Goal: Communication & Community: Answer question/provide support

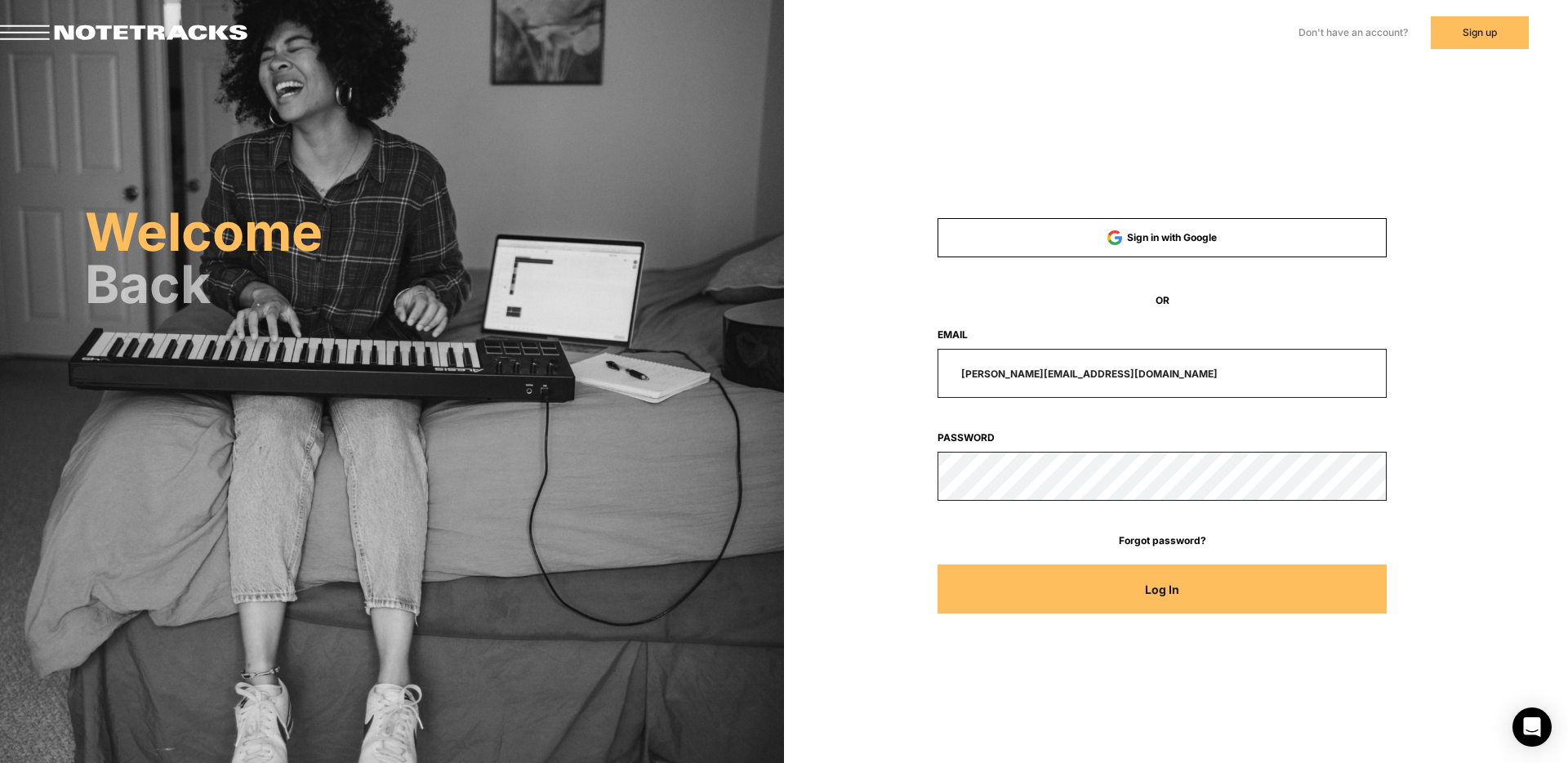
drag, startPoint x: 1127, startPoint y: 373, endPoint x: 695, endPoint y: 370, distance: 432.0
click at [697, 370] on div "Welcome Back Sign in with Google OR Email [PERSON_NAME][EMAIL_ADDRESS][DOMAIN_N…" at bounding box center [784, 230] width 1568 height 461
type input "[EMAIL_ADDRESS][DOMAIN_NAME]"
click at [937, 564] on button "Log In" at bounding box center [1162, 588] width 450 height 49
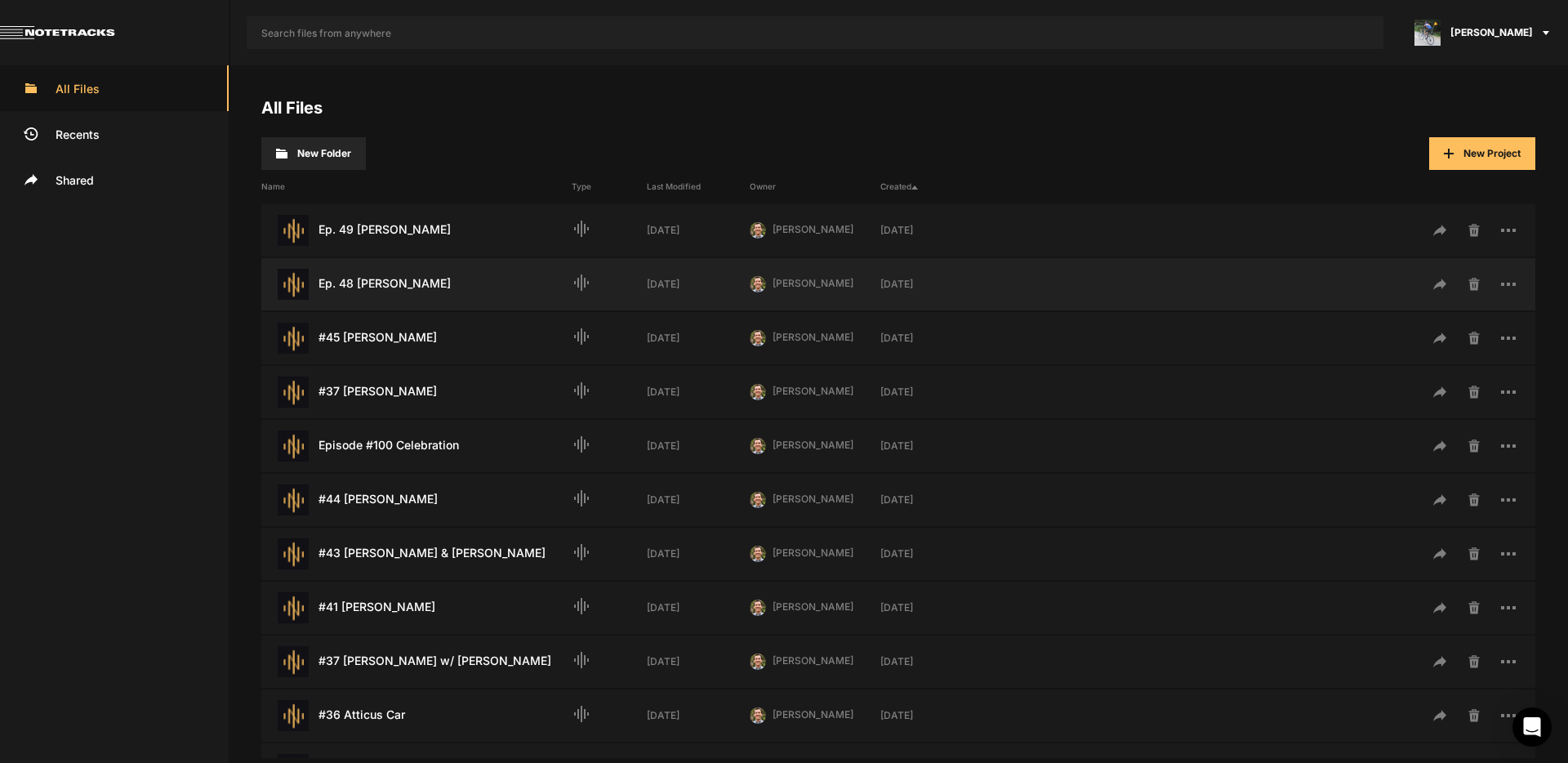
click at [387, 290] on div "Ep. 48 [PERSON_NAME] Last Modified: [DATE]" at bounding box center [416, 284] width 310 height 31
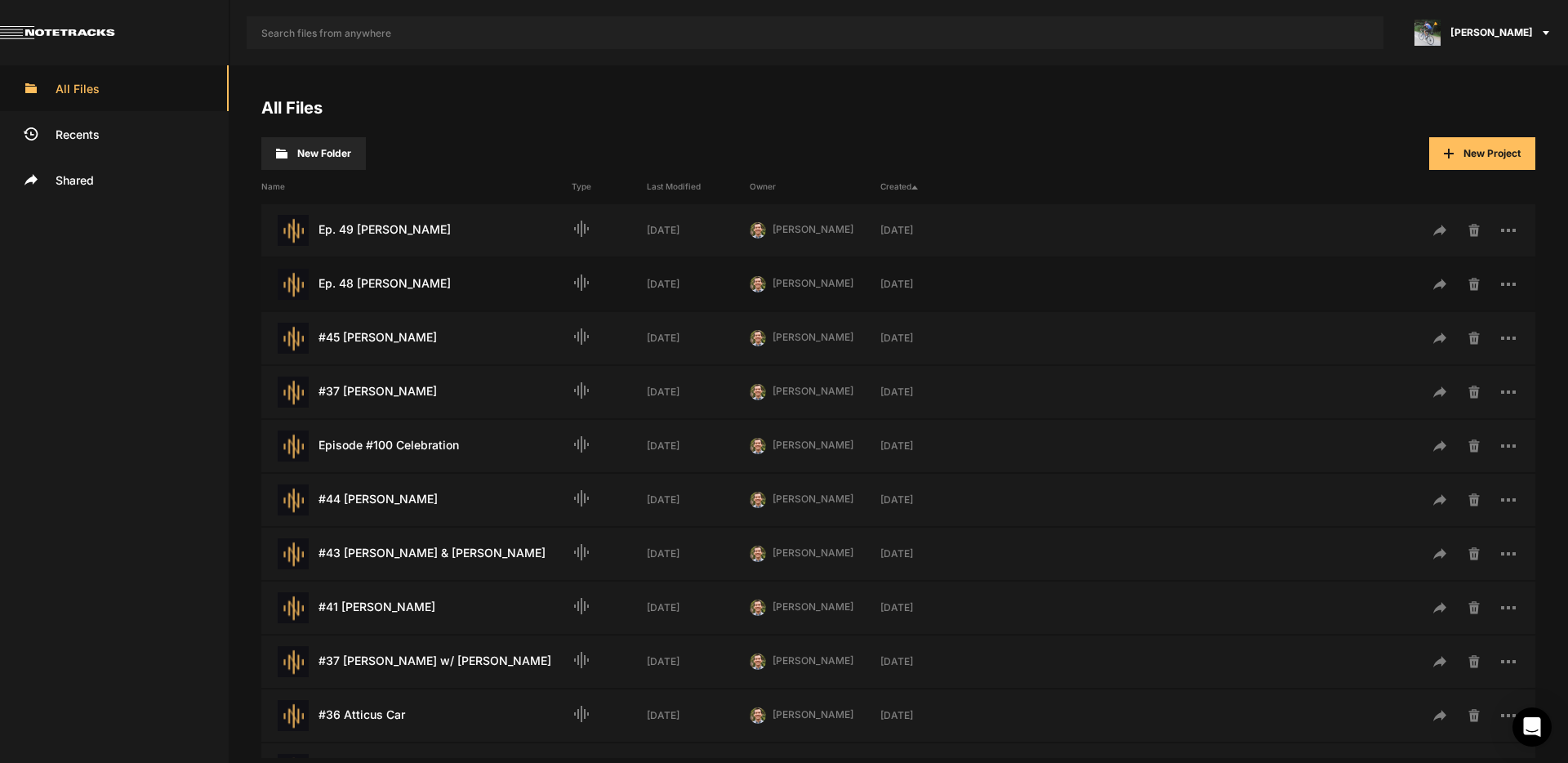
click at [387, 290] on div "Ep. 48 [PERSON_NAME] Last Modified: [DATE]" at bounding box center [416, 284] width 310 height 31
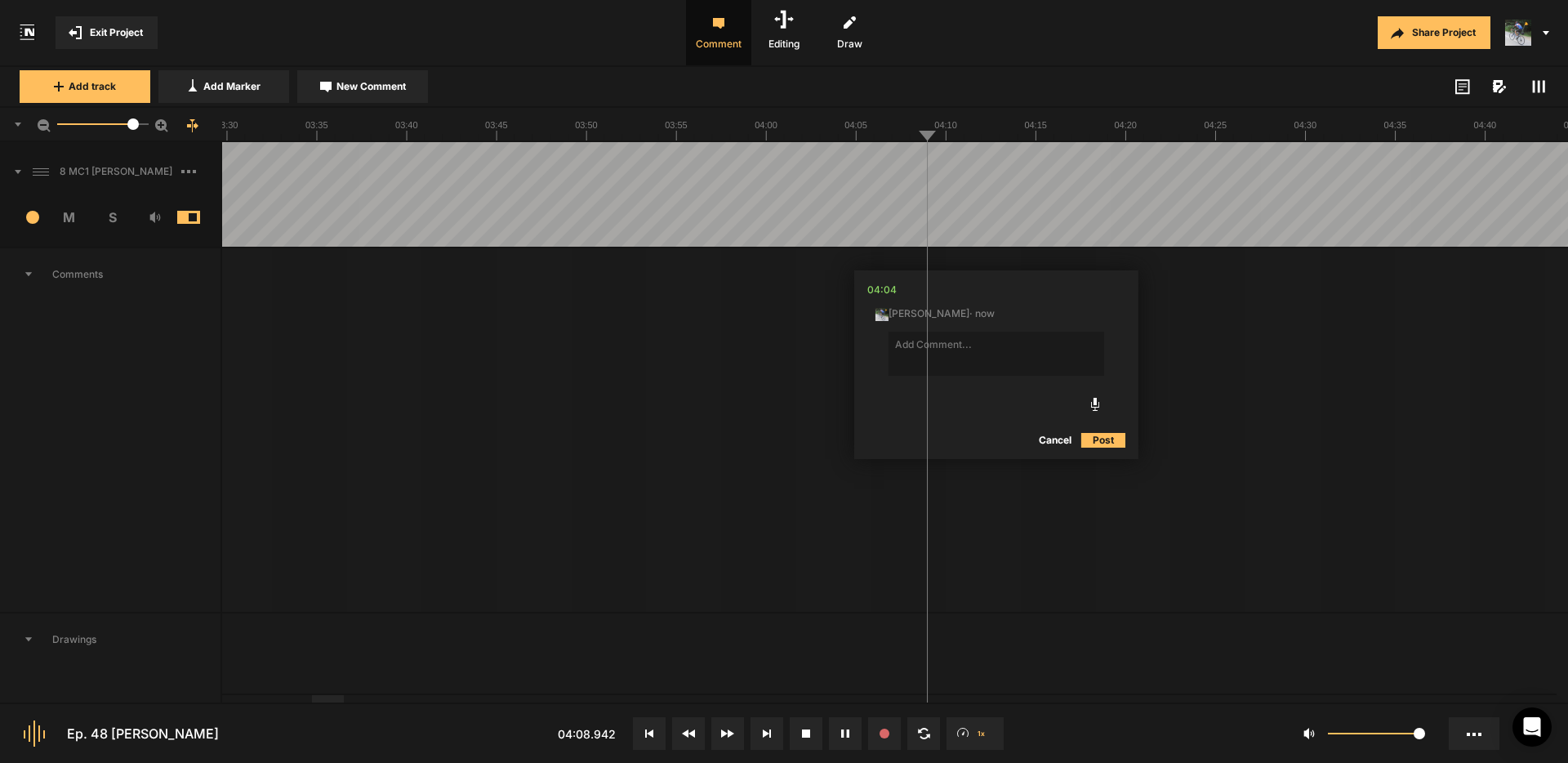
click at [1062, 436] on button "Cancel" at bounding box center [1054, 440] width 52 height 19
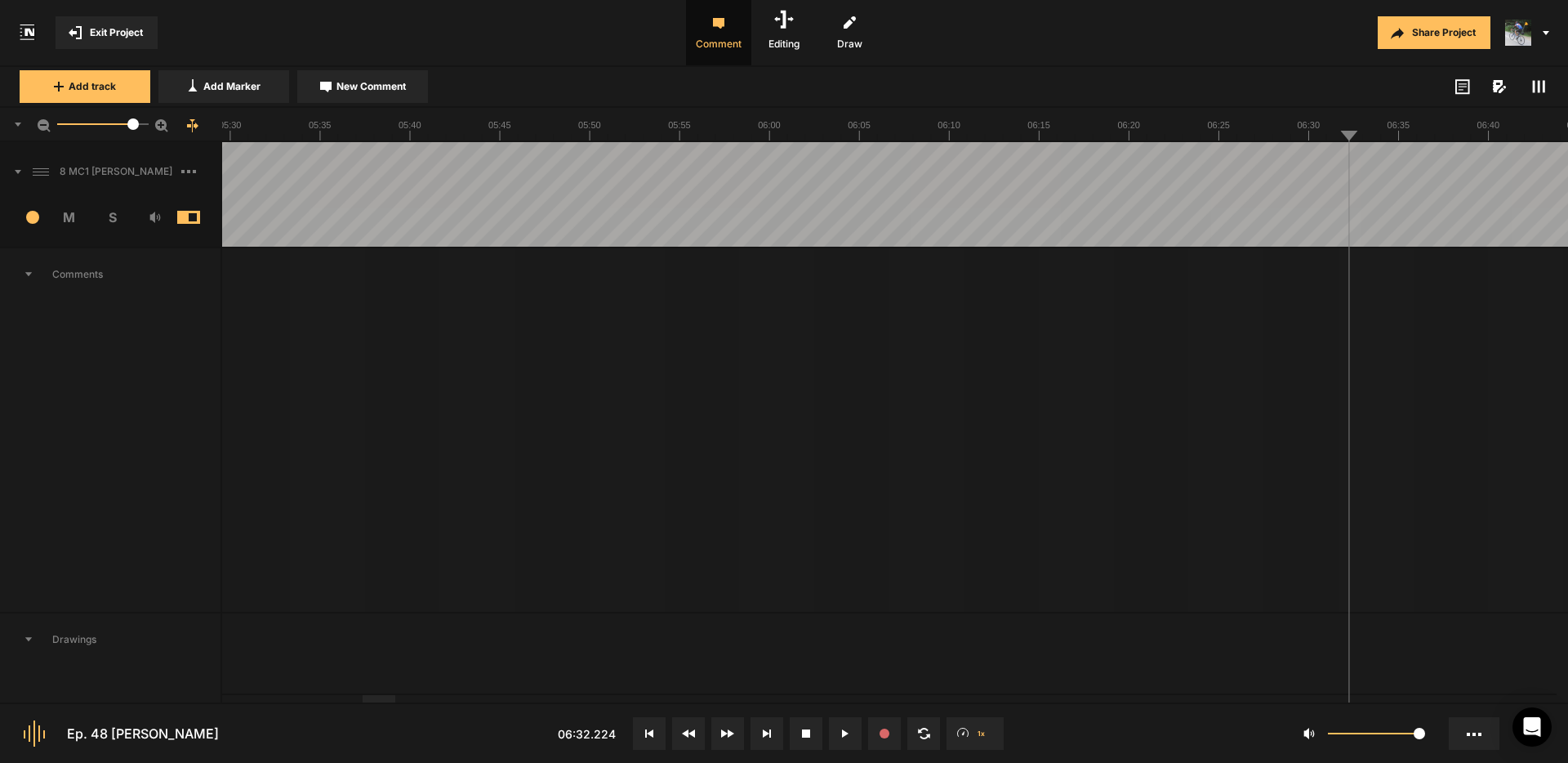
click at [391, 86] on span "New Comment" at bounding box center [371, 86] width 69 height 15
type textarea "Cut "I was":"
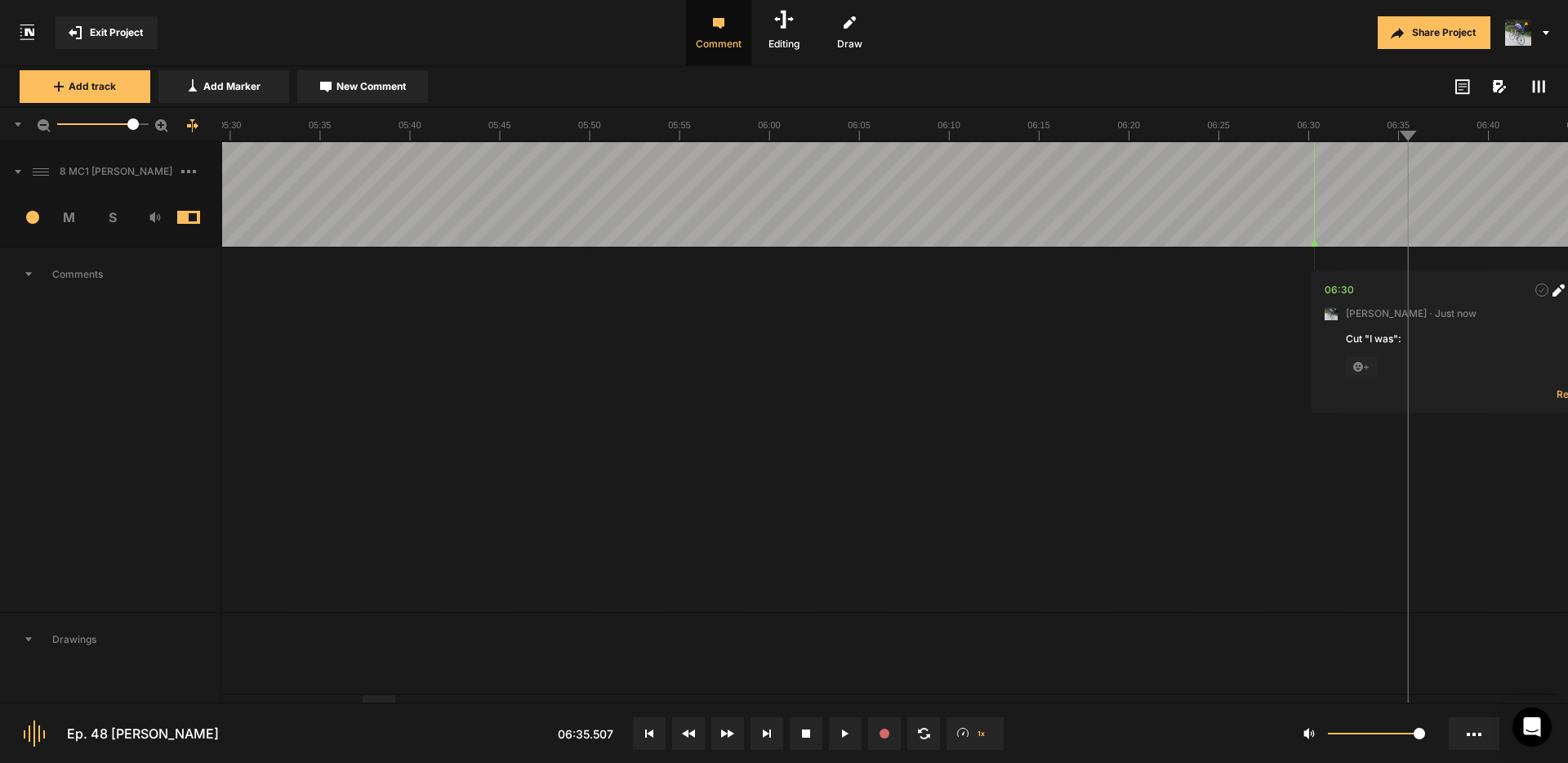
click at [362, 89] on span "New Comment" at bounding box center [371, 86] width 69 height 15
type textarea "Cut "it was"
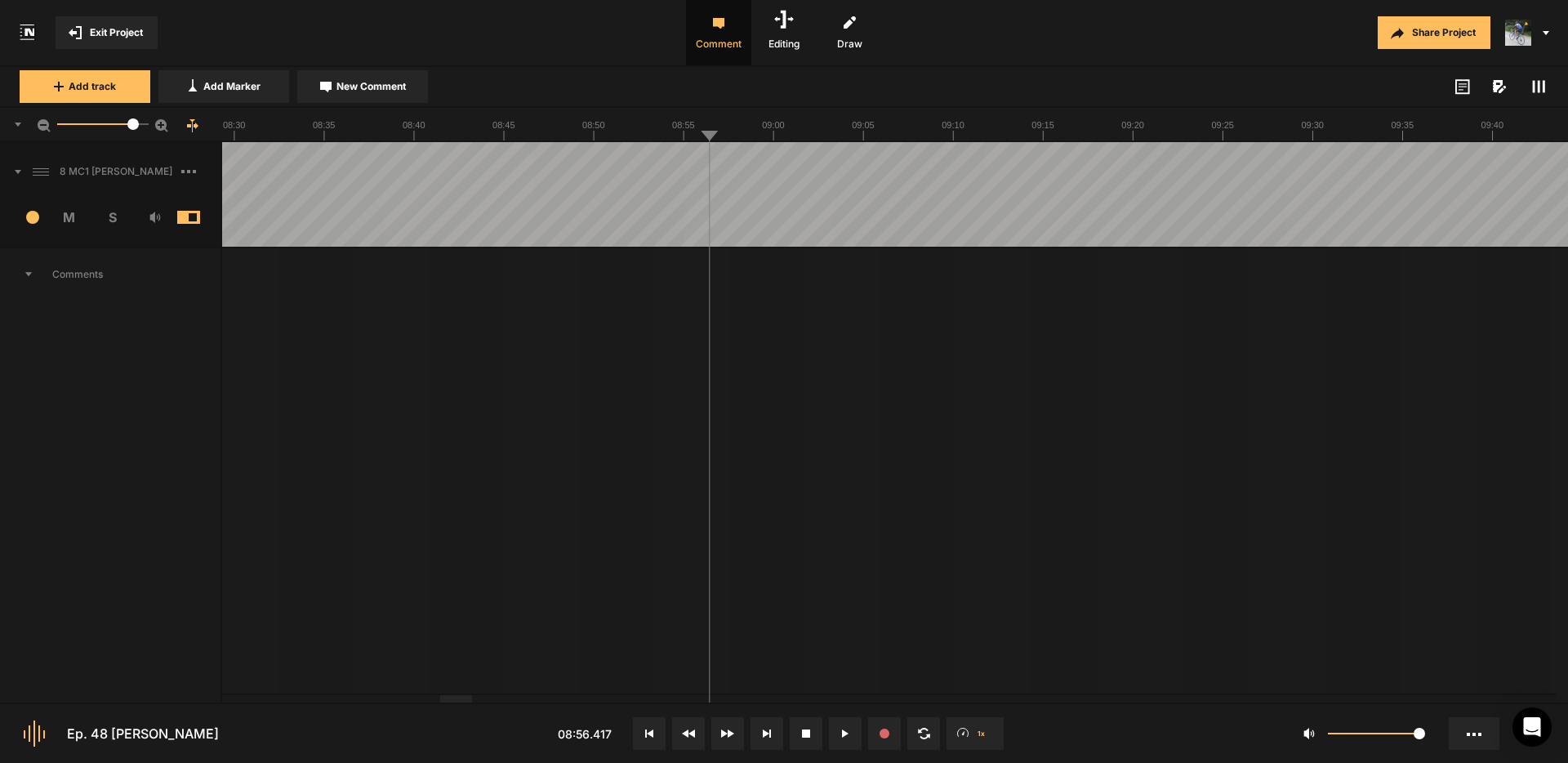
click at [377, 79] on span "New Comment" at bounding box center [371, 86] width 69 height 15
type textarea "C"
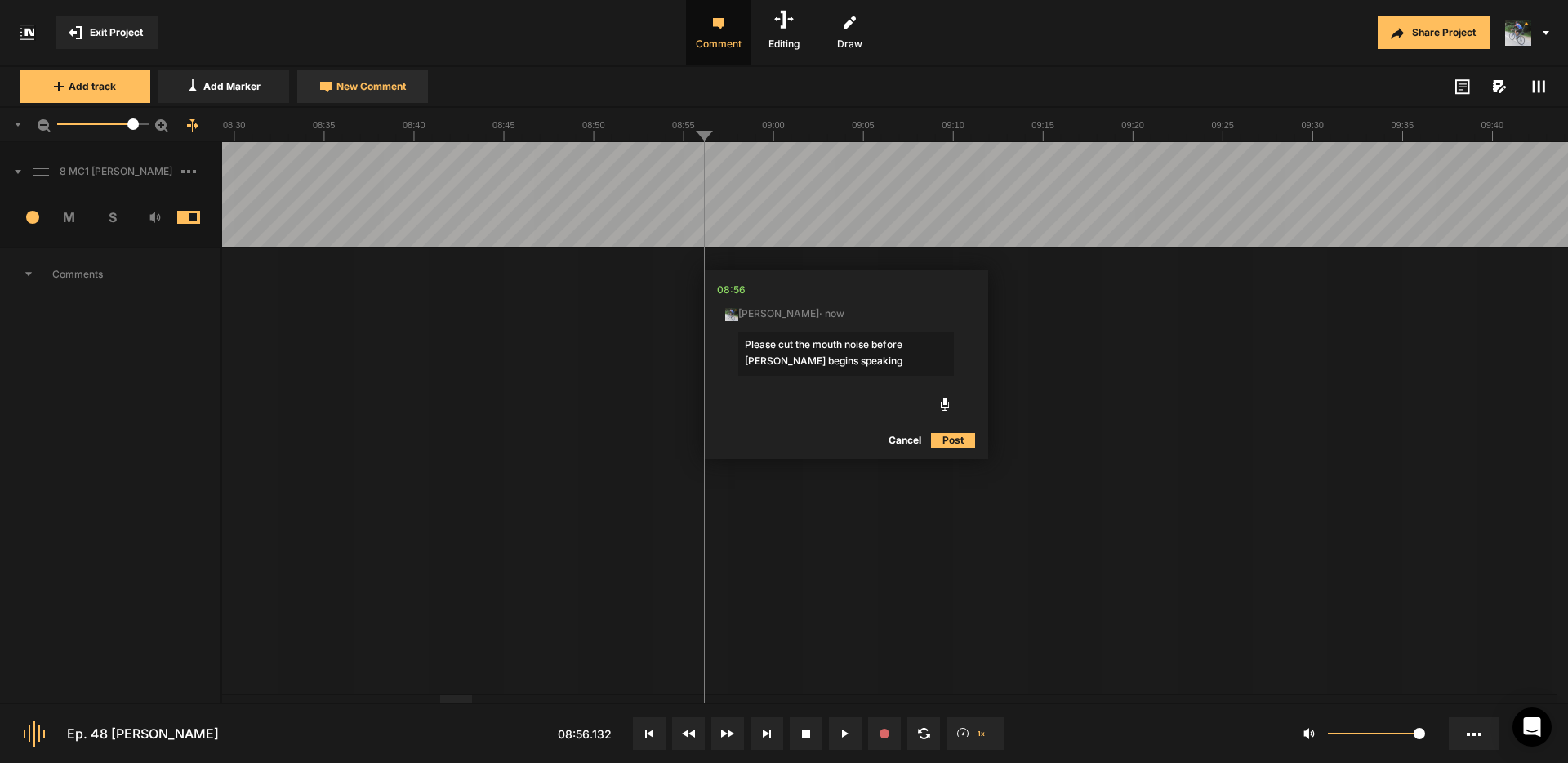
type textarea "Please cut the mouth noise before [PERSON_NAME] begins speaking."
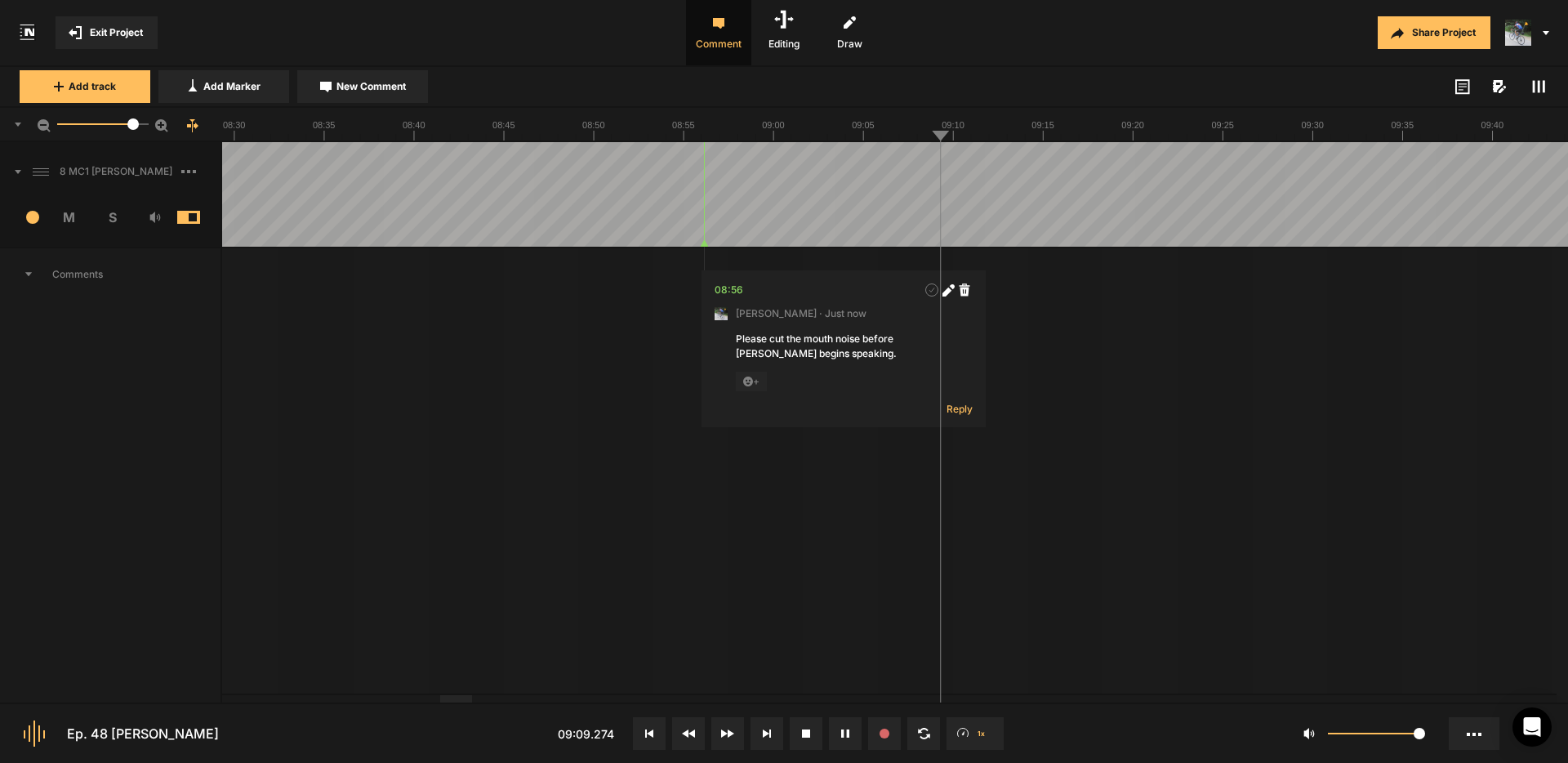
drag, startPoint x: 902, startPoint y: 163, endPoint x: 909, endPoint y: 169, distance: 9.2
click at [384, 86] on span "New Comment" at bounding box center [371, 86] width 69 height 15
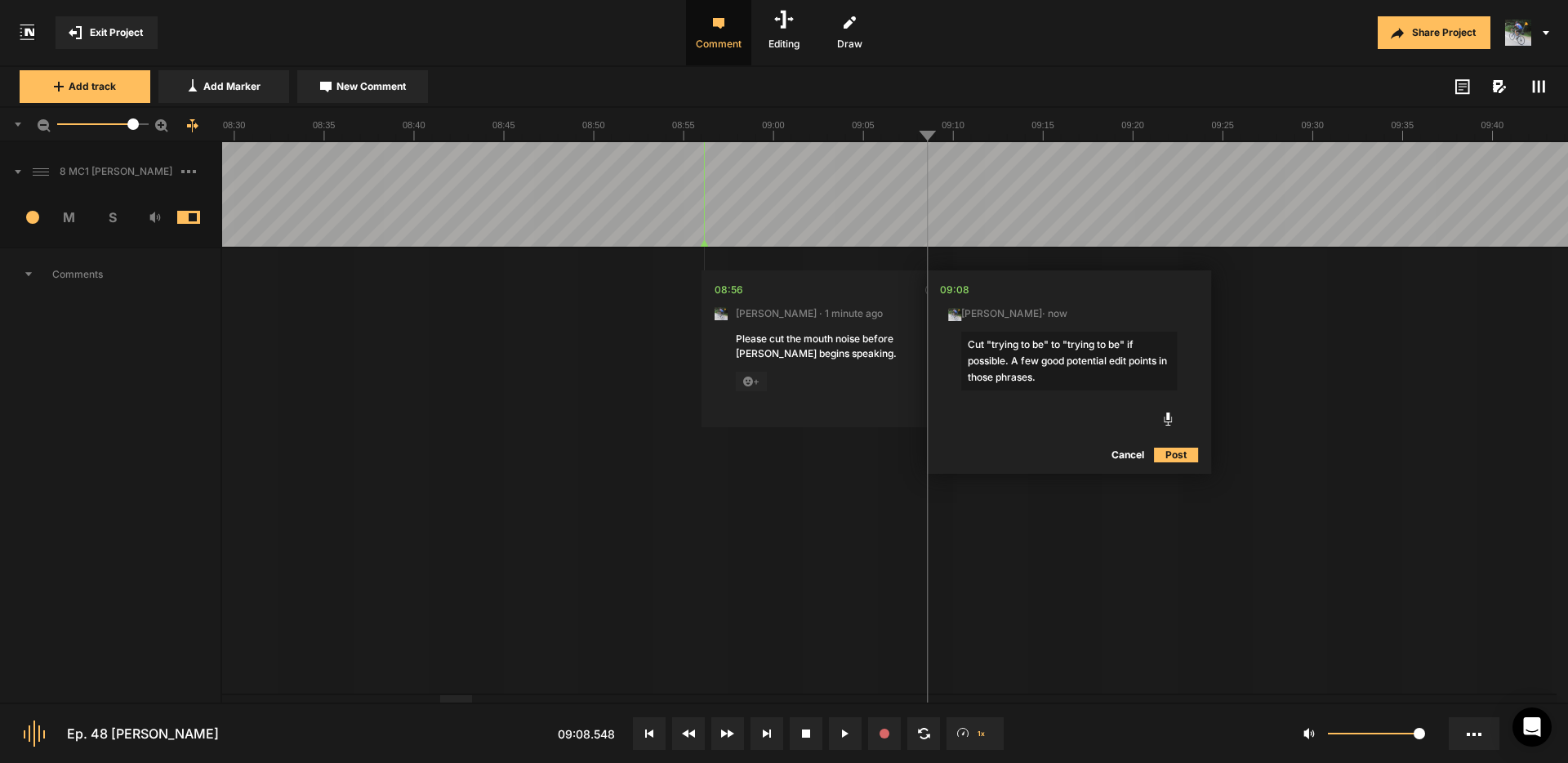
type textarea "Cut "trying to be" to "trying to be" if possible. A few good potential edit poi…"
click at [1173, 454] on button "Post" at bounding box center [1176, 455] width 44 height 19
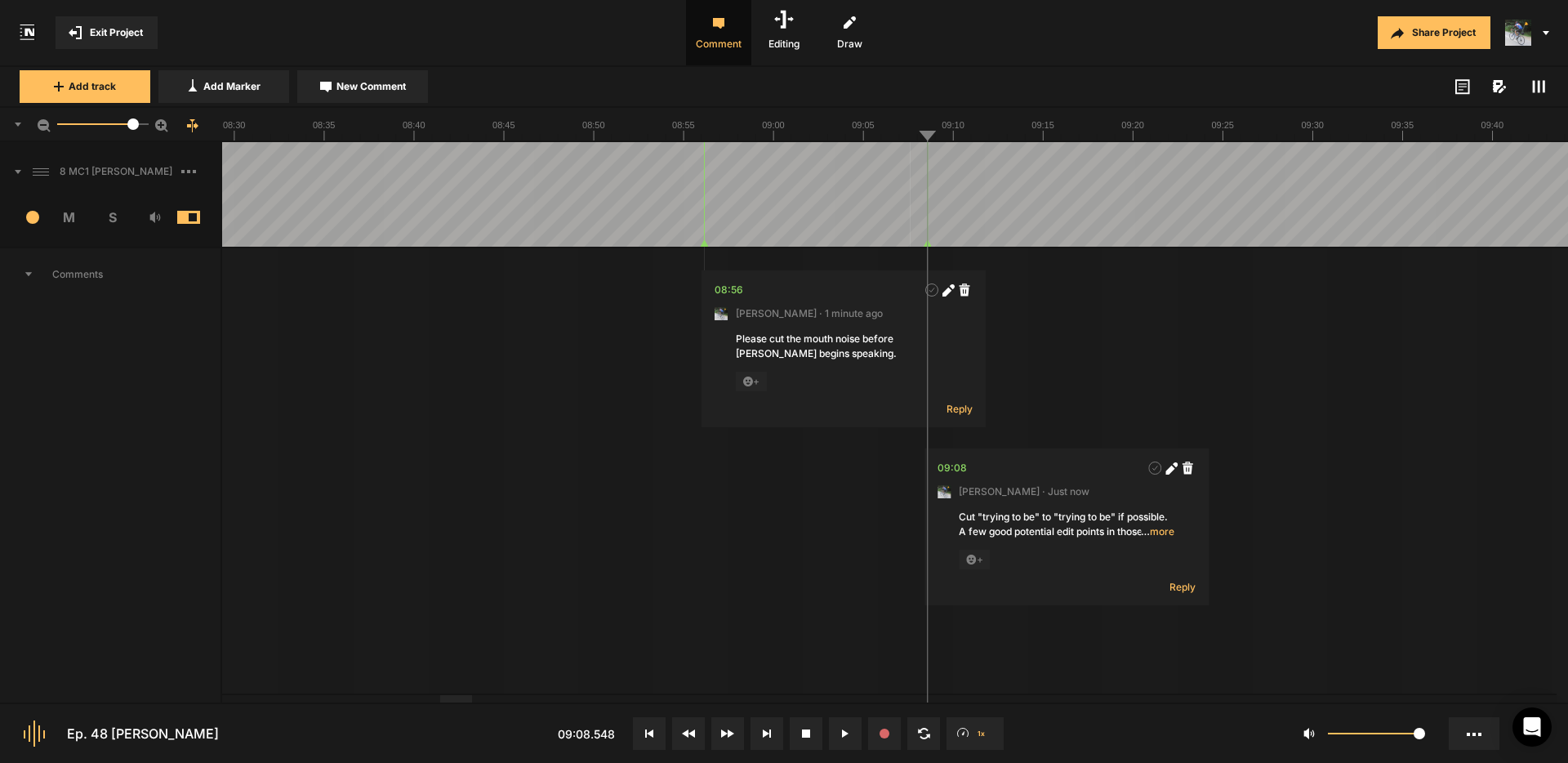
click at [914, 245] on nt-marker at bounding box center [913, 194] width 1 height 105
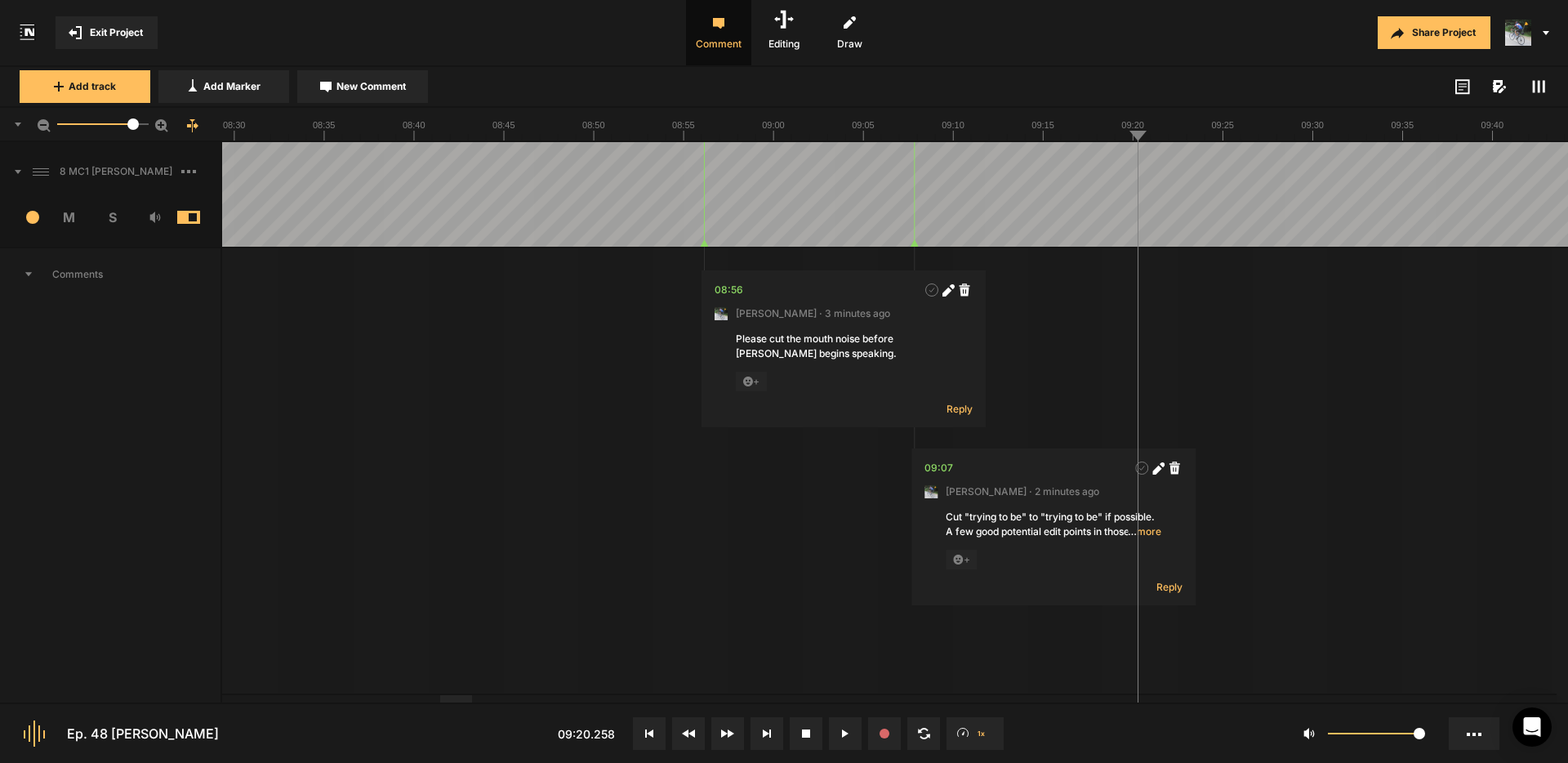
click at [109, 27] on span "Exit Project" at bounding box center [116, 33] width 53 height 15
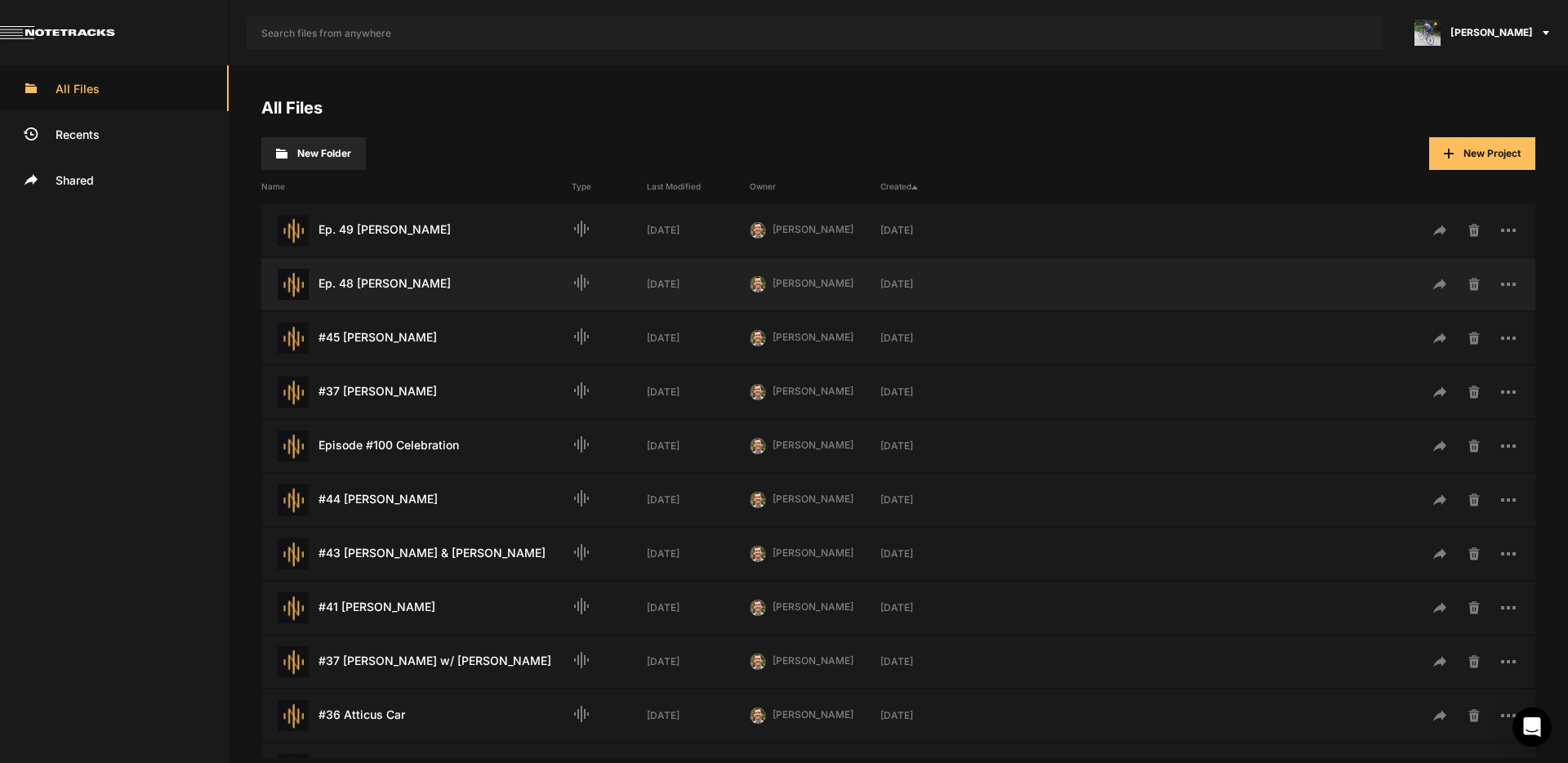
click at [367, 279] on div "Ep. 48 [PERSON_NAME] Last Modified: [DATE]" at bounding box center [416, 284] width 310 height 31
click at [366, 279] on div "Ep. 48 [PERSON_NAME] Last Modified: [DATE]" at bounding box center [416, 284] width 310 height 31
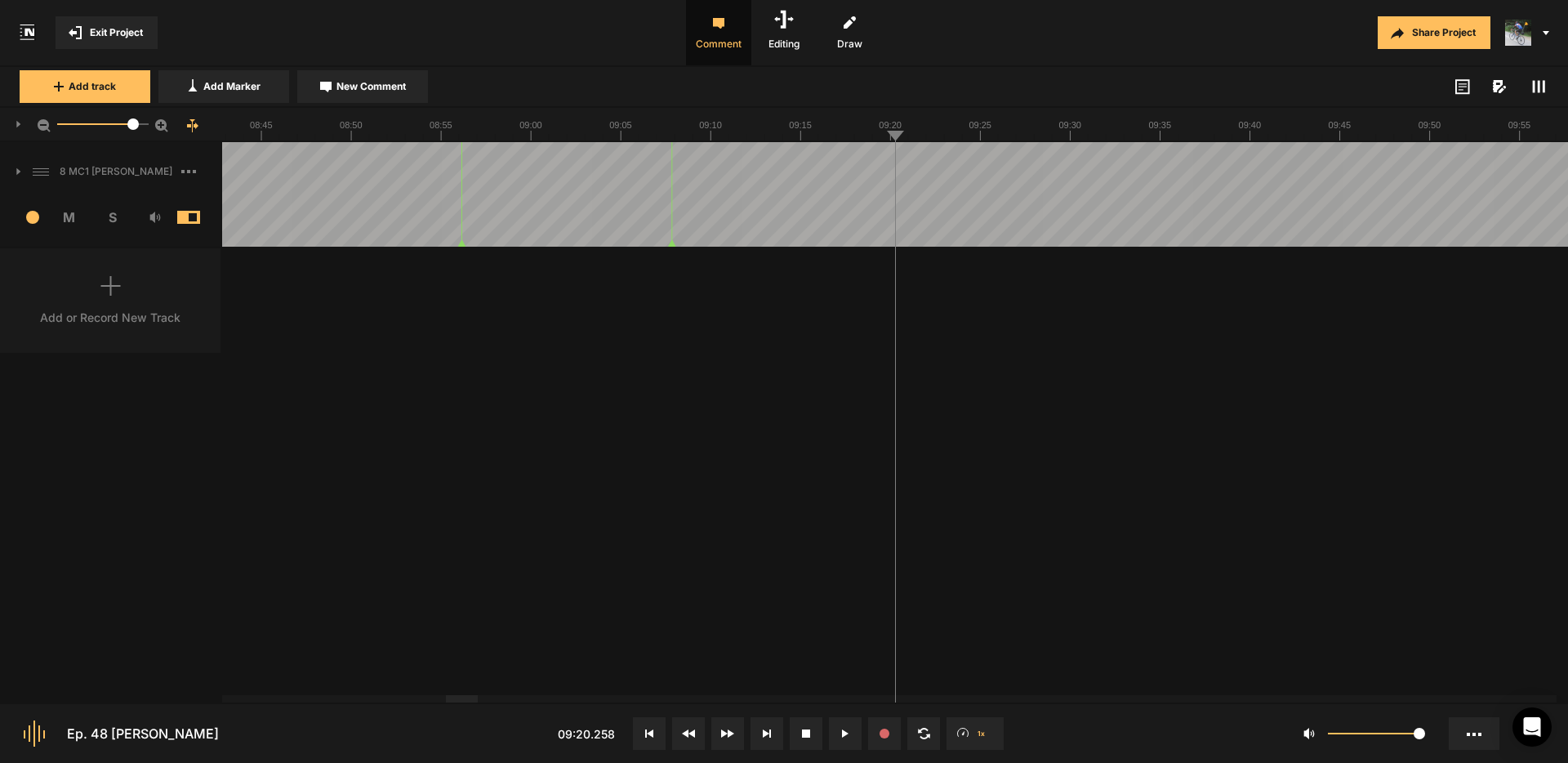
drag, startPoint x: 133, startPoint y: 121, endPoint x: 183, endPoint y: 126, distance: 50.2
click at [183, 126] on div "50" at bounding box center [111, 125] width 222 height 35
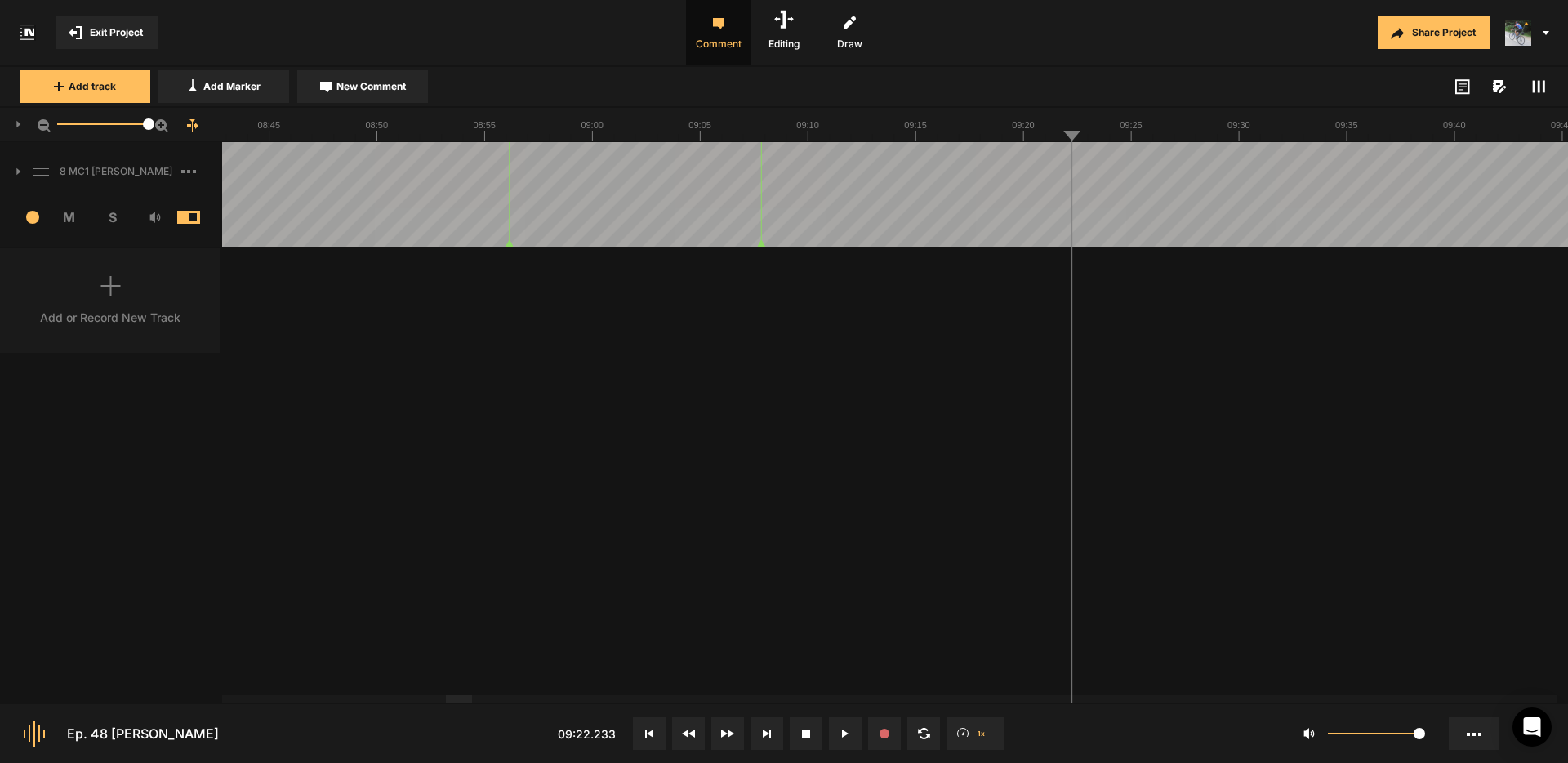
click at [380, 81] on span "New Comment" at bounding box center [371, 86] width 69 height 15
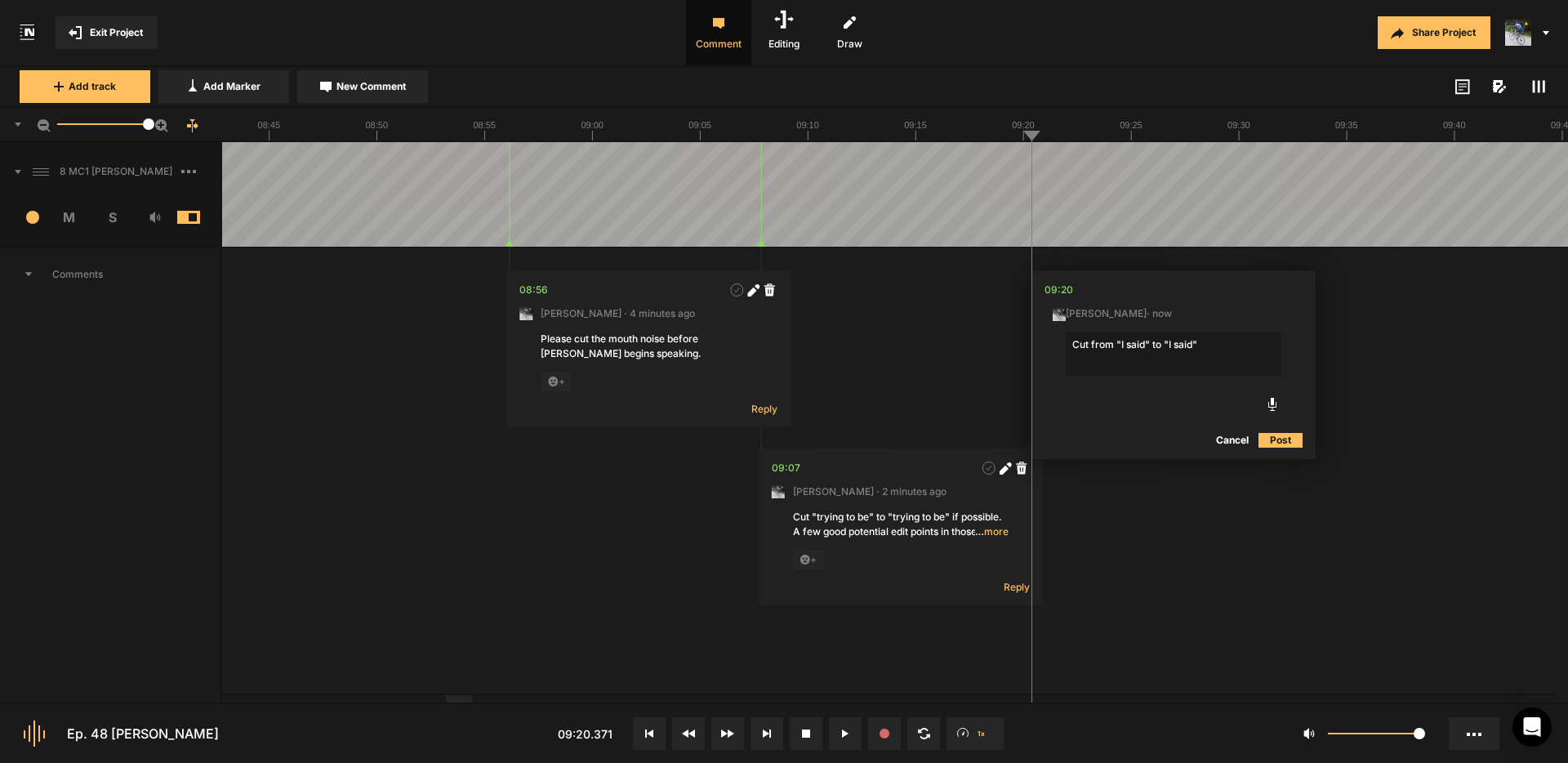
click at [1145, 343] on textarea "Cut from "I said" to "I said"" at bounding box center [1173, 354] width 215 height 44
click at [1215, 346] on textarea "Cut from "I said well" to "I said"" at bounding box center [1173, 354] width 215 height 44
type textarea "Cut from "I said well" to "I said we'll""
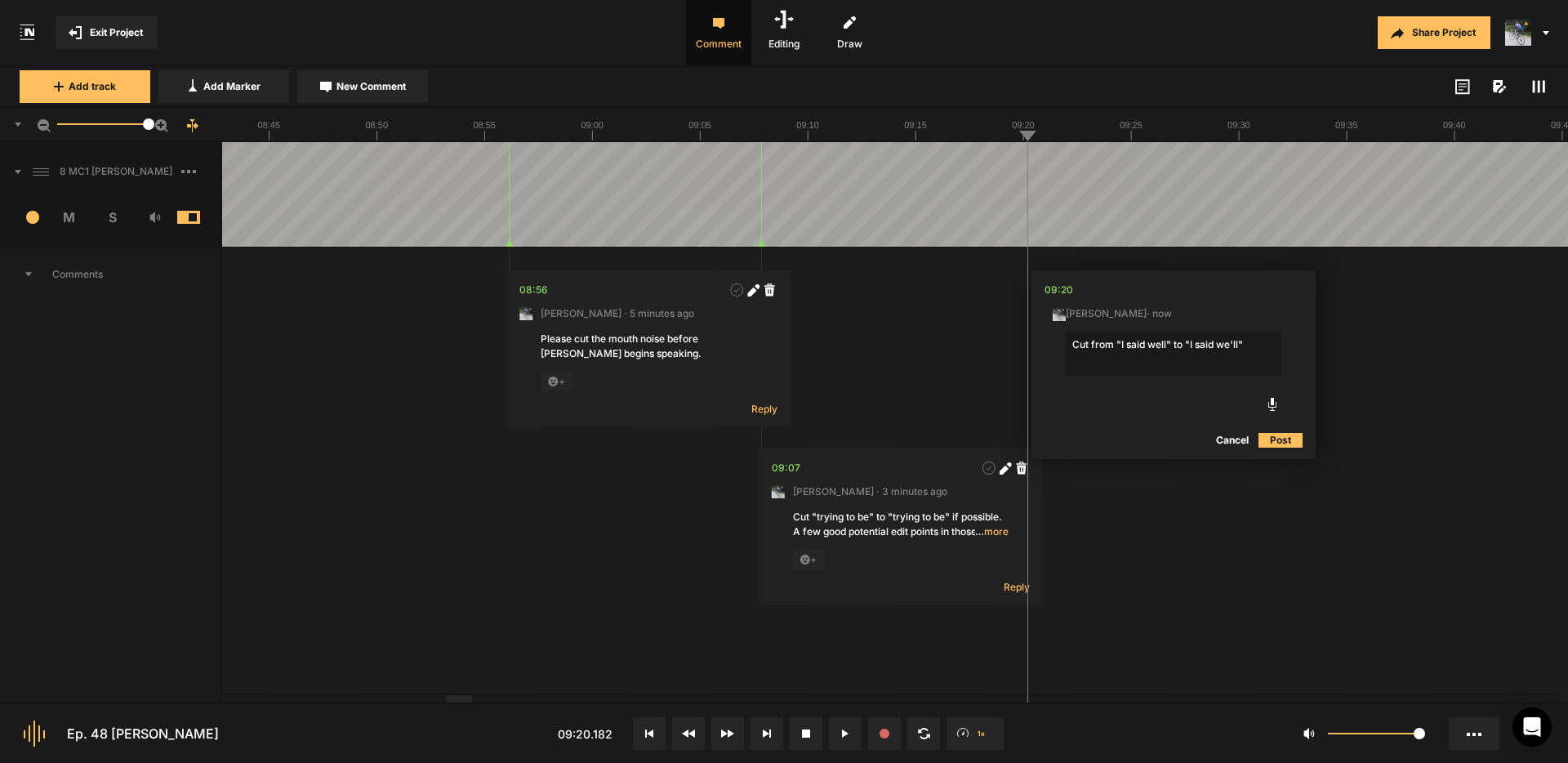
click at [1251, 340] on textarea "Cut from "I said well" to "I said we'll"" at bounding box center [1173, 354] width 215 height 44
click at [1282, 440] on button "Post" at bounding box center [1280, 440] width 44 height 19
click at [1027, 245] on nt-marker at bounding box center [1027, 194] width 1 height 105
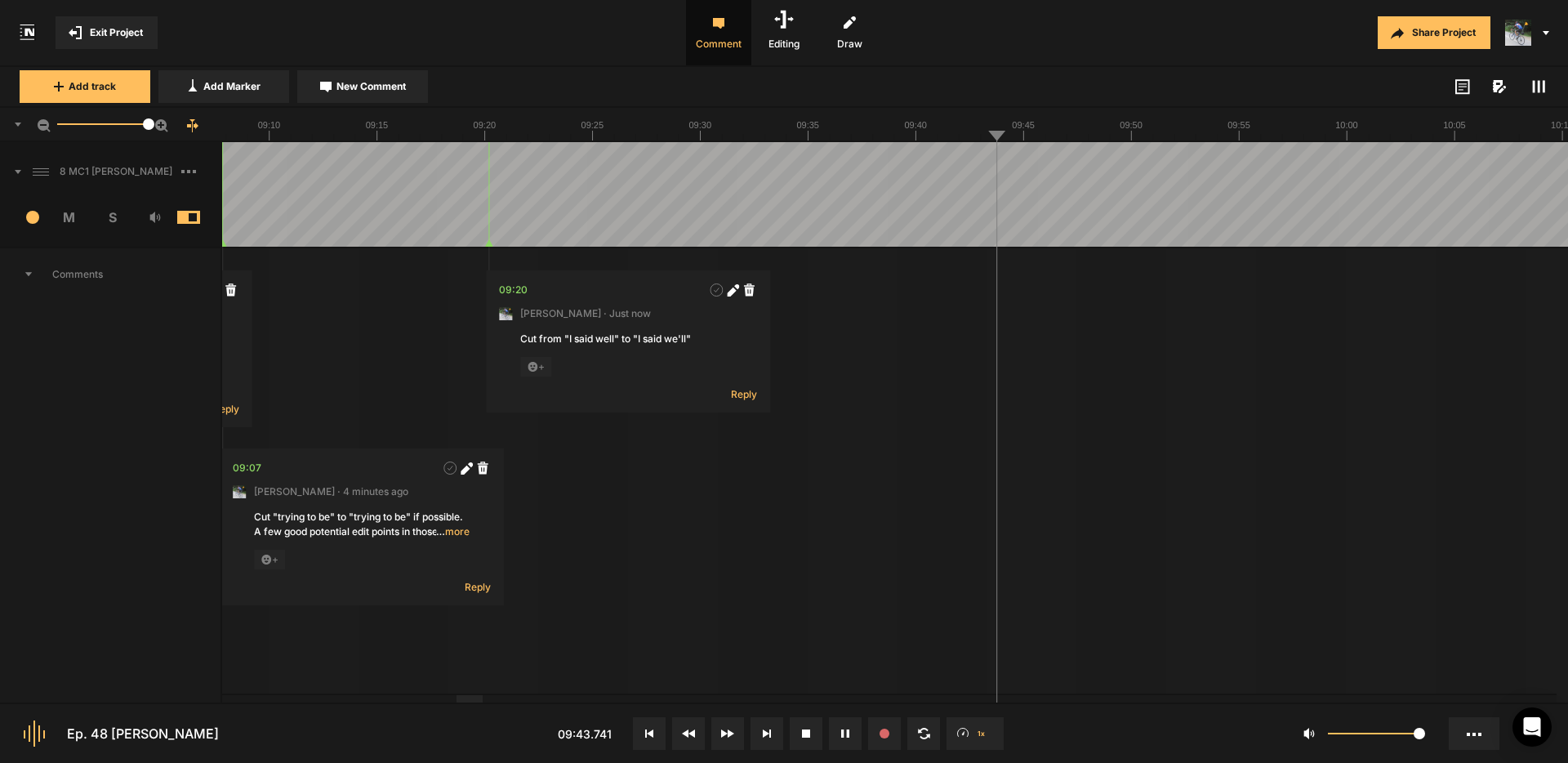
click at [358, 79] on span "New Comment" at bounding box center [371, 86] width 69 height 15
type textarea "Cut "I [PERSON_NAME]'t ready to get""
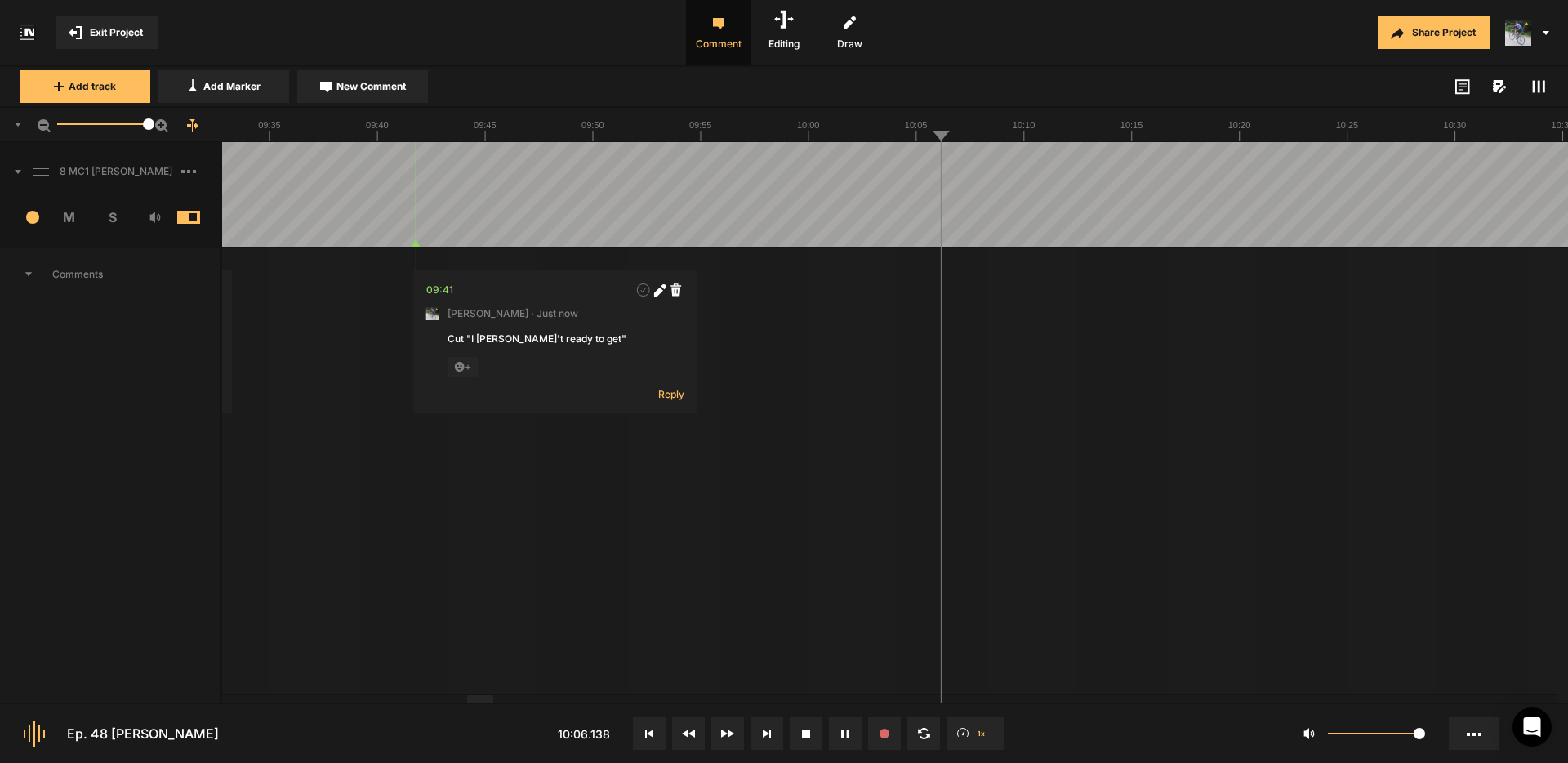
click at [361, 82] on span "New Comment" at bounding box center [371, 86] width 69 height 15
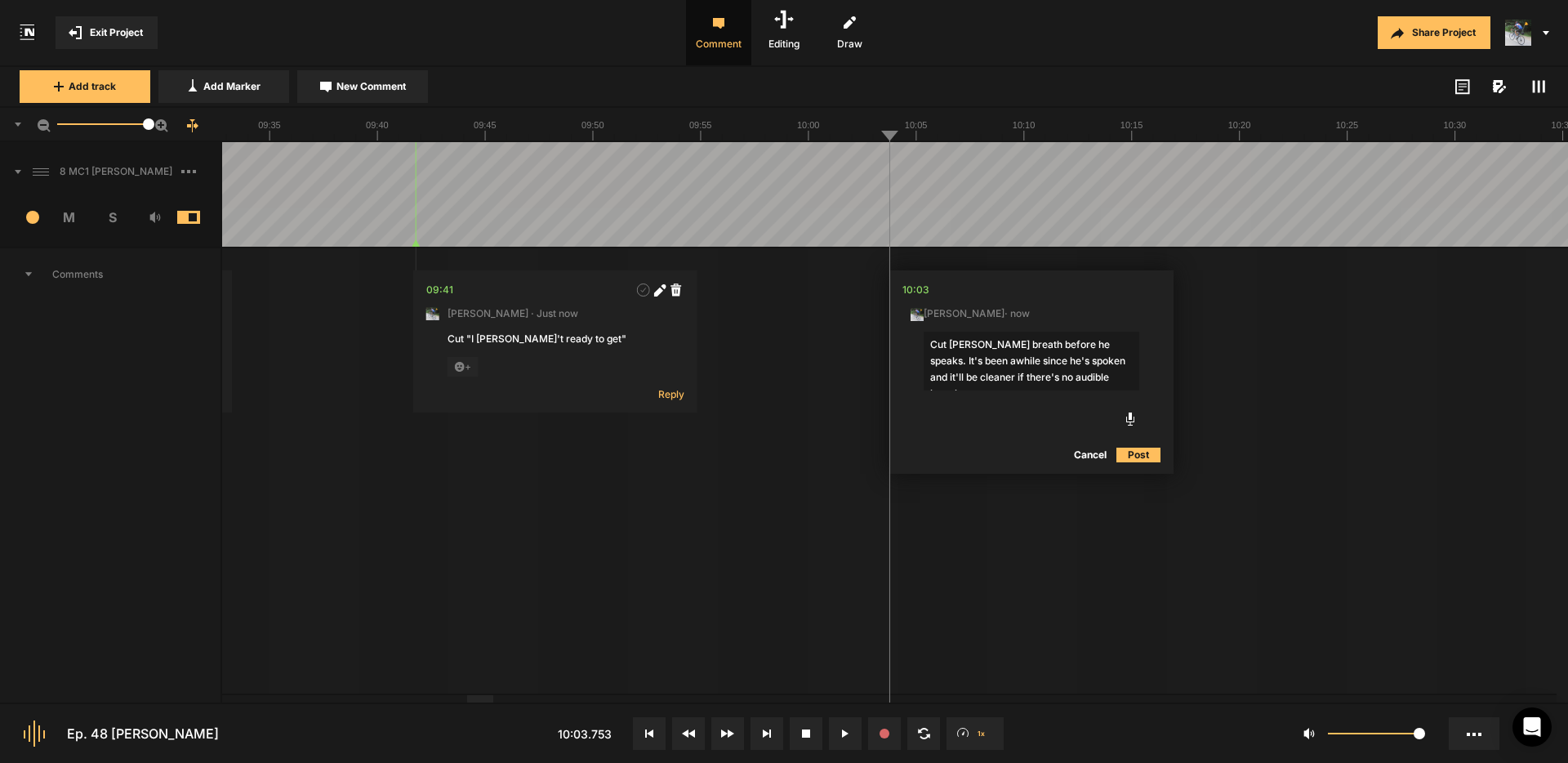
type textarea "Cut [PERSON_NAME] breath before he speaks. It's been awhile since he's spoken a…"
click at [1096, 378] on textarea "Cut [PERSON_NAME] breath before he speaks. It's been awhile since he's spoken a…" at bounding box center [1030, 361] width 215 height 58
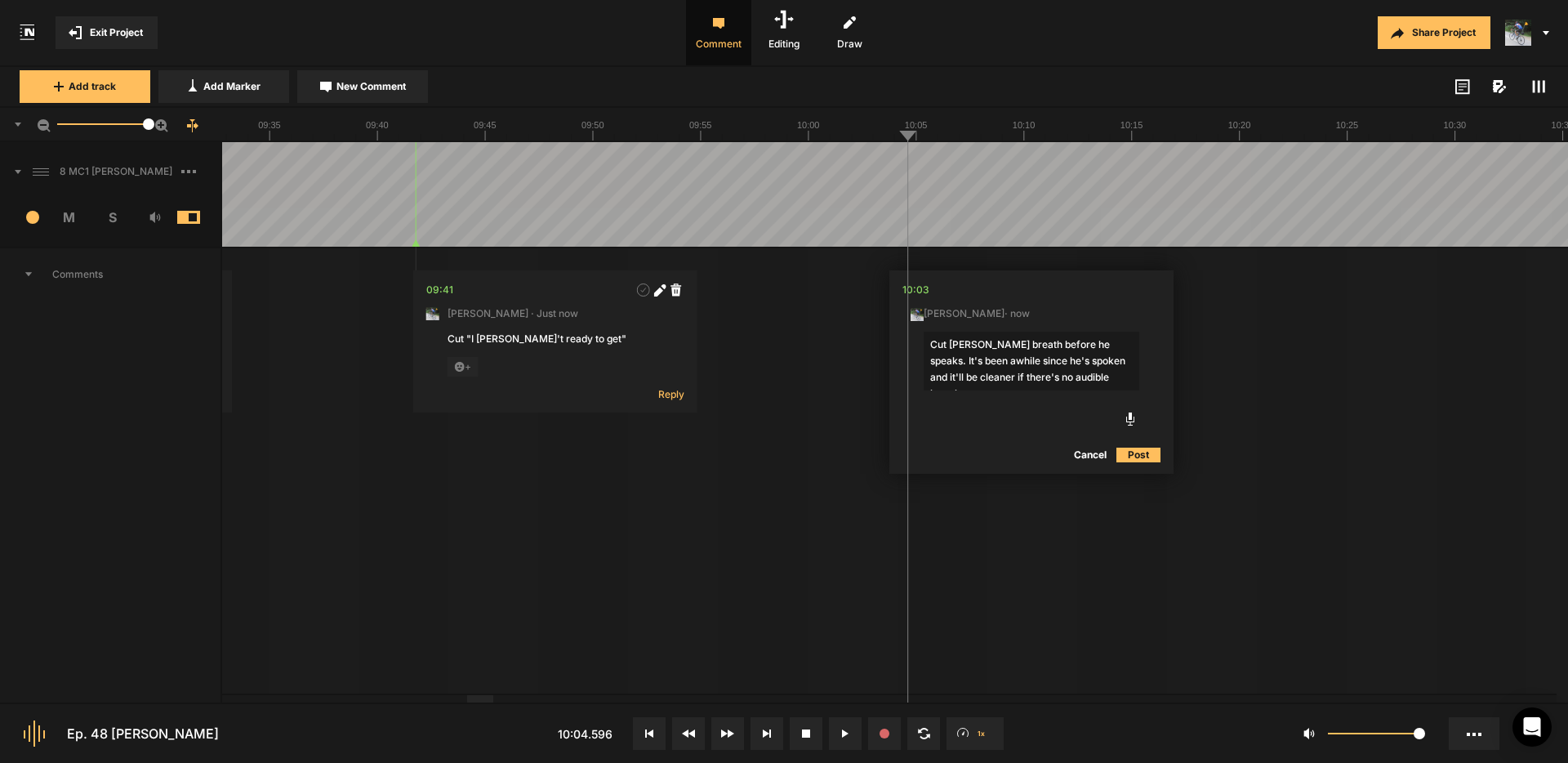
click at [1148, 453] on button "Post" at bounding box center [1138, 455] width 44 height 19
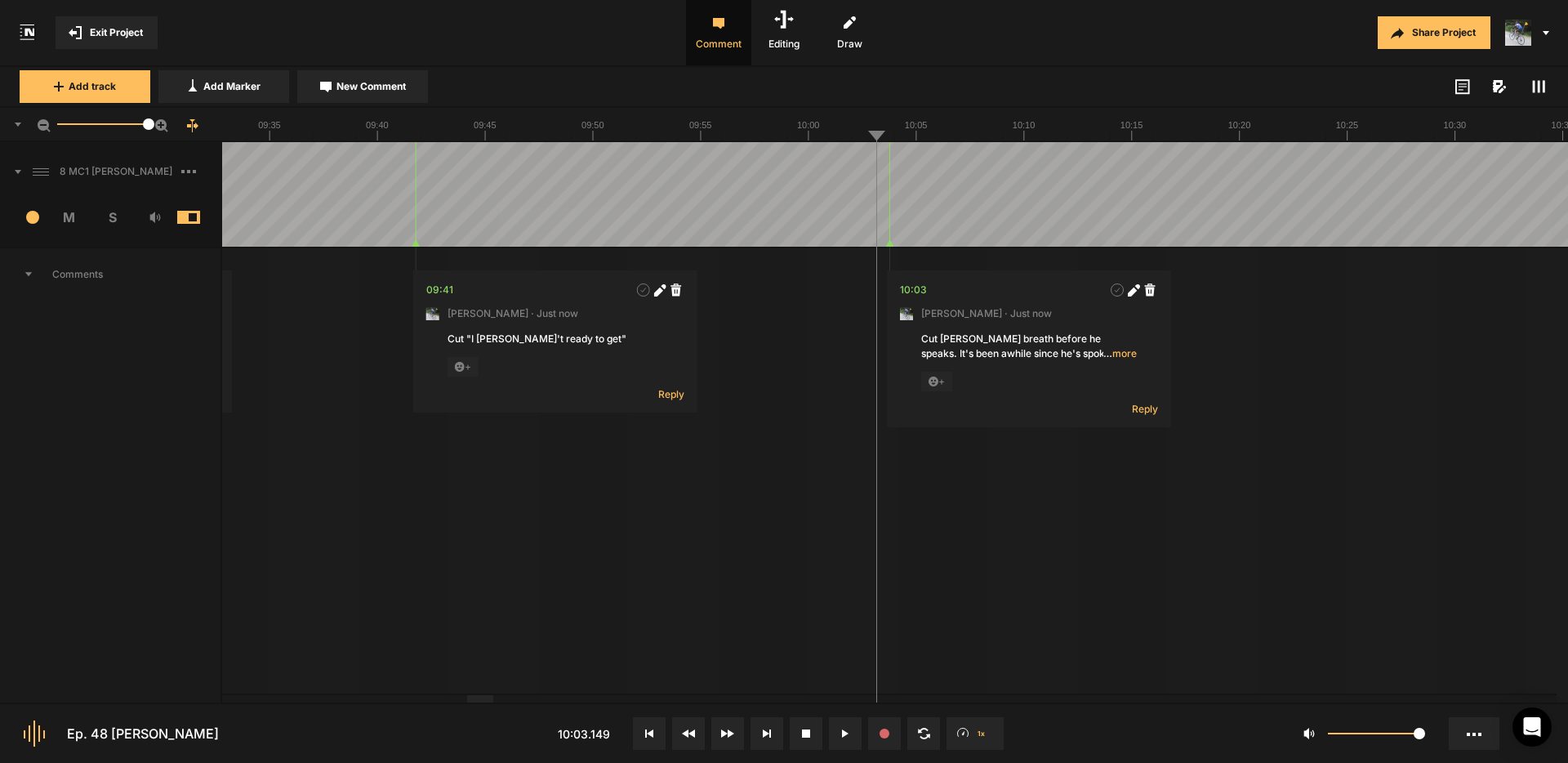
click at [392, 87] on span "New Comment" at bounding box center [371, 86] width 69 height 15
type textarea "Cut the lip smack if possible"
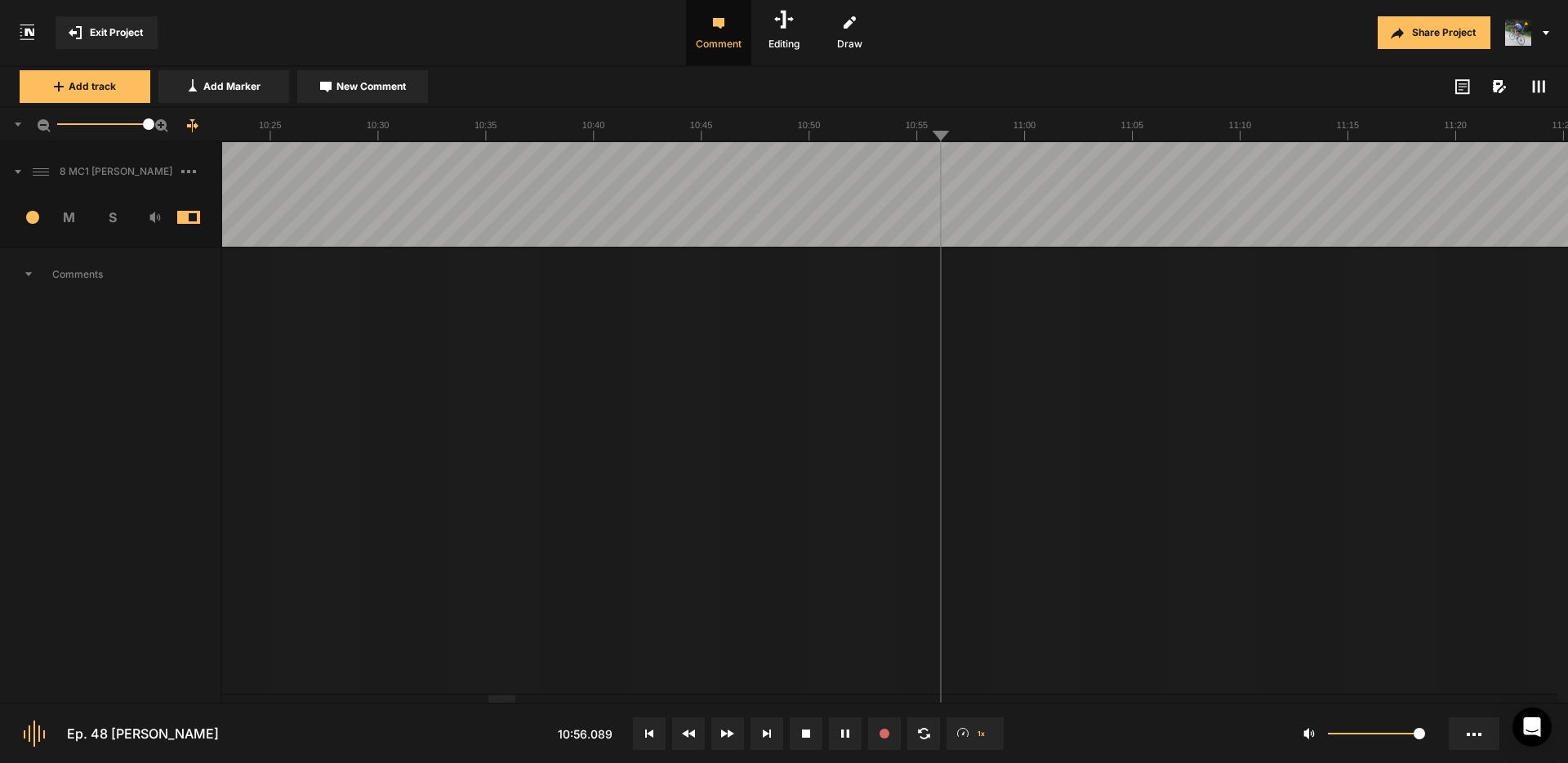
click at [1049, 440] on button "Cancel" at bounding box center [1049, 440] width 52 height 19
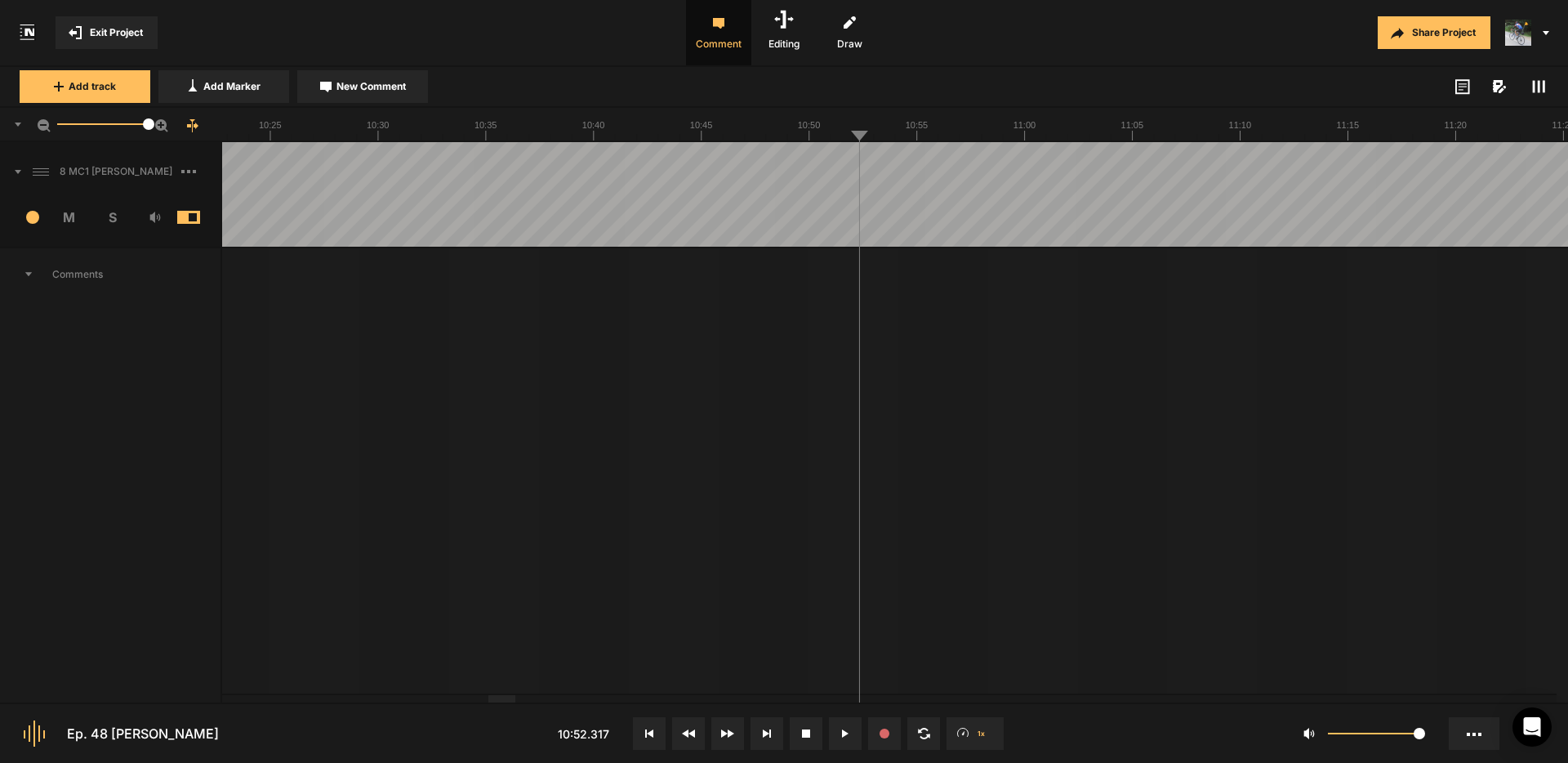
click at [1239, 441] on button "Cancel" at bounding box center [1230, 440] width 52 height 19
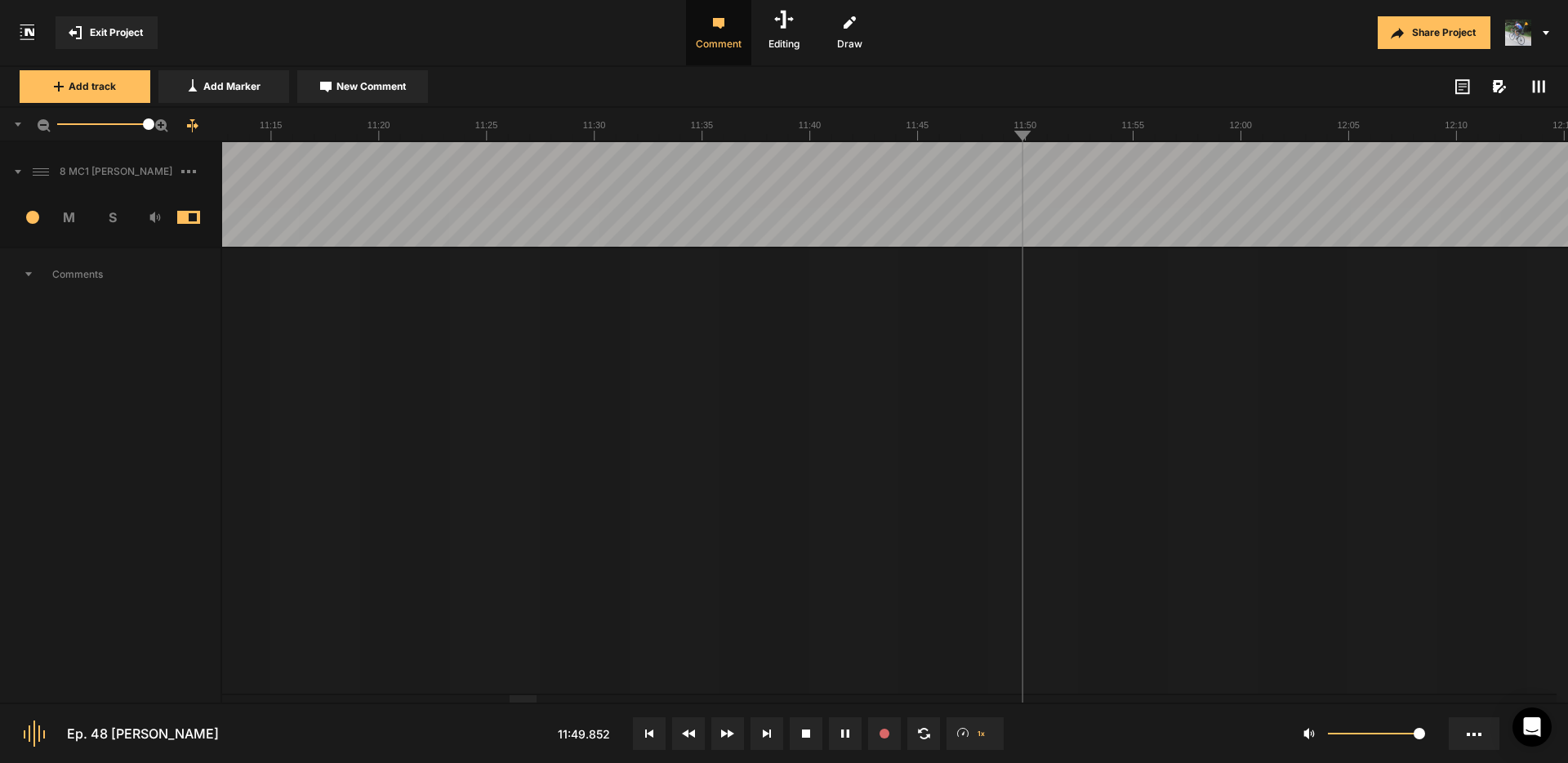
click at [376, 81] on span "New Comment" at bounding box center [371, 86] width 69 height 15
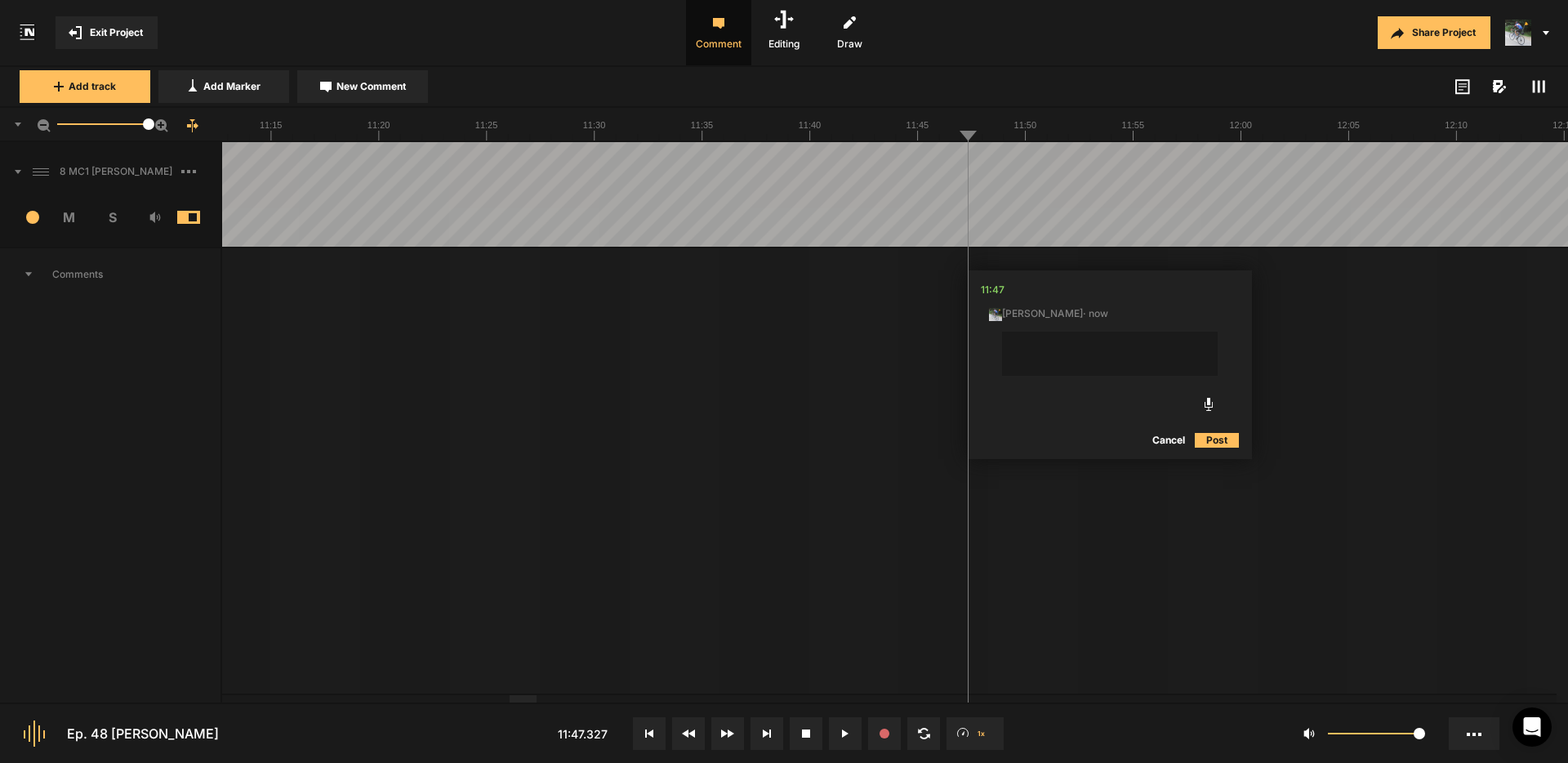
click at [1167, 435] on button "Cancel" at bounding box center [1168, 440] width 52 height 19
click at [385, 84] on span "New Comment" at bounding box center [371, 86] width 69 height 15
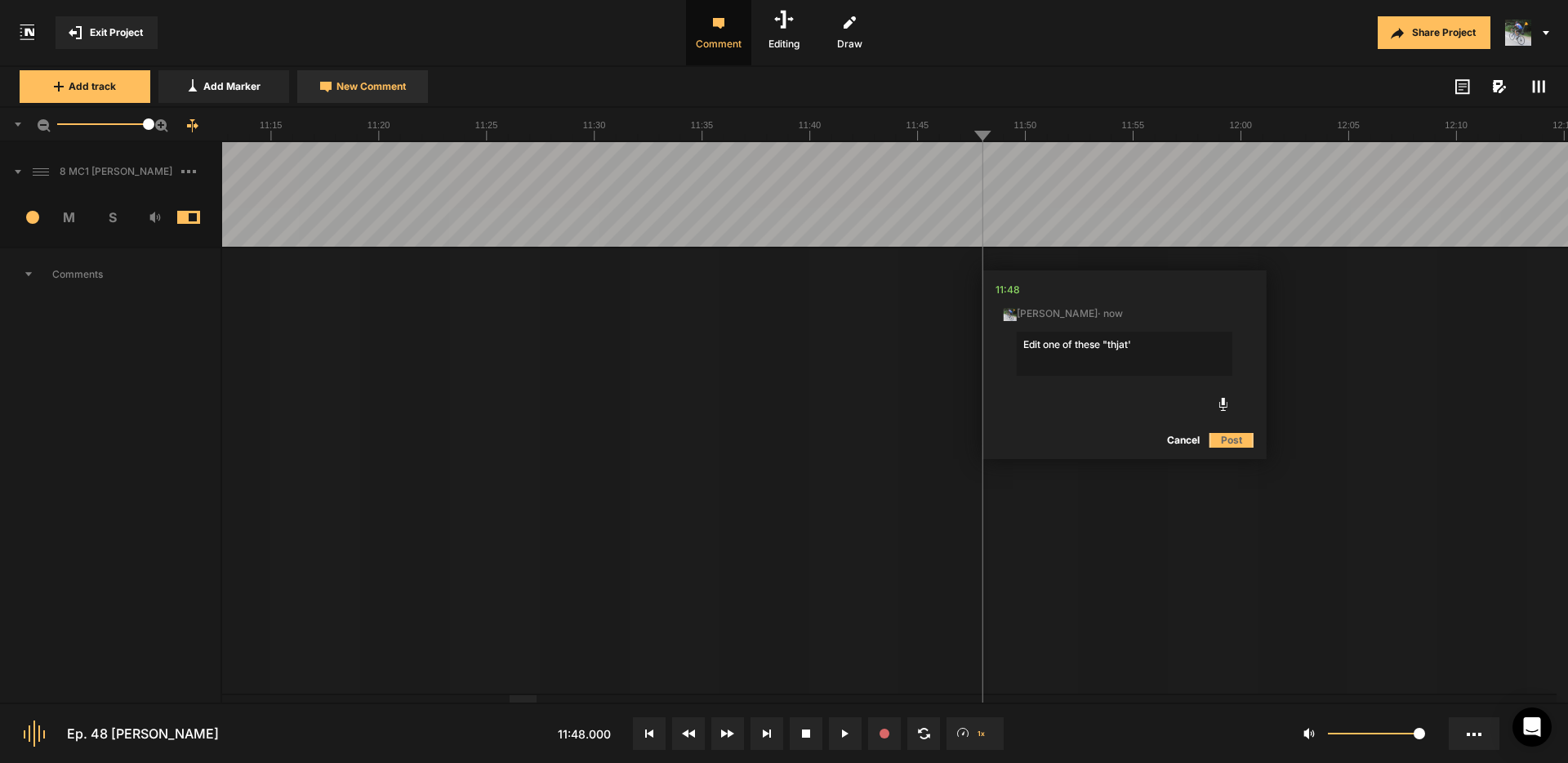
type textarea "Edit one of these "thjat's"
click at [1229, 289] on icon at bounding box center [1226, 291] width 12 height 12
drag, startPoint x: 1141, startPoint y: 341, endPoint x: 852, endPoint y: 332, distance: 289.1
type textarea "E"
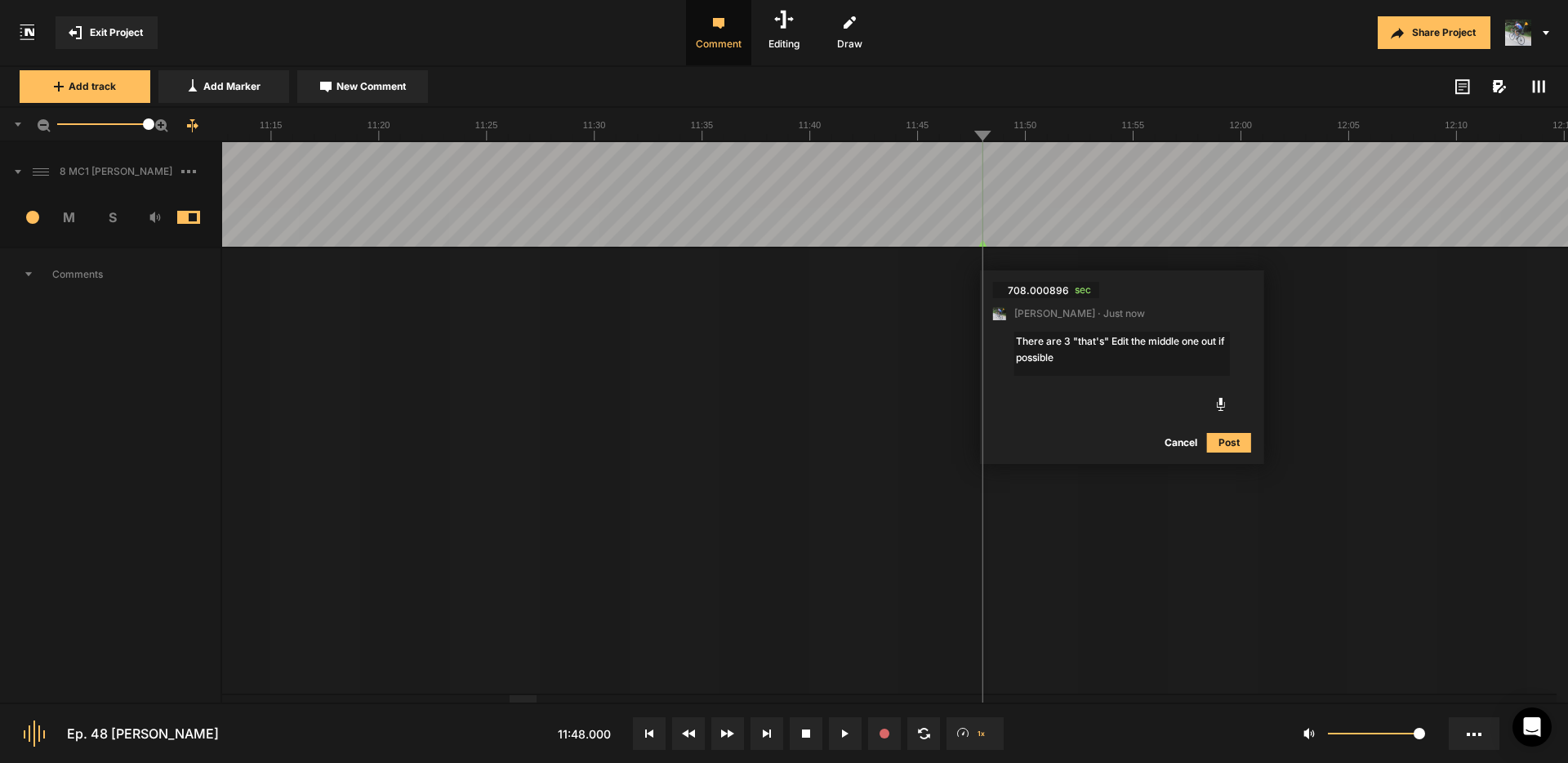
type textarea "There are 3 "that's" Edit the middle one out if possible."
click at [124, 27] on span "Exit Project" at bounding box center [116, 33] width 53 height 15
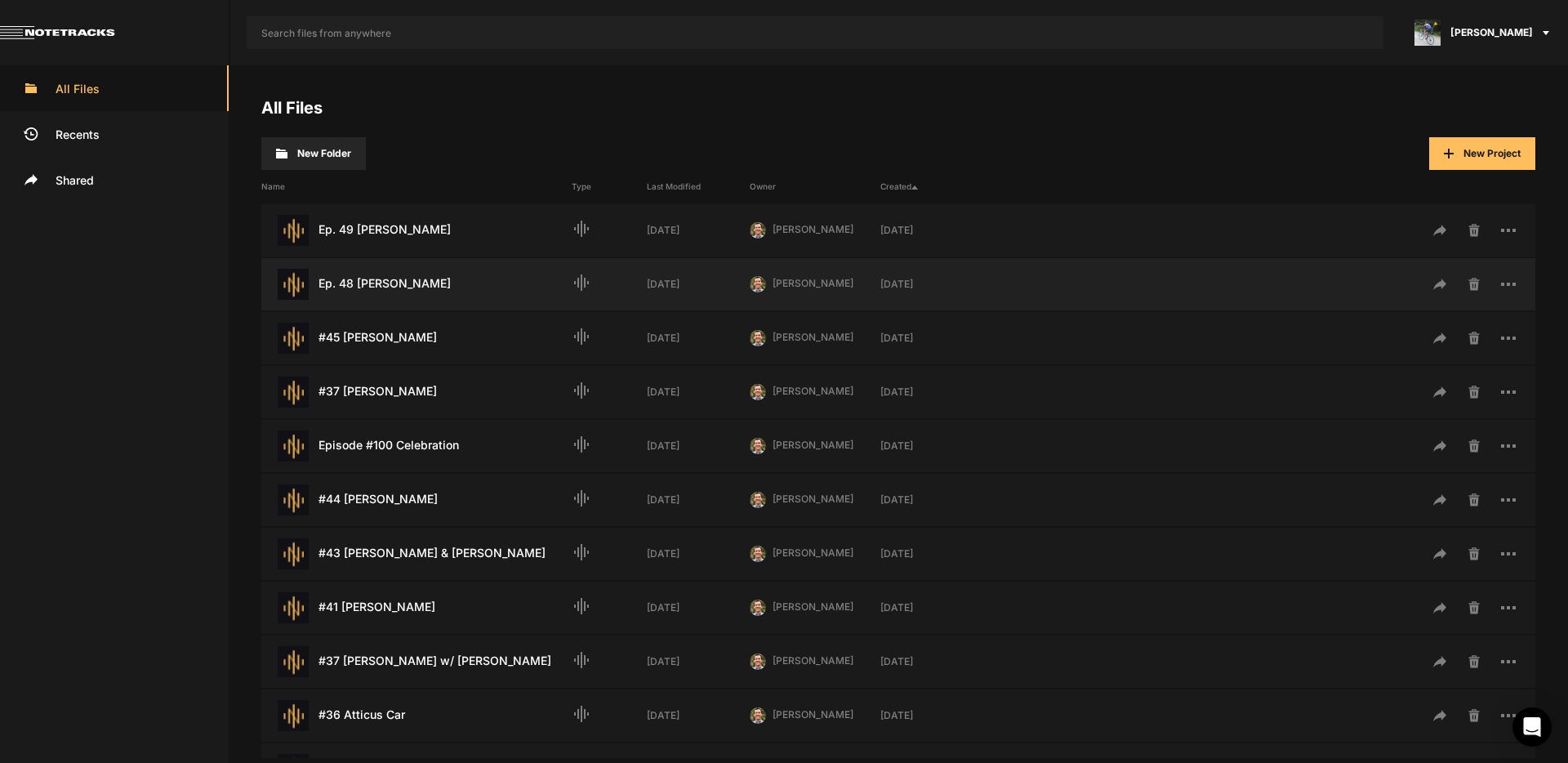
click at [360, 283] on div "Ep. 48 [PERSON_NAME] Last Modified: [DATE]" at bounding box center [416, 284] width 310 height 31
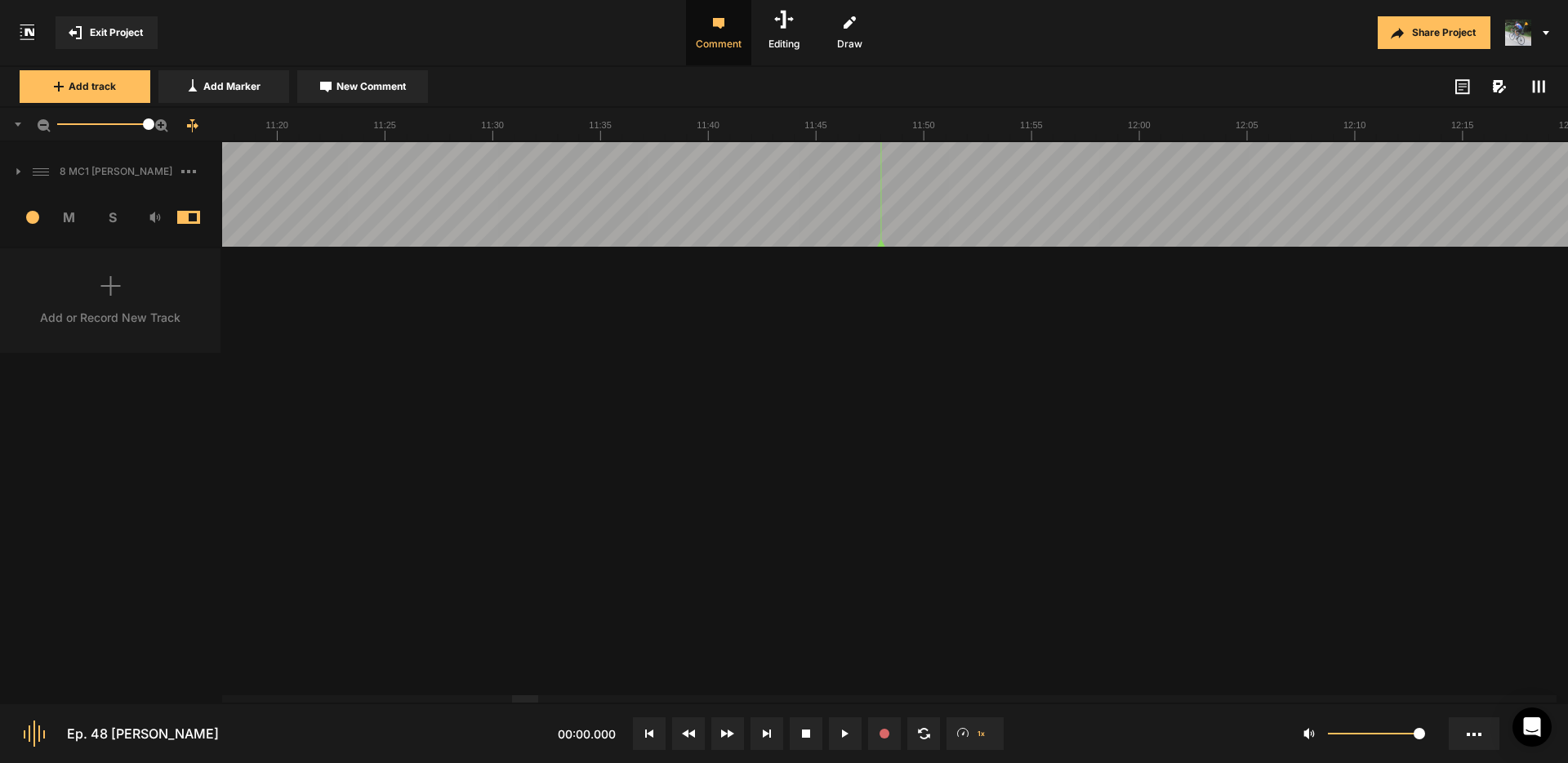
click at [526, 703] on div at bounding box center [525, 698] width 27 height 7
click at [17, 171] on icon at bounding box center [18, 171] width 4 height 6
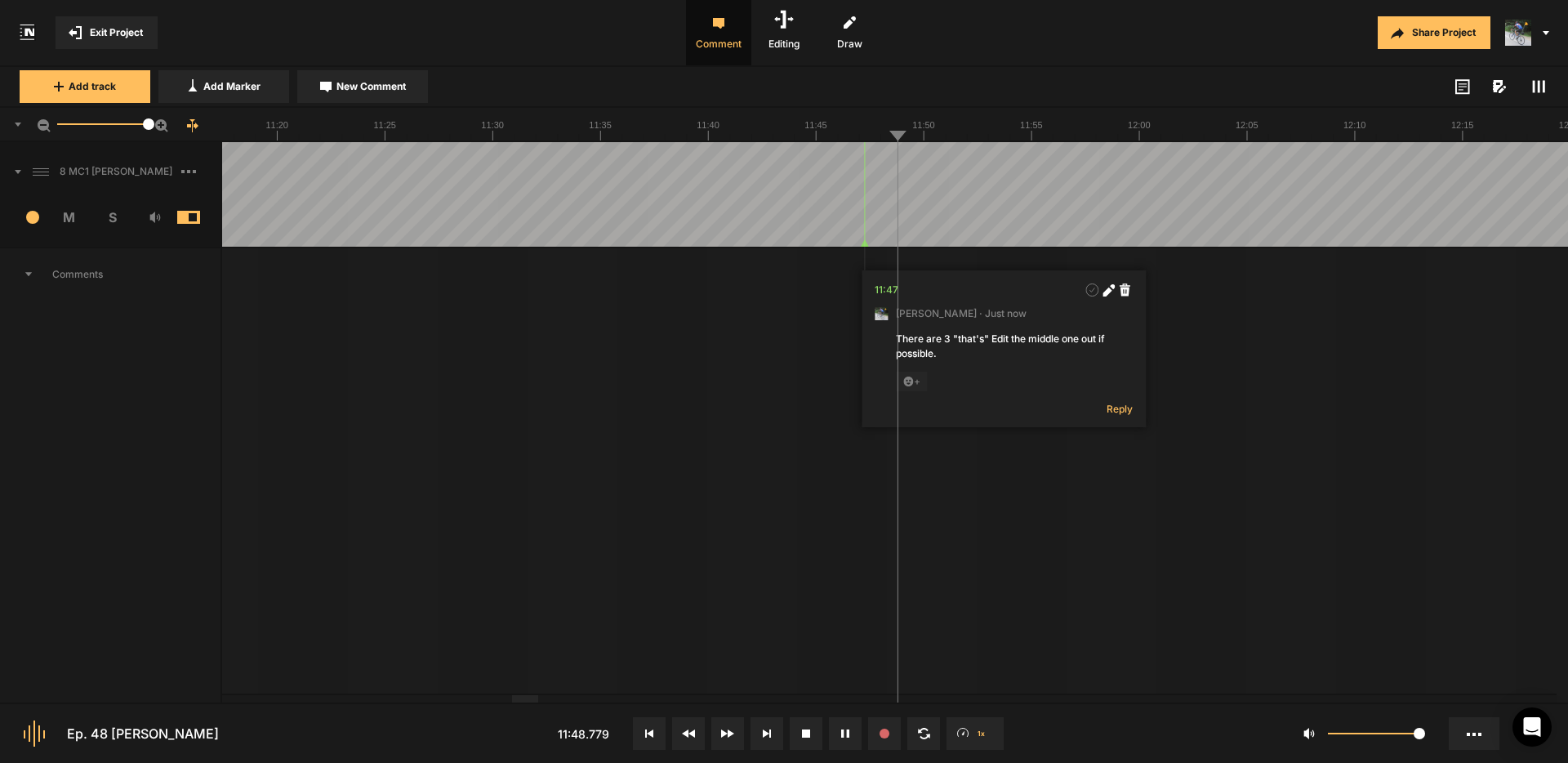
click at [864, 245] on nt-marker at bounding box center [864, 194] width 1 height 105
click at [1005, 337] on div "There are 3 "that's" Edit the middle one out if possible." at bounding box center [1003, 346] width 215 height 29
click at [1110, 291] on icon at bounding box center [1106, 292] width 9 height 9
click at [1030, 343] on textarea "There are 3 "that's" Edit the middle one out if possible." at bounding box center [1003, 354] width 215 height 44
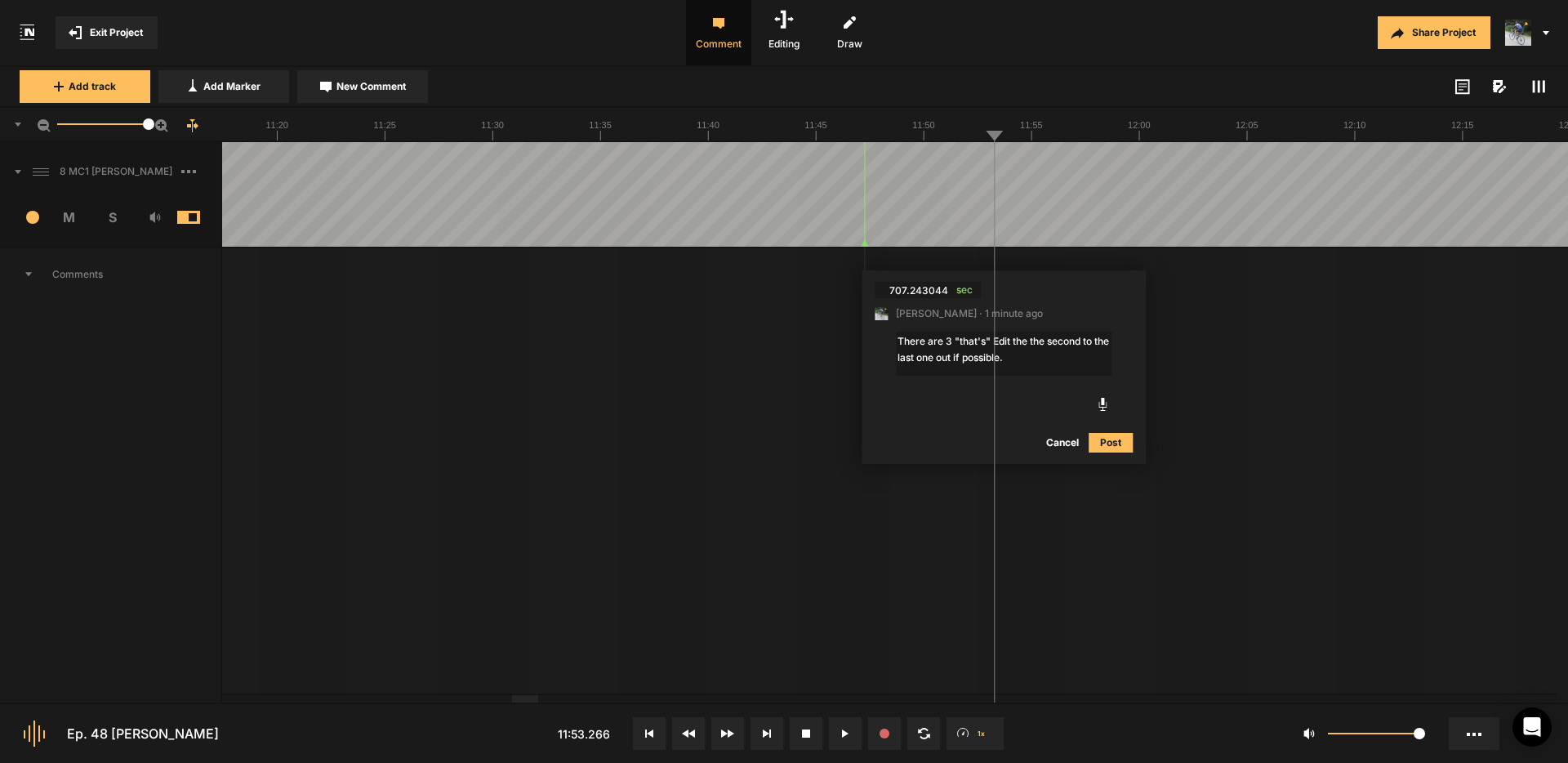
click at [1028, 342] on textarea "There are 3 "that's" Edit the the second to the last one out if possible." at bounding box center [1003, 354] width 215 height 44
click at [971, 358] on textarea "There are 3 "that's" Edit from the second to the last one out if possible." at bounding box center [1003, 354] width 215 height 44
type textarea "There are 3 "that's" Edit from the second to the last one if possible."
click at [1103, 440] on button "Post" at bounding box center [1111, 442] width 44 height 19
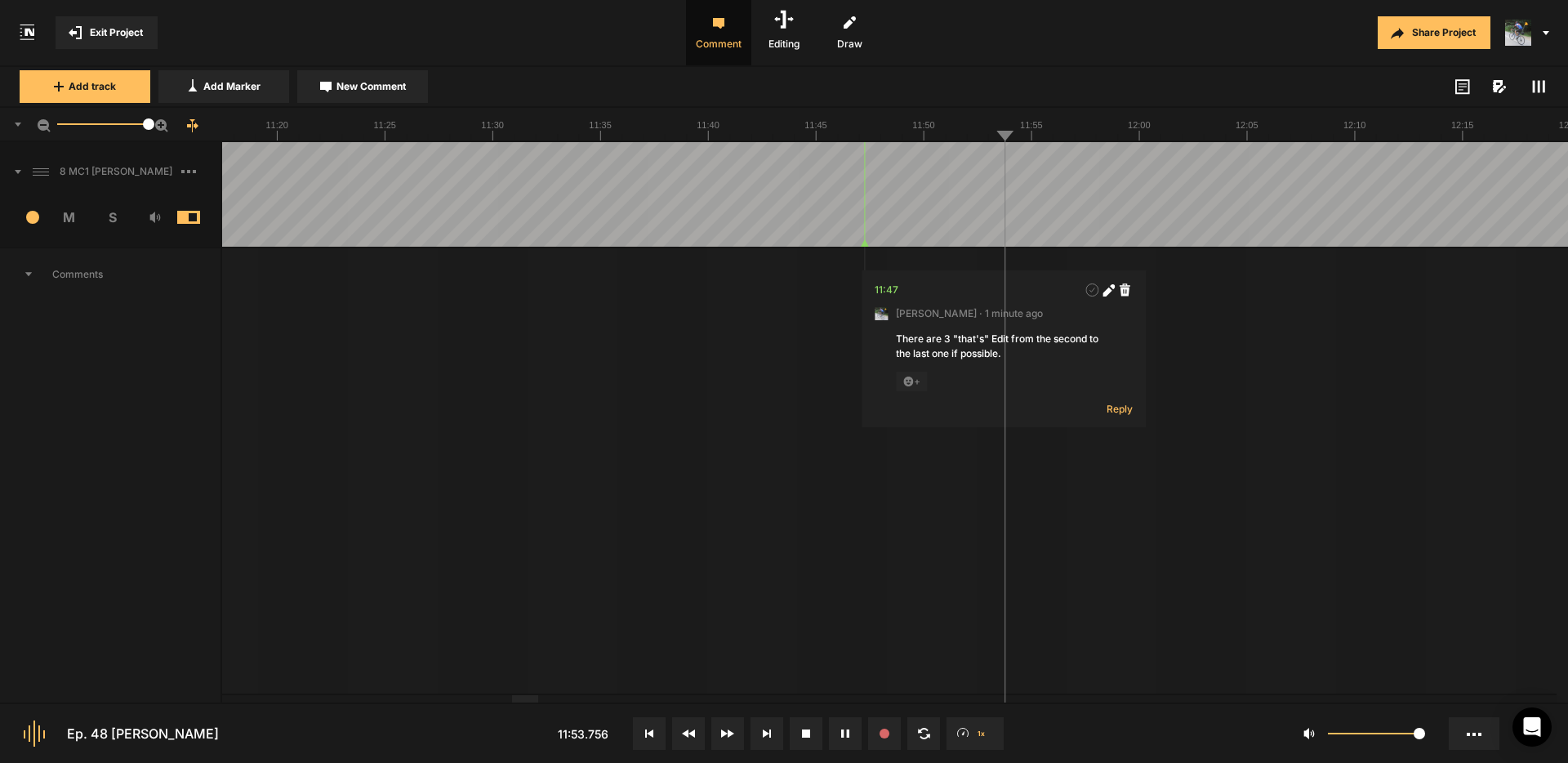
click at [379, 82] on span "New Comment" at bounding box center [371, 86] width 69 height 15
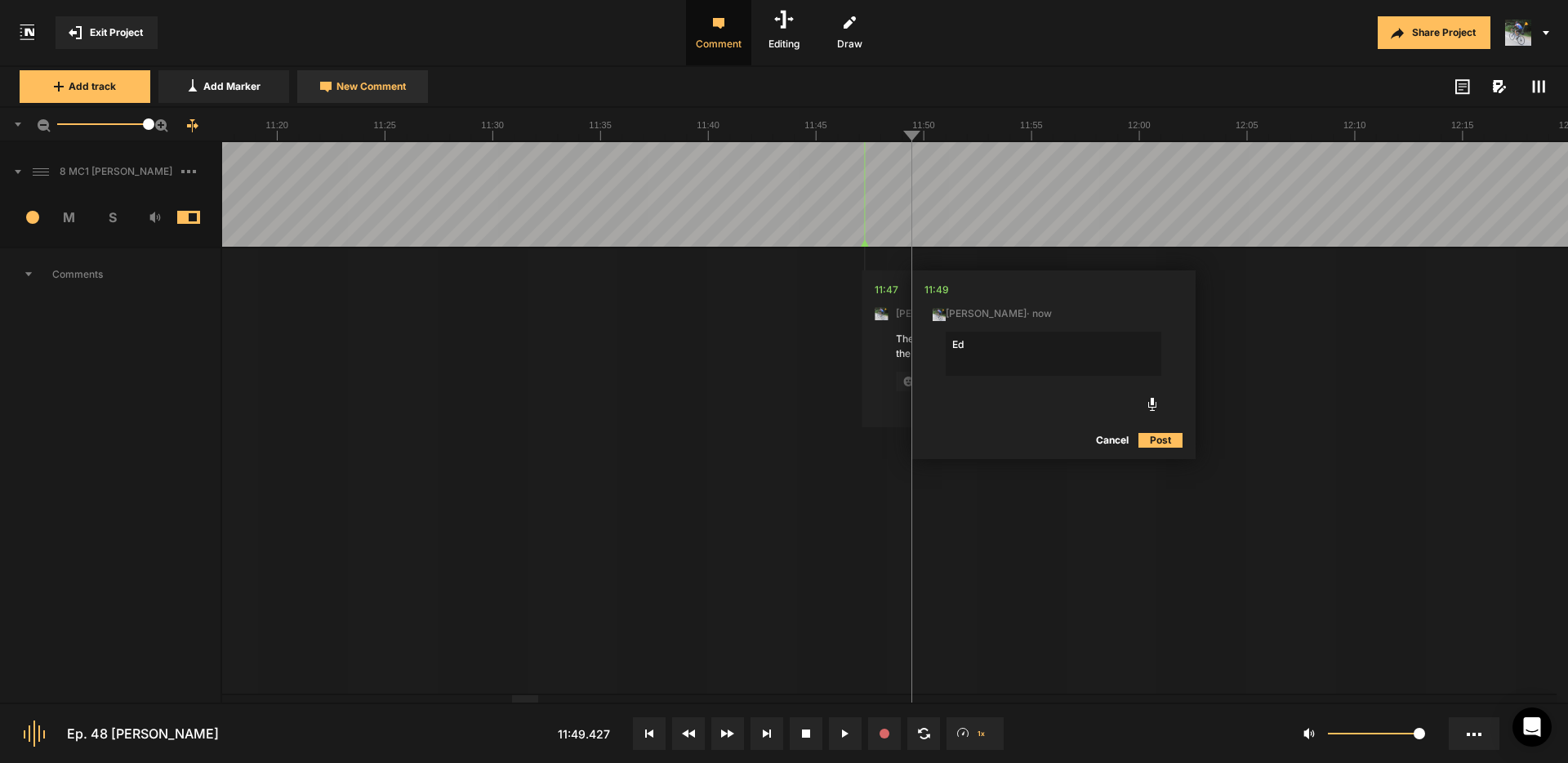
type textarea "E"
type textarea "Cut the mouth noise before he begins the phrase."
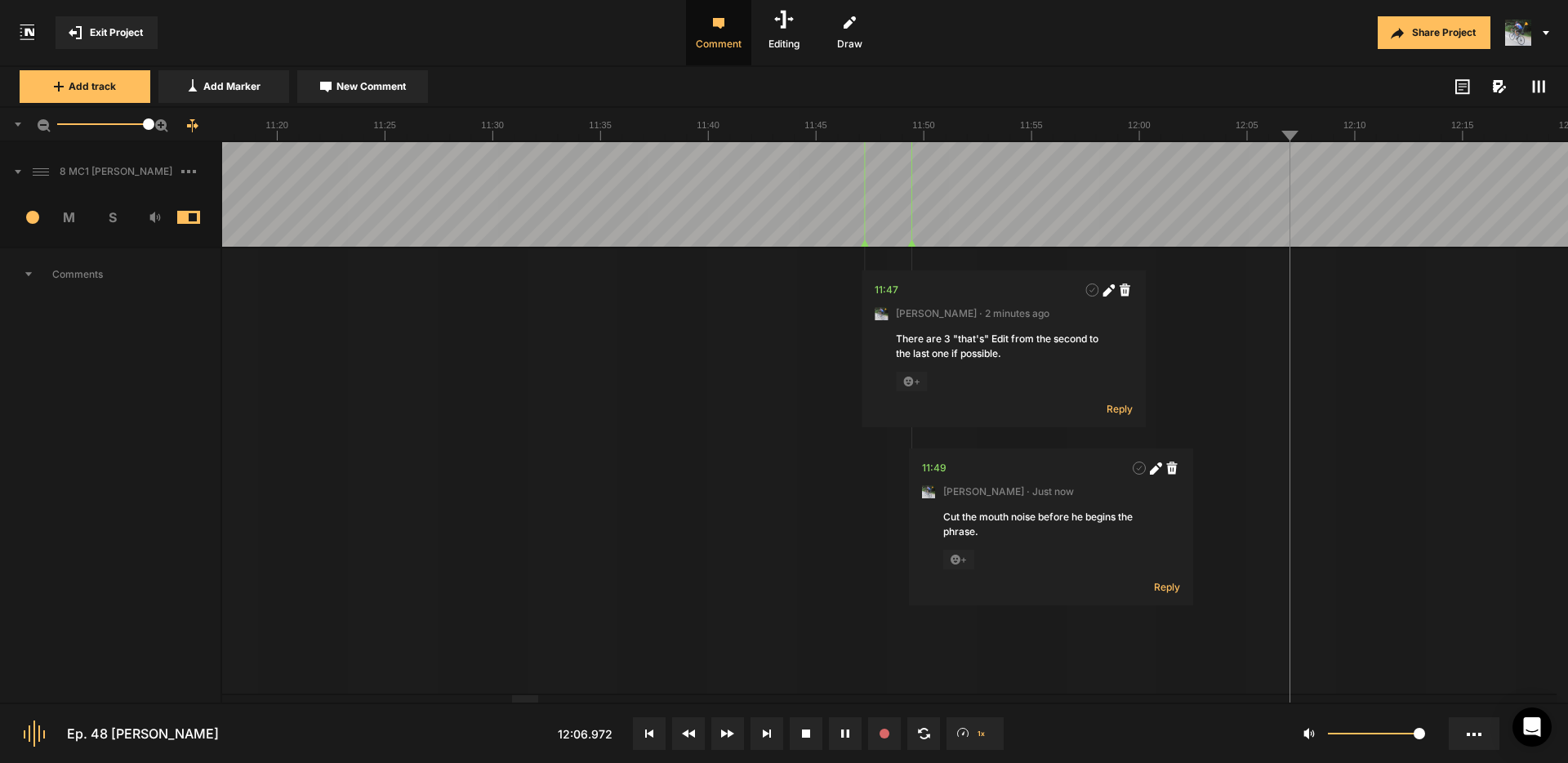
click at [392, 92] on span "New Comment" at bounding box center [371, 86] width 69 height 15
type textarea "Cut from "to" to "to" if possible. Check it out."
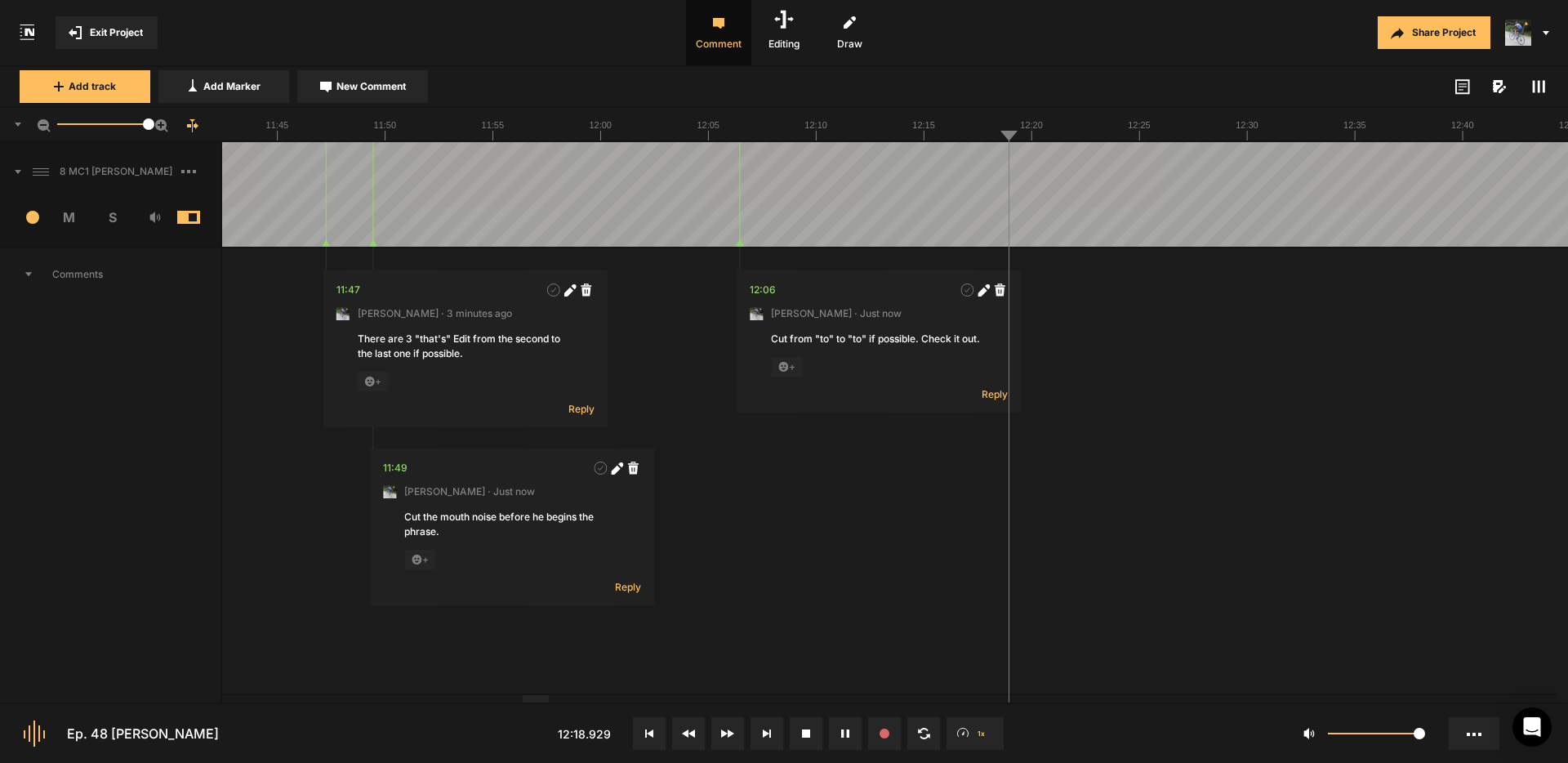
click at [373, 89] on span "New Comment" at bounding box center [371, 86] width 69 height 15
type textarea "Cut "I uh I I don't""
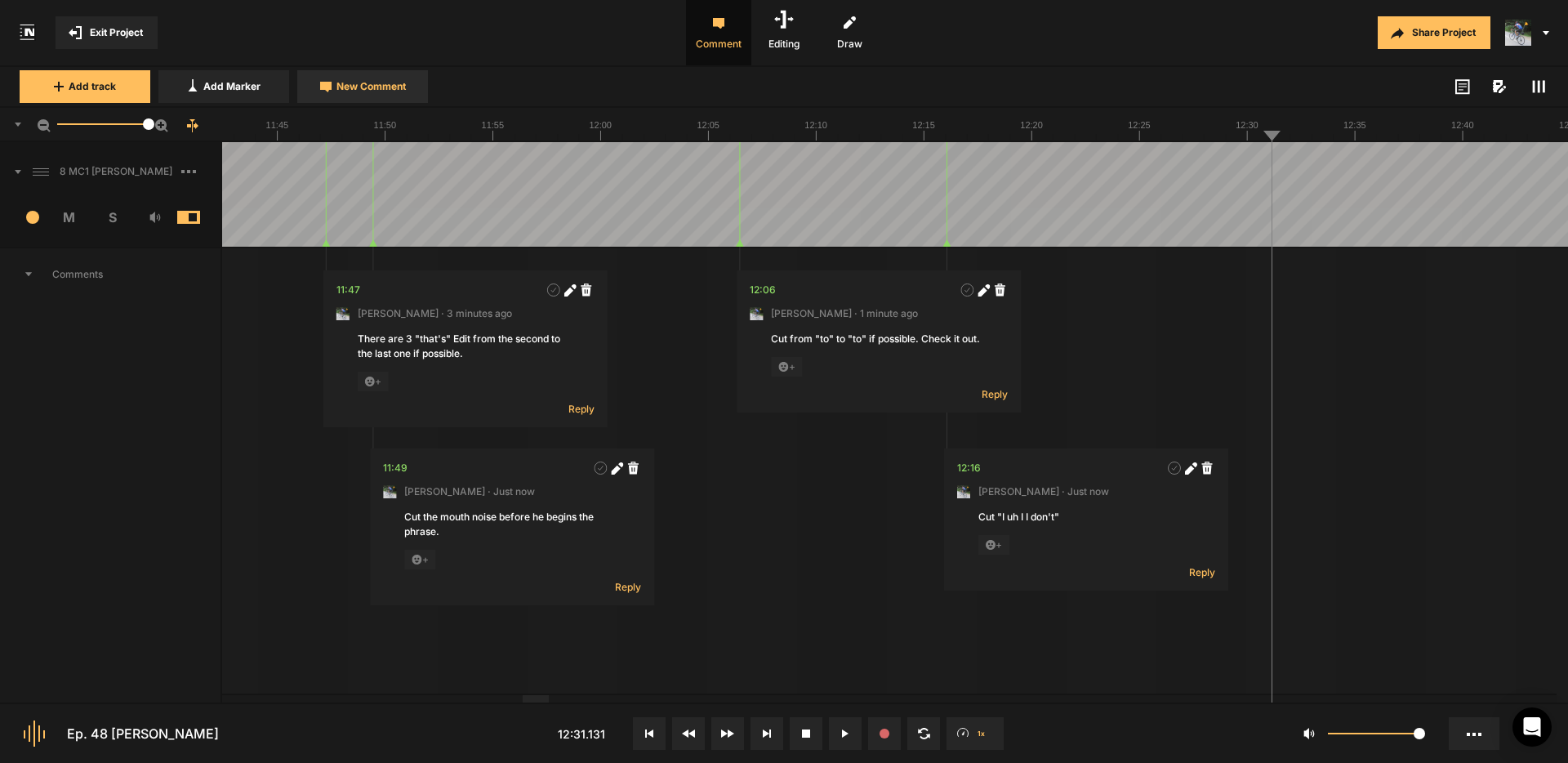
click at [383, 77] on button "New Comment" at bounding box center [361, 86] width 130 height 33
type textarea "Cut "that""
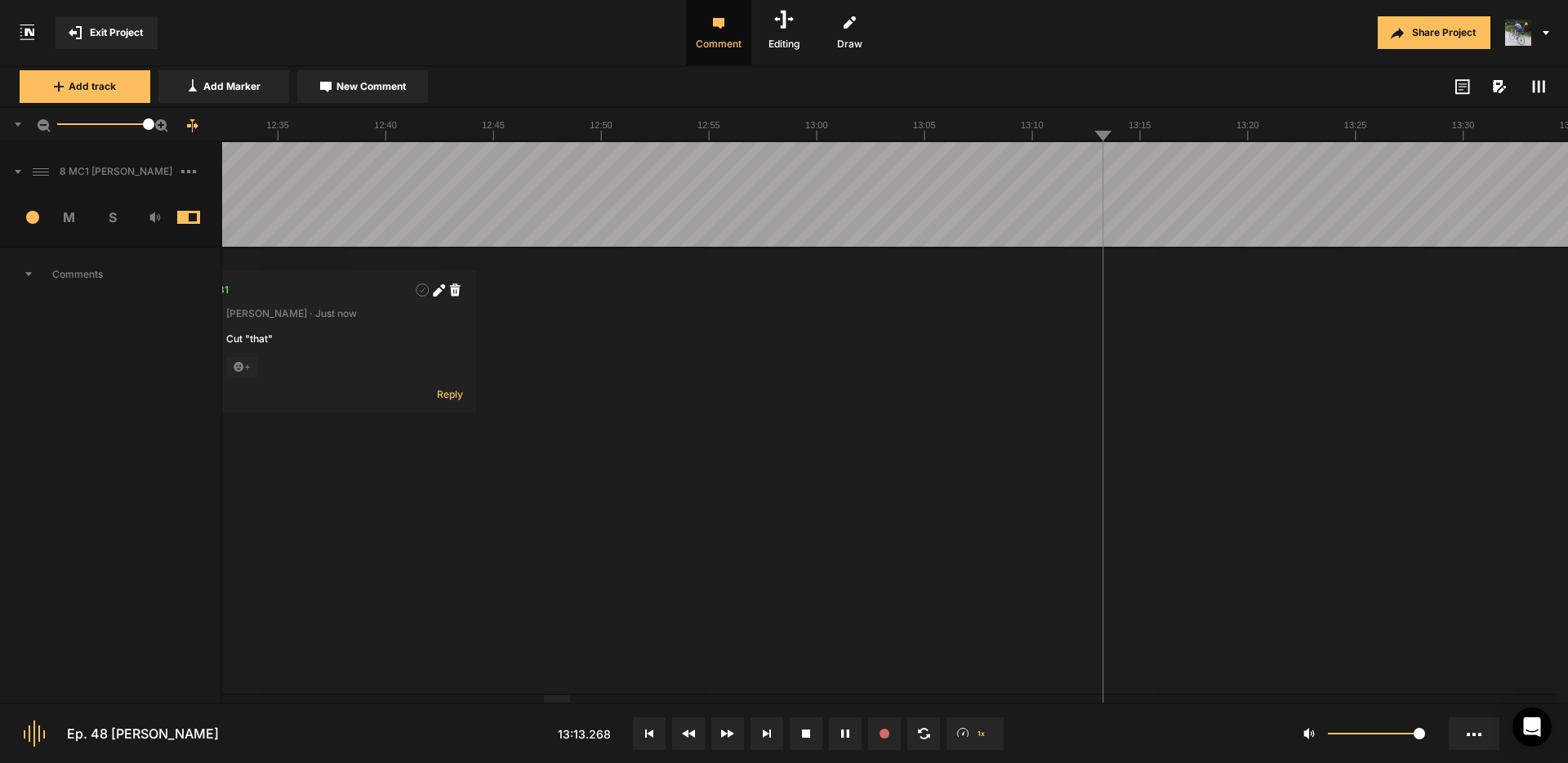
click at [389, 88] on span "New Comment" at bounding box center [371, 86] width 69 height 15
click at [1323, 440] on button "Cancel" at bounding box center [1321, 440] width 52 height 19
drag, startPoint x: 1085, startPoint y: 159, endPoint x: 1083, endPoint y: 168, distance: 9.2
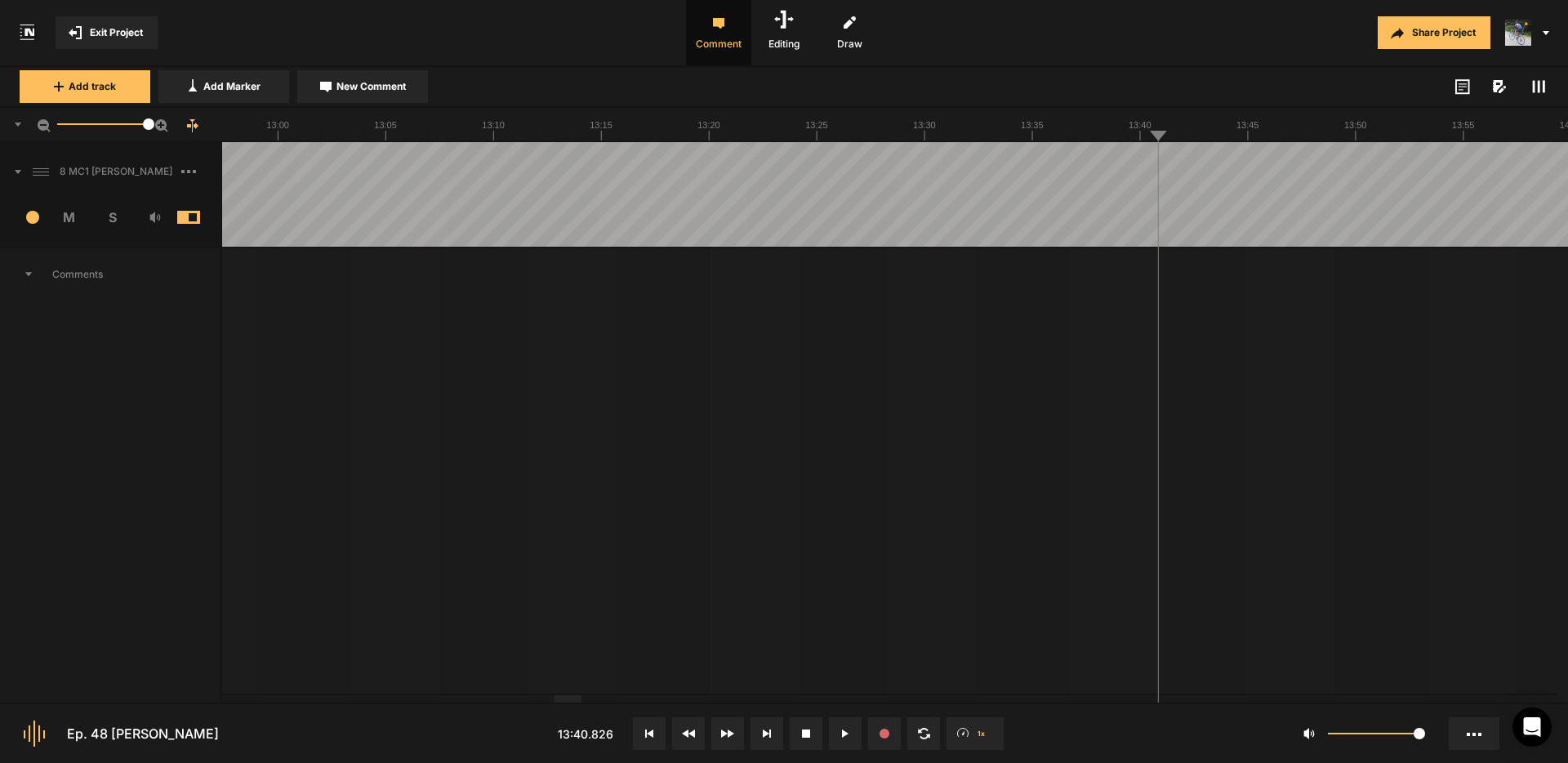
click at [364, 86] on span "New Comment" at bounding box center [371, 86] width 69 height 15
type textarea "Big click here. Any way to smooth it out?"
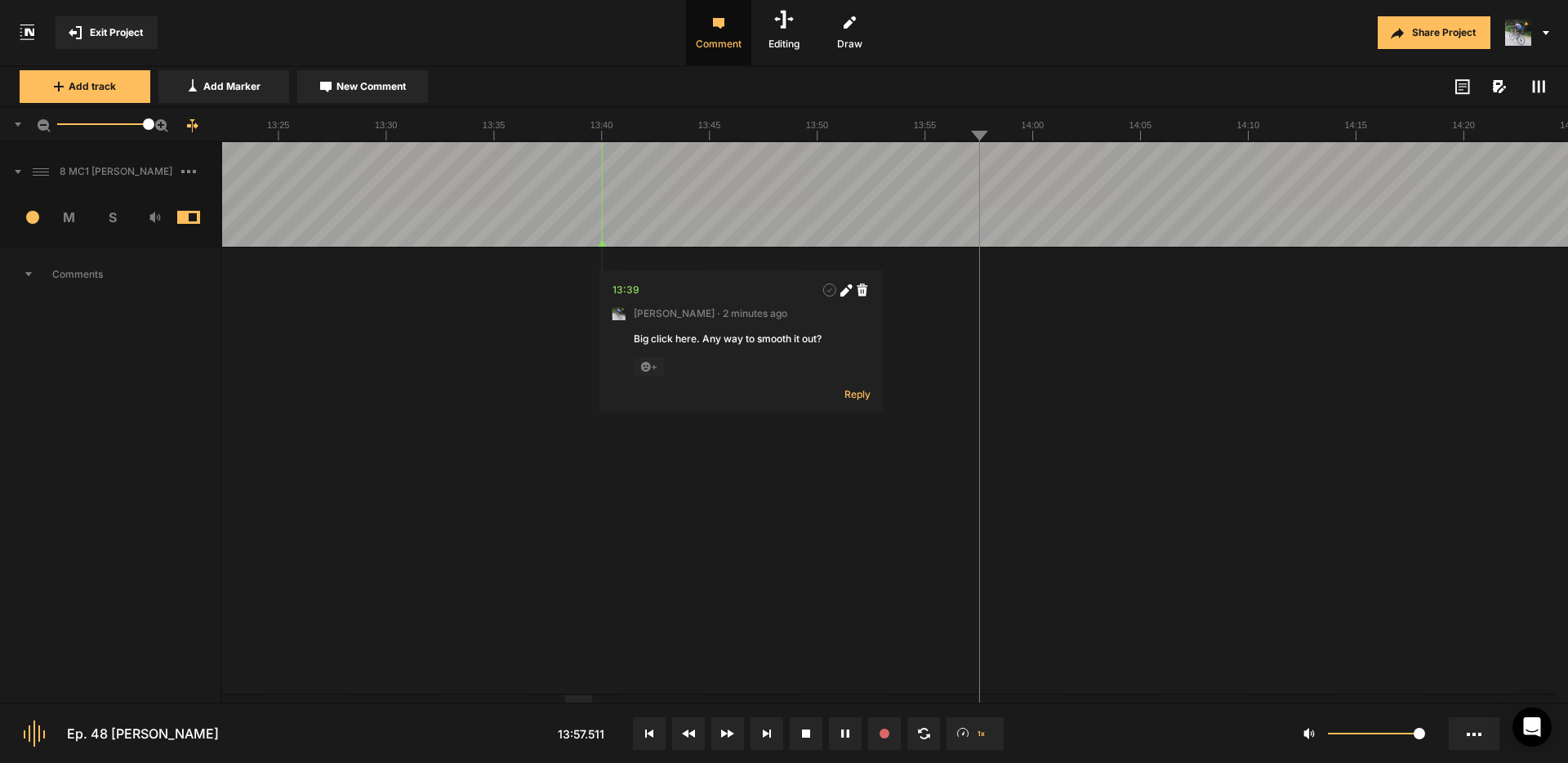
click at [380, 90] on span "New Comment" at bounding box center [371, 86] width 69 height 15
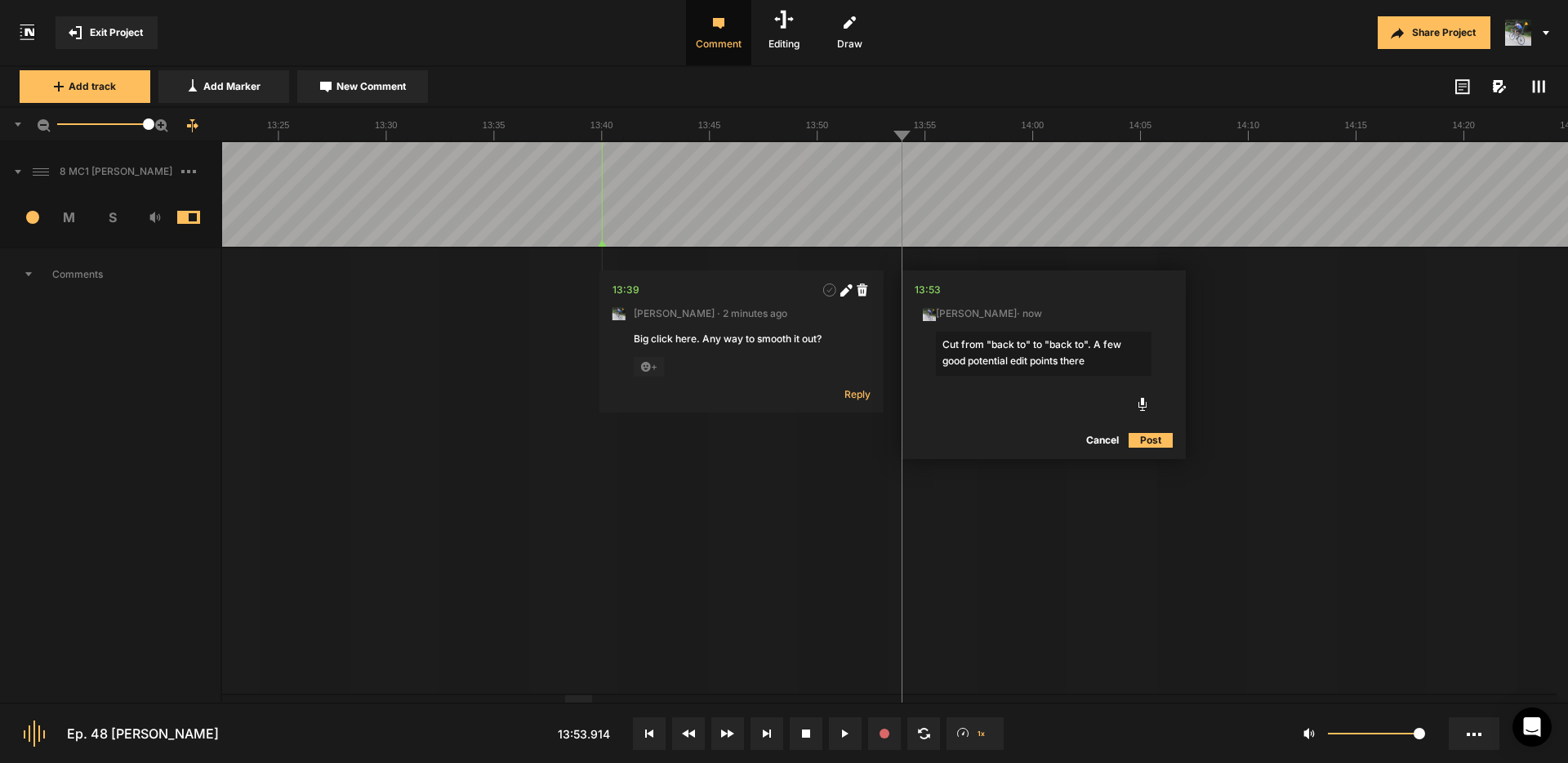
type textarea "Cut from "back to" to "back to". A few good potential edit points there."
click at [1140, 289] on icon at bounding box center [1146, 291] width 12 height 12
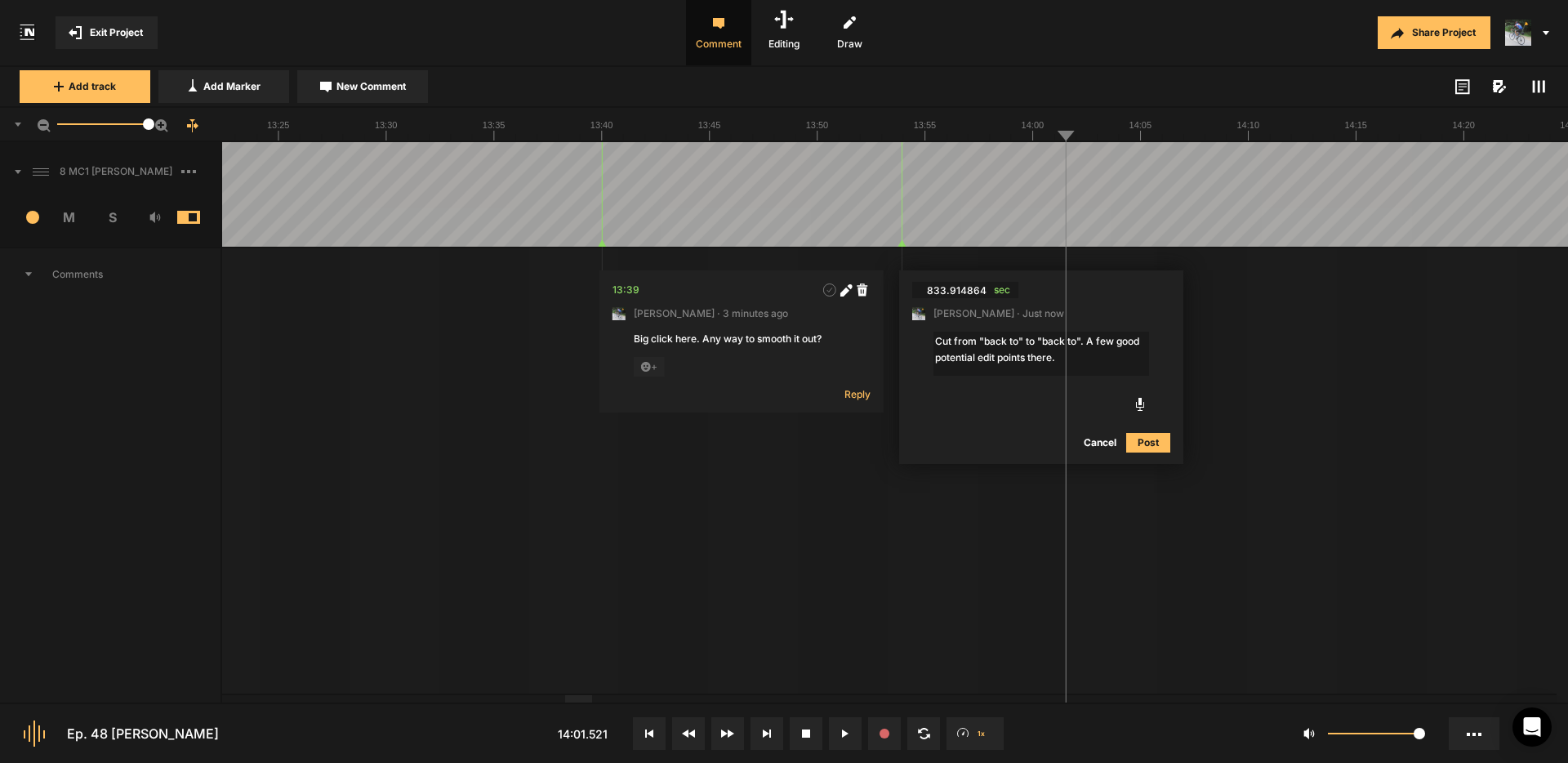
drag, startPoint x: 1079, startPoint y: 340, endPoint x: 1412, endPoint y: 395, distance: 337.5
click at [1080, 340] on textarea "Cut from "back to" to "back to". A few good potential edit points there." at bounding box center [1040, 354] width 215 height 44
type textarea "Cut from "back to" to "back to" if possible. A few good potential edit points t…"
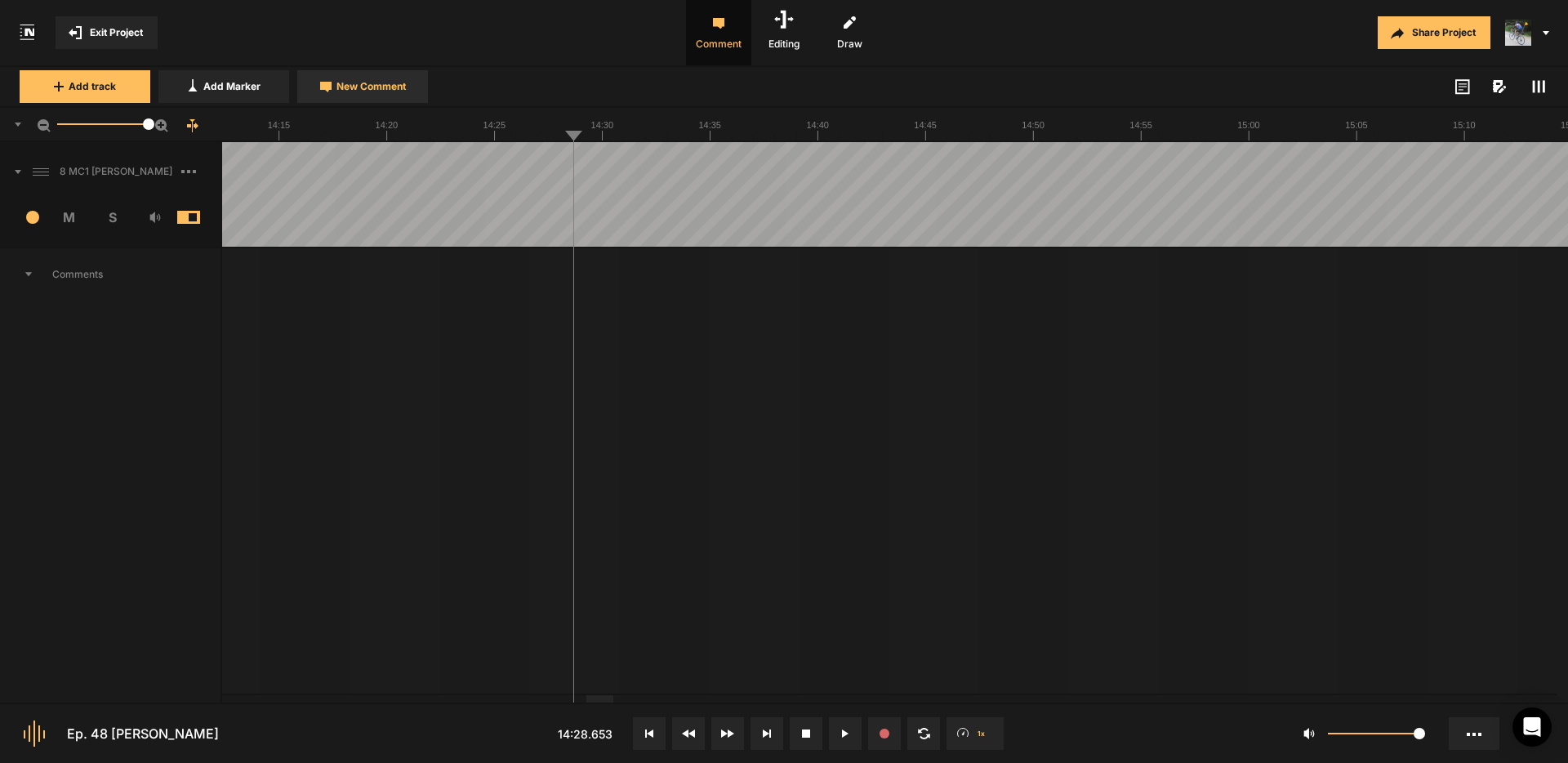
click at [352, 89] on span "New Comment" at bounding box center [371, 86] width 69 height 15
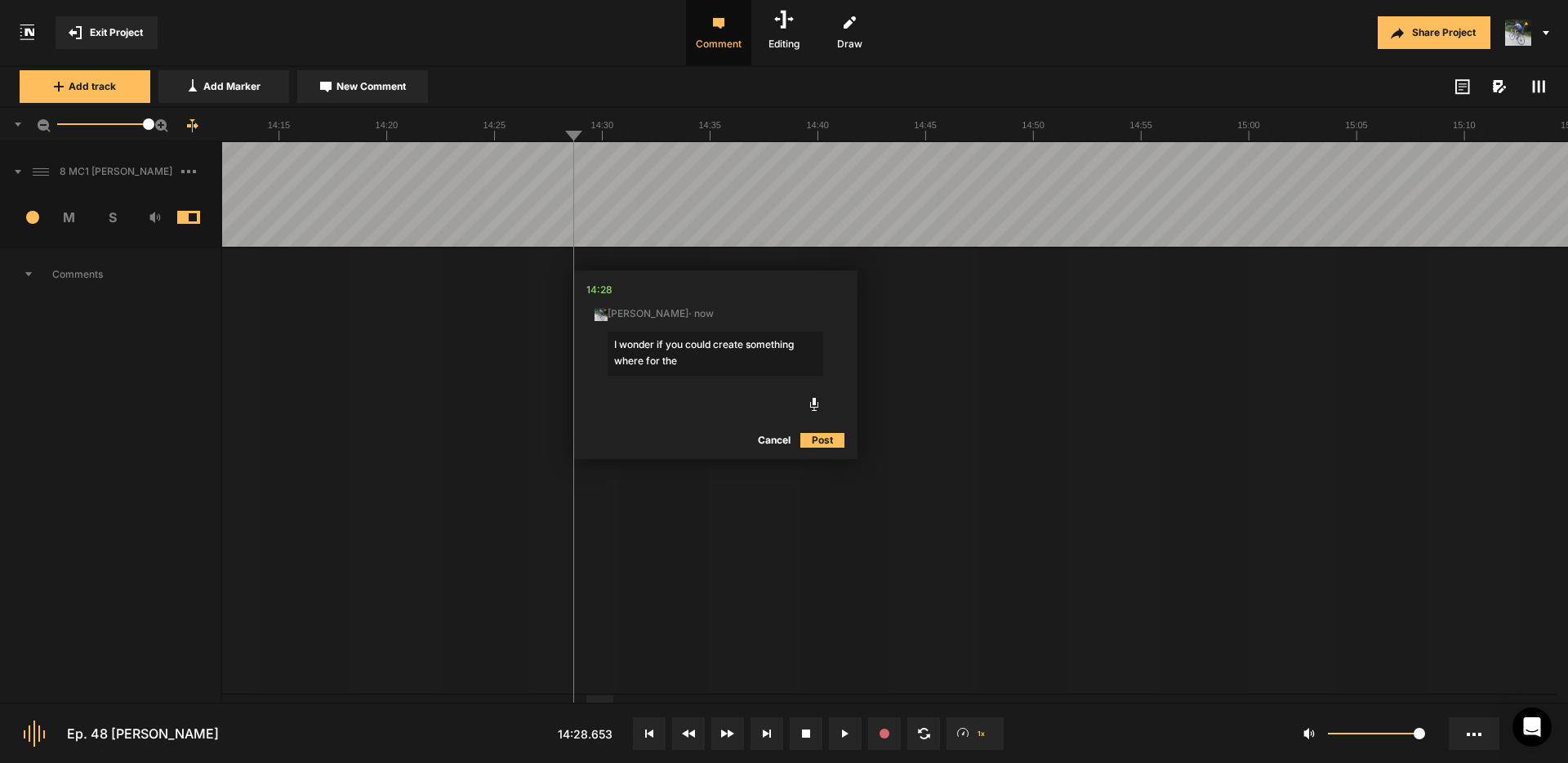
click at [698, 362] on textarea "I wonder if you could create something where for the" at bounding box center [715, 354] width 215 height 44
drag, startPoint x: 645, startPoint y: 362, endPoint x: 600, endPoint y: 358, distance: 45.2
click at [600, 358] on nt-edit-comment "14:28 [PERSON_NAME] · now I wonder if you could create something where for the …" at bounding box center [715, 371] width 284 height 203
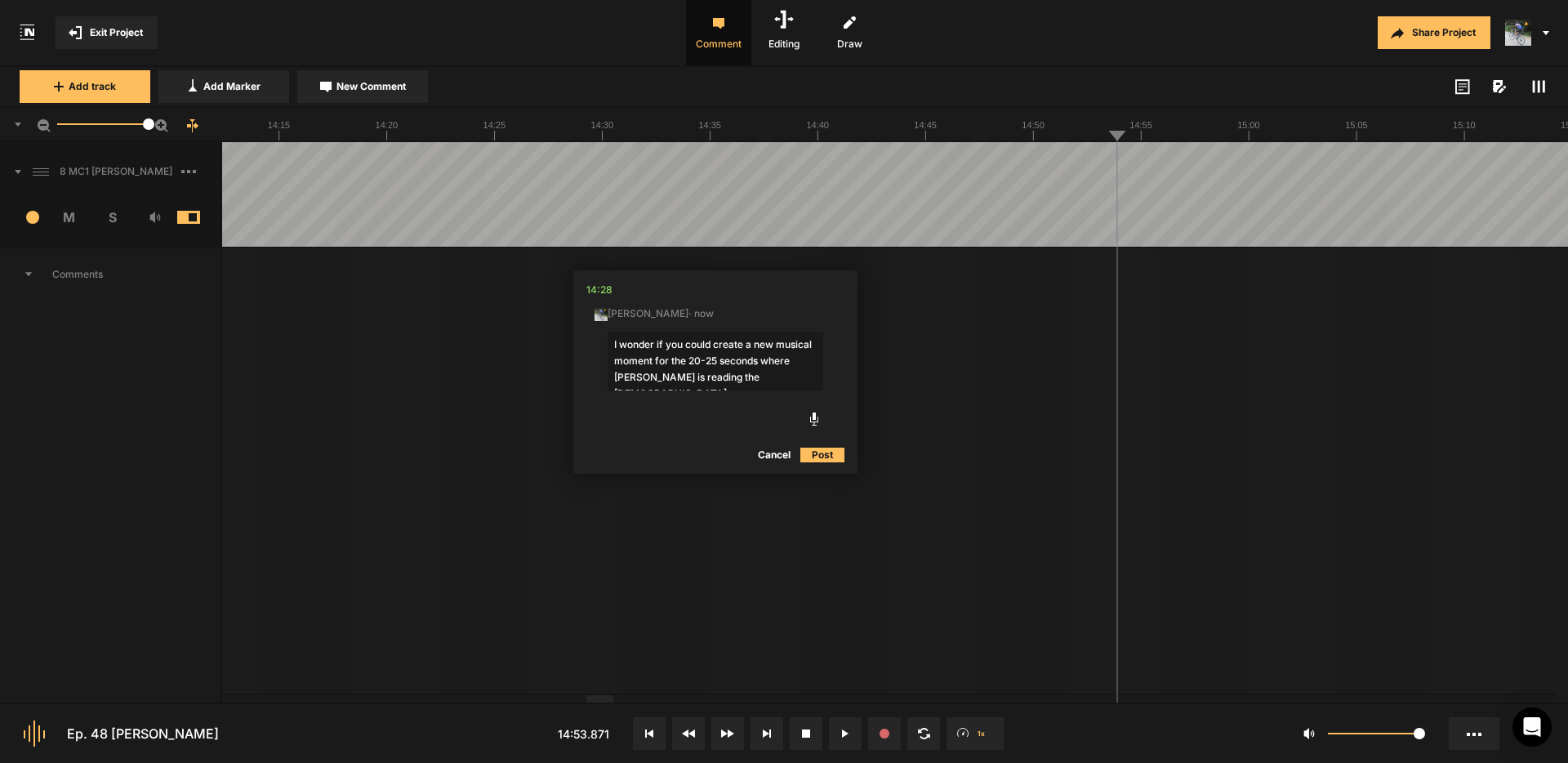
click at [765, 379] on textarea "I wonder if you could create a new musical moment for the 20-25 seconds where […" at bounding box center [715, 361] width 215 height 58
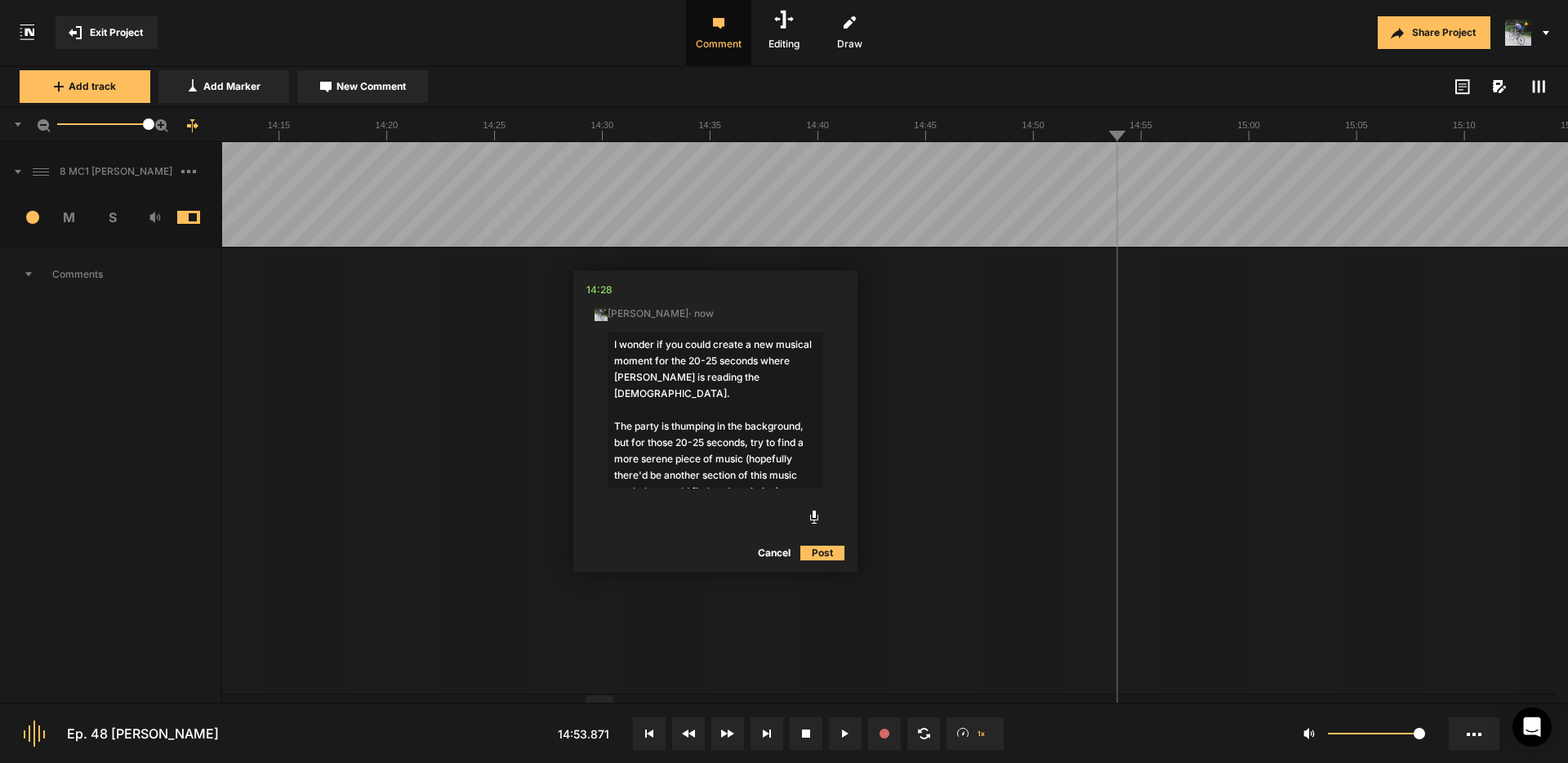
drag, startPoint x: 677, startPoint y: 442, endPoint x: 691, endPoint y: 448, distance: 15.2
click at [677, 442] on textarea "I wonder if you could create a new musical moment for the 20-25 seconds where […" at bounding box center [715, 409] width 215 height 157
drag, startPoint x: 751, startPoint y: 424, endPoint x: 633, endPoint y: 427, distance: 118.0
click at [633, 427] on textarea "I wonder if you could create a new musical moment for the 20-25 seconds where […" at bounding box center [715, 409] width 215 height 157
click at [691, 474] on textarea "I wonder if you could create a new musical moment for the 20-25 seconds where […" at bounding box center [715, 409] width 215 height 157
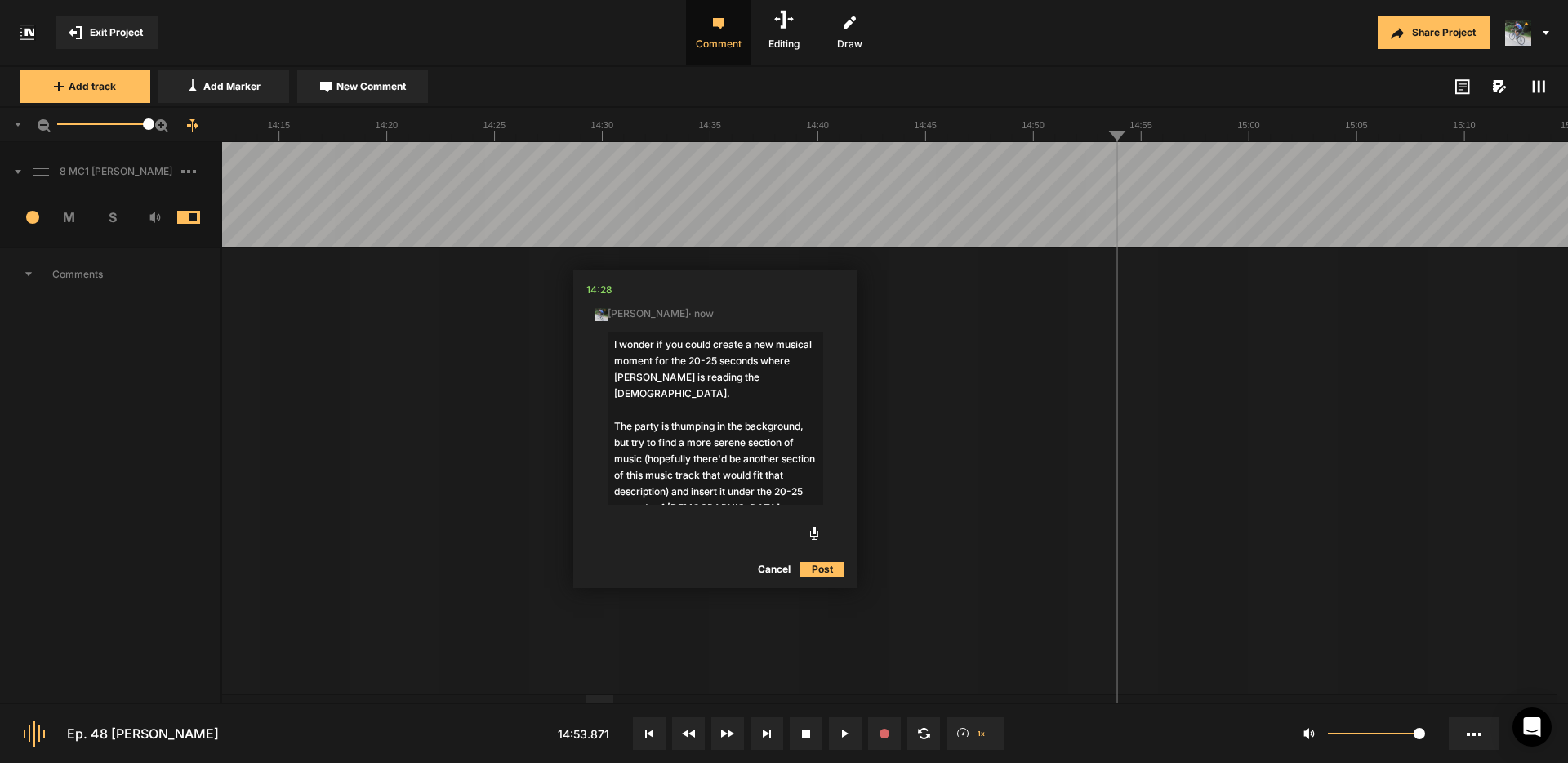
click at [813, 493] on textarea "I wonder if you could create a new musical moment for the 20-25 seconds where […" at bounding box center [715, 417] width 215 height 173
type textarea "I wonder if you could create a new musical moment for the 20-25 seconds where […"
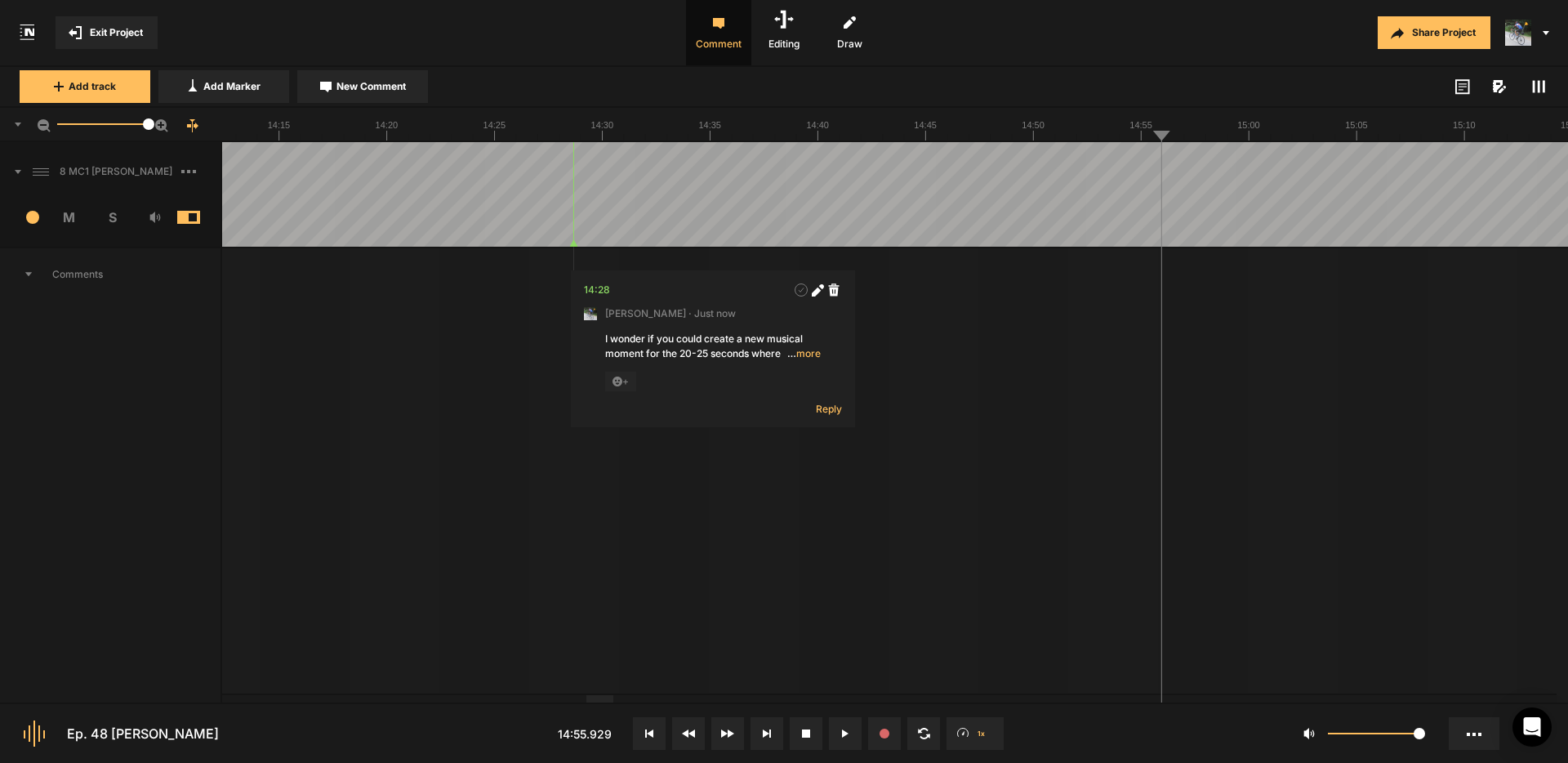
click at [382, 93] on span "New Comment" at bounding box center [371, 86] width 69 height 15
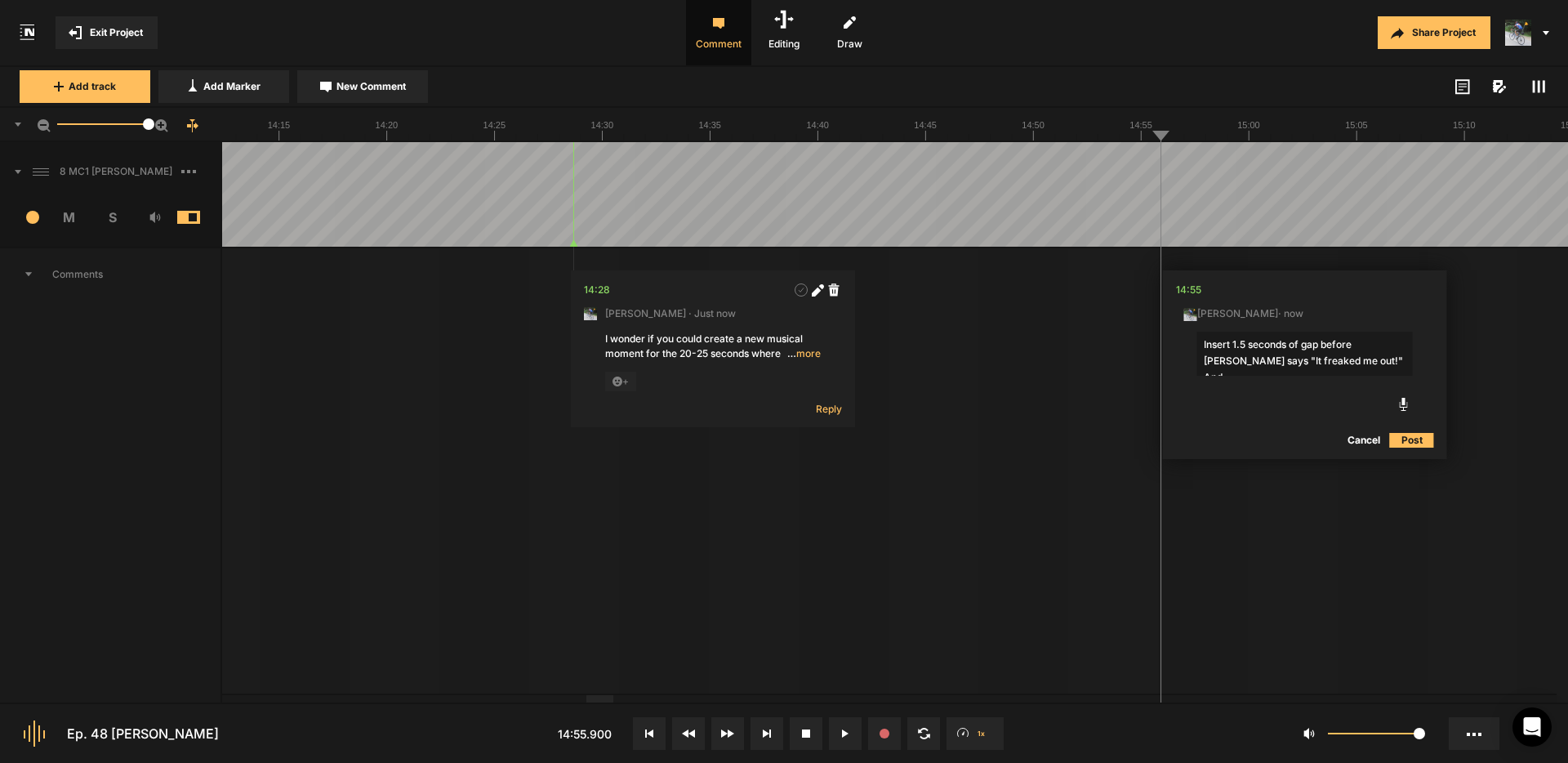
click at [1355, 360] on textarea "Insert 1.5 seconds of gap before [PERSON_NAME] says "It freaked me out!" And" at bounding box center [1304, 354] width 215 height 44
type textarea "Insert 1.5 seconds of gap before [PERSON_NAME] says "It freaked me out!" And cu…"
click at [1411, 454] on button "Post" at bounding box center [1412, 455] width 44 height 19
click at [806, 354] on span "… more" at bounding box center [803, 354] width 34 height 15
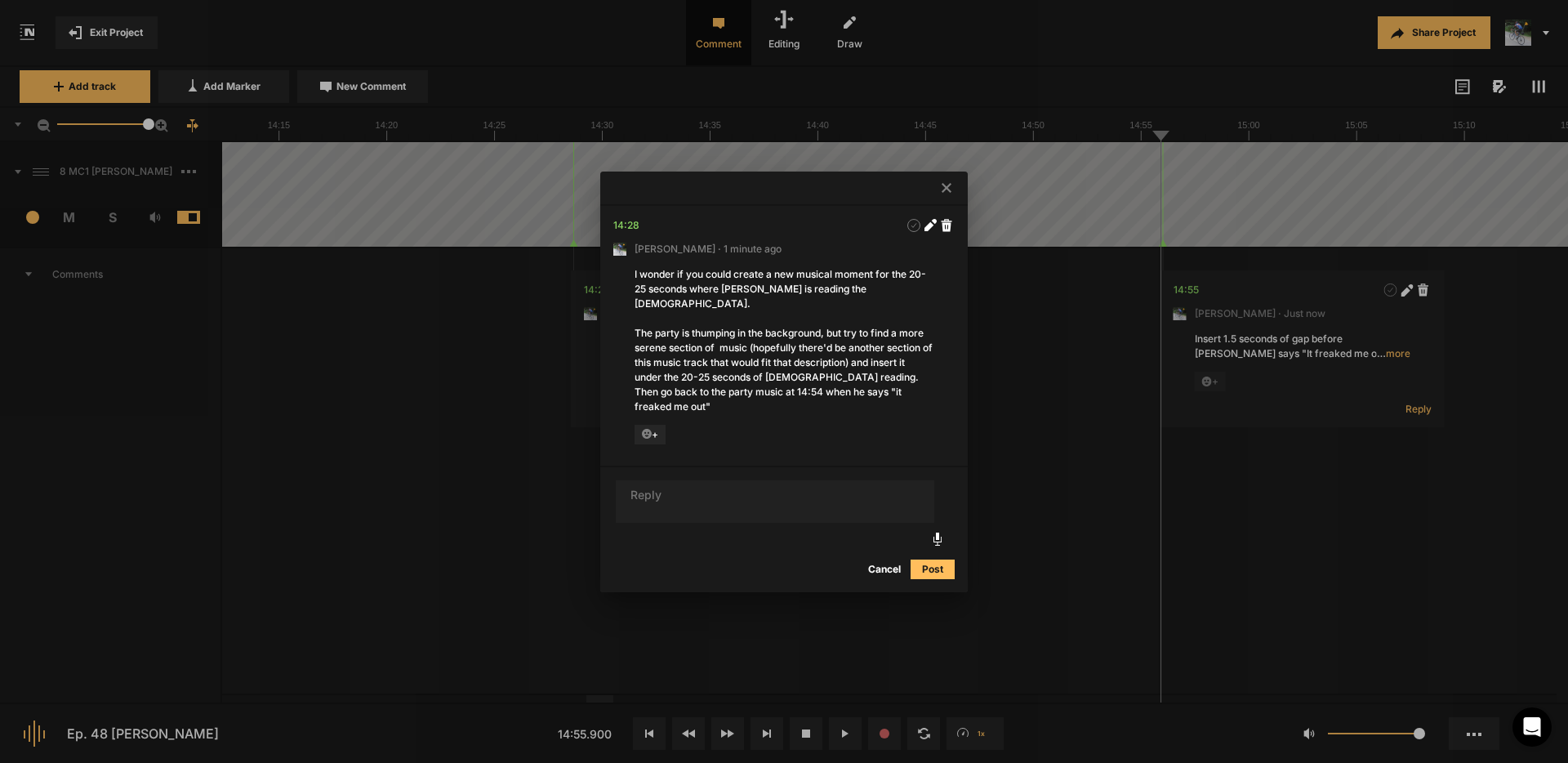
click at [819, 348] on div "I wonder if you could create a new musical moment for the 20-25 seconds where […" at bounding box center [783, 340] width 299 height 147
click at [828, 346] on div "I wonder if you could create a new musical moment for the 20-25 seconds where […" at bounding box center [783, 340] width 299 height 147
click at [819, 342] on div "I wonder if you could create a new musical moment for the 20-25 seconds where […" at bounding box center [783, 340] width 299 height 147
click at [931, 231] on icon at bounding box center [930, 225] width 12 height 12
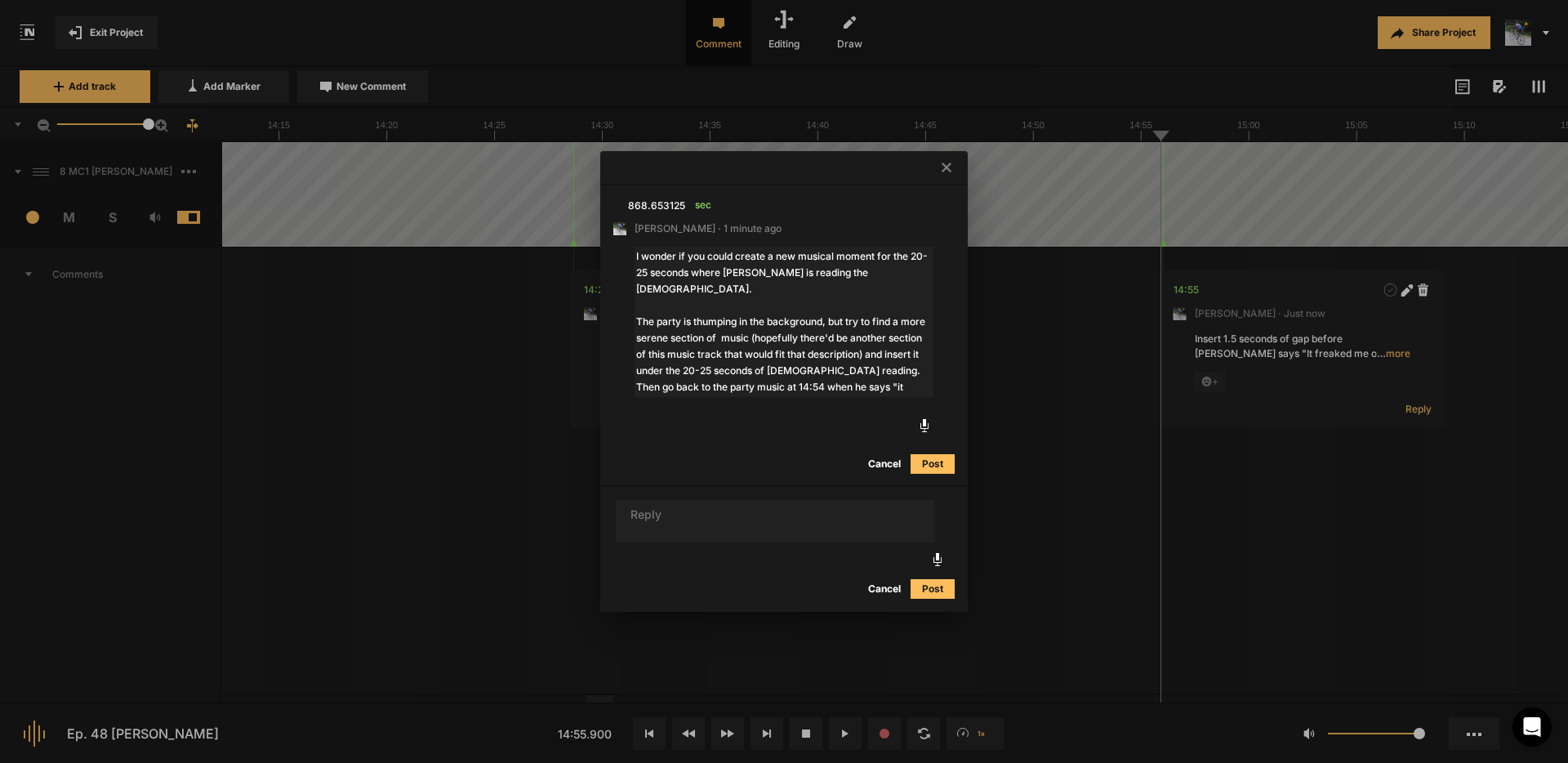
drag, startPoint x: 797, startPoint y: 321, endPoint x: 810, endPoint y: 327, distance: 14.3
click at [797, 321] on textarea "I wonder if you could create a new musical moment for the 20-25 seconds where […" at bounding box center [783, 322] width 299 height 151
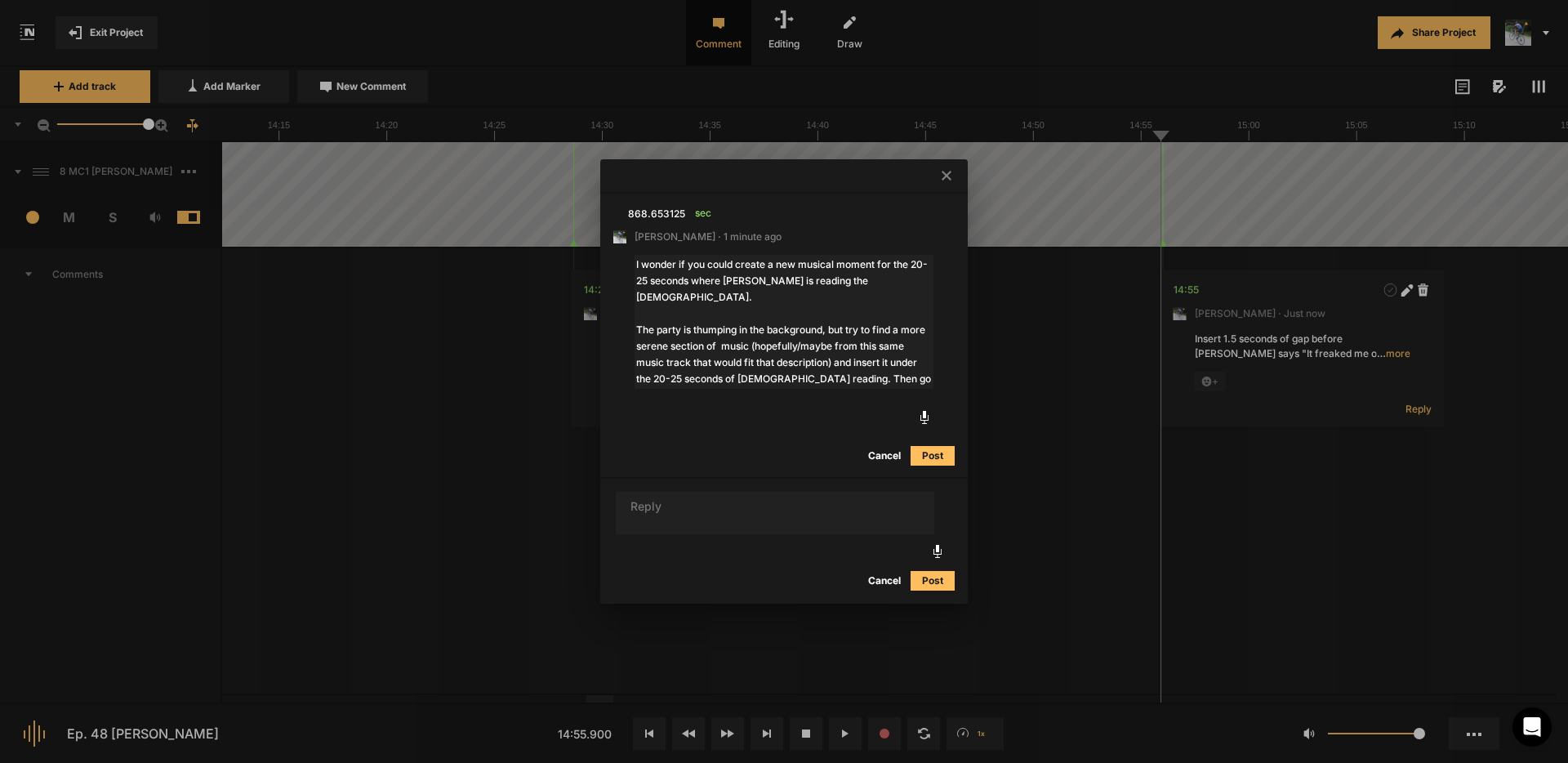
type textarea "I wonder if you could create a new musical moment for the 20-25 seconds where […"
click at [936, 455] on button "Post" at bounding box center [933, 455] width 44 height 19
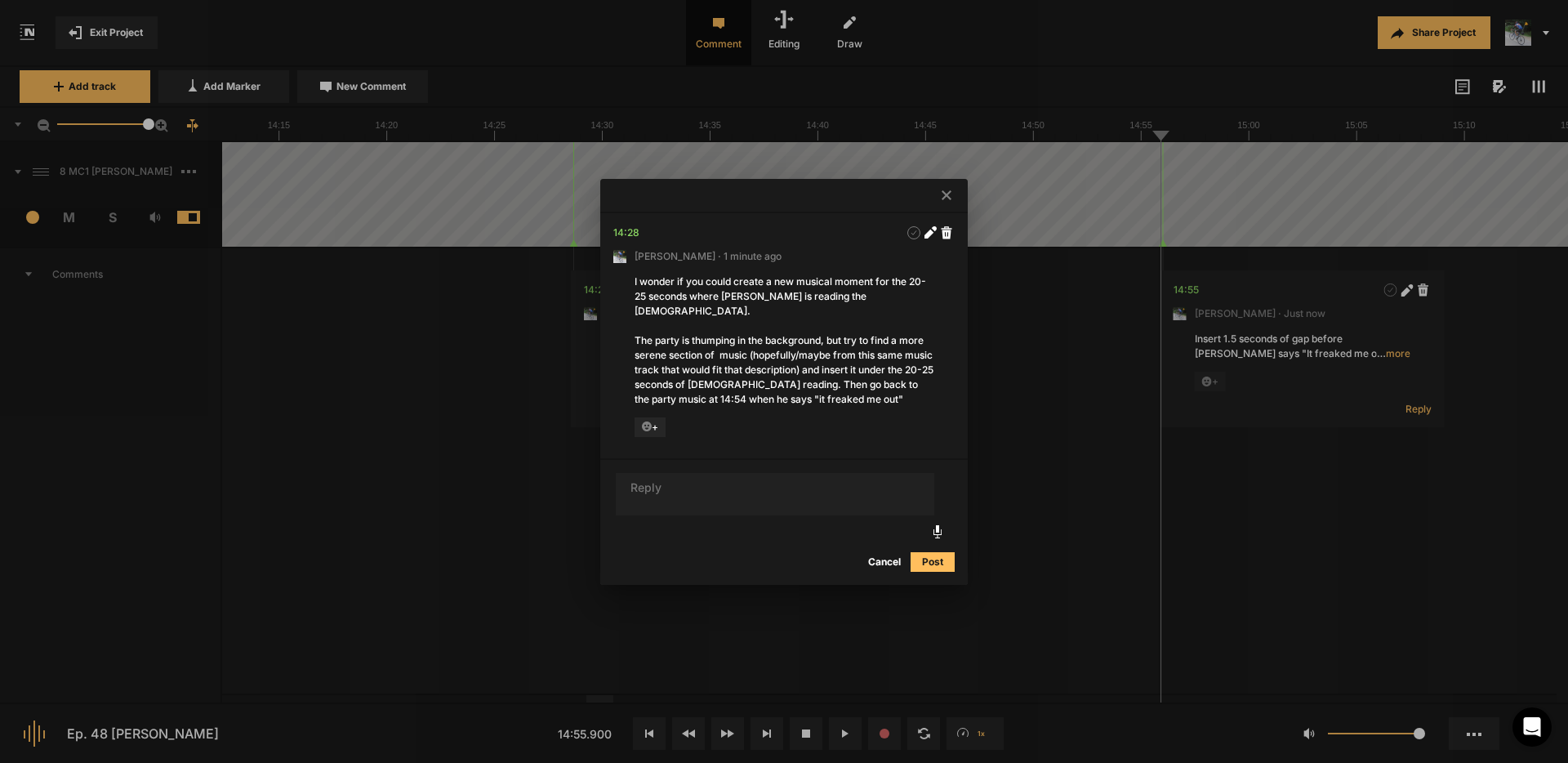
click at [943, 200] on icon at bounding box center [946, 195] width 10 height 10
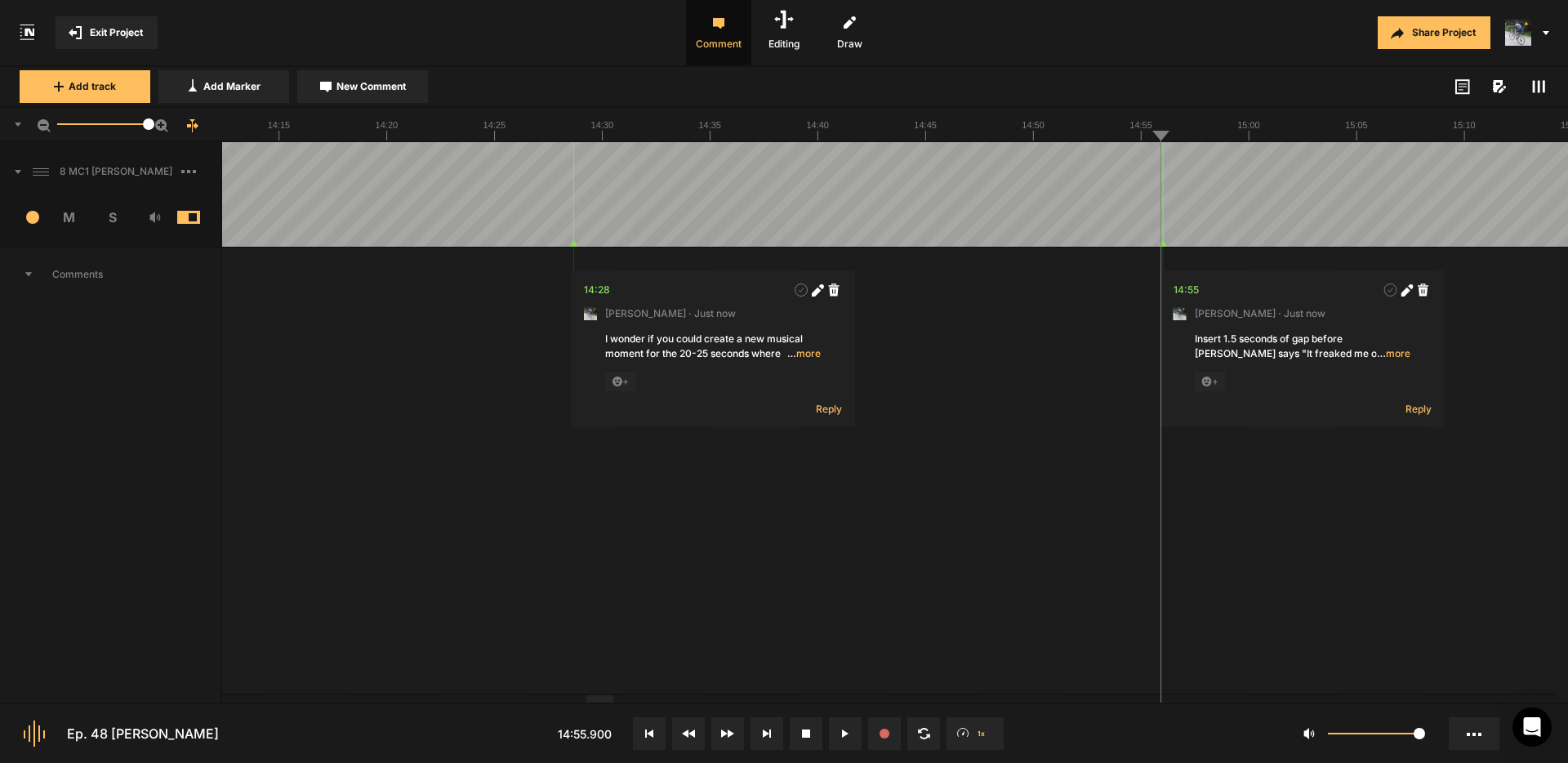
click at [803, 354] on span "… more" at bounding box center [803, 354] width 34 height 15
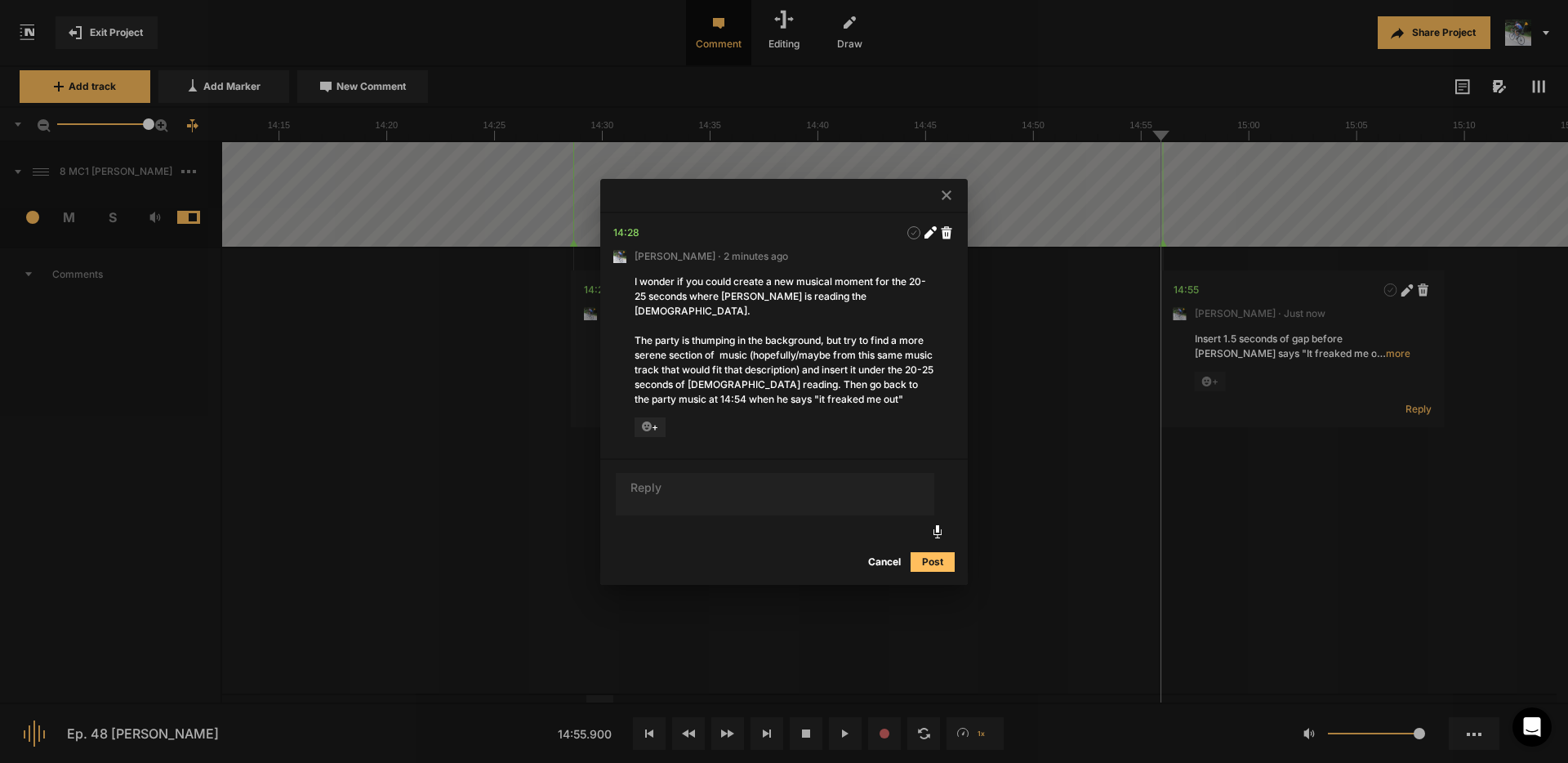
click at [943, 200] on icon at bounding box center [946, 195] width 10 height 10
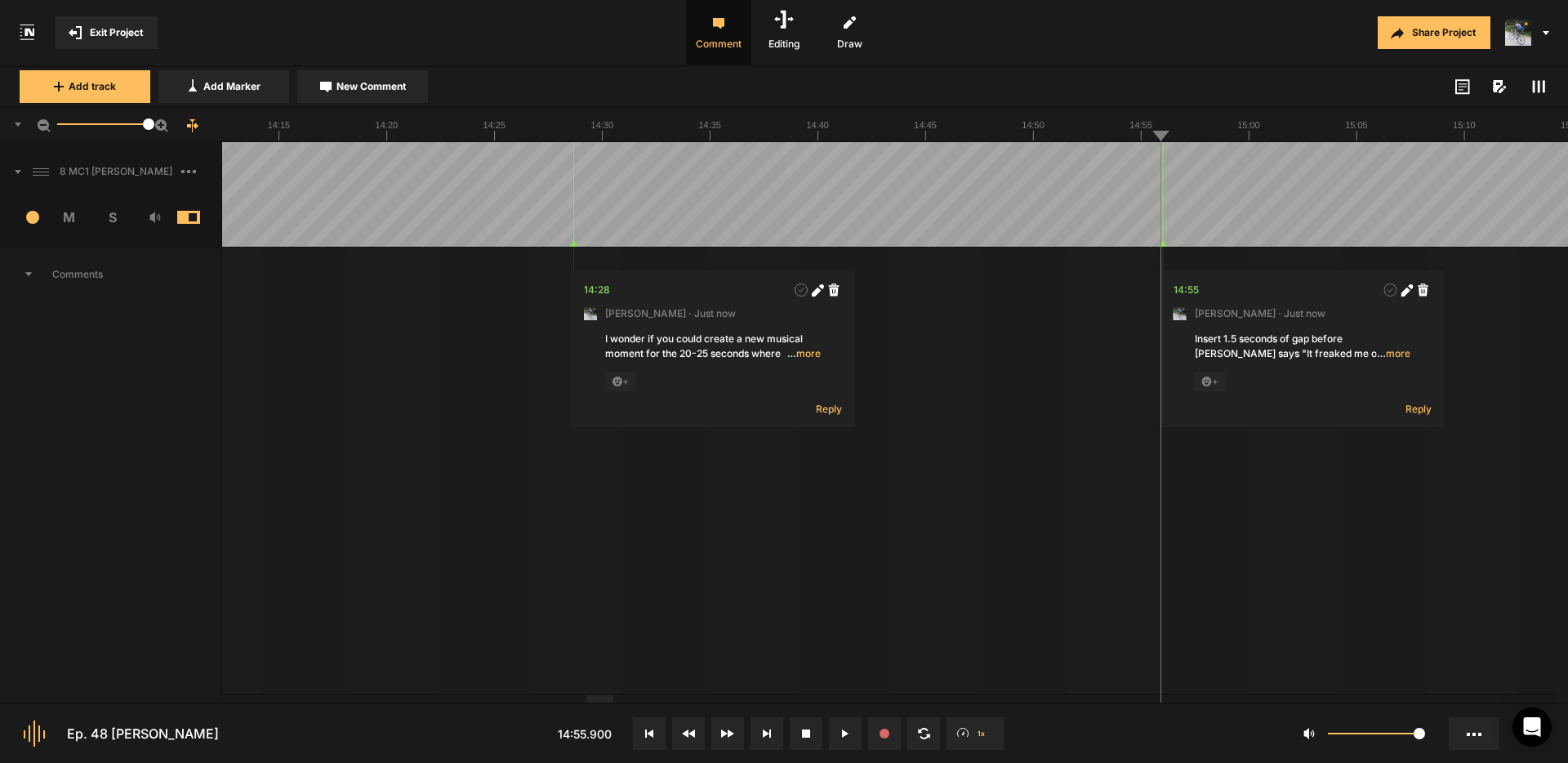
click at [1137, 242] on nt-marker at bounding box center [1137, 194] width 1 height 105
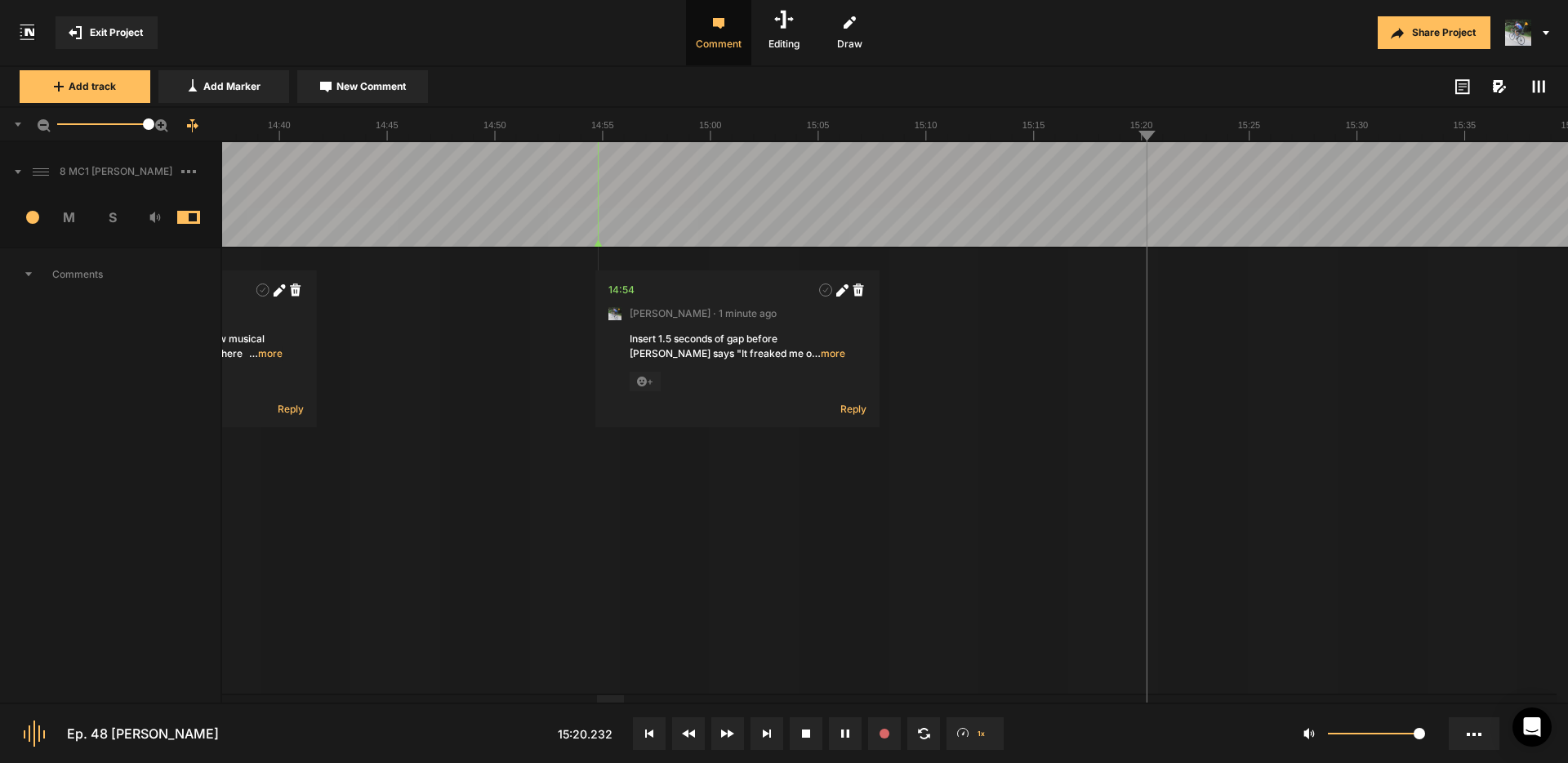
click at [269, 348] on span "… more" at bounding box center [266, 354] width 34 height 15
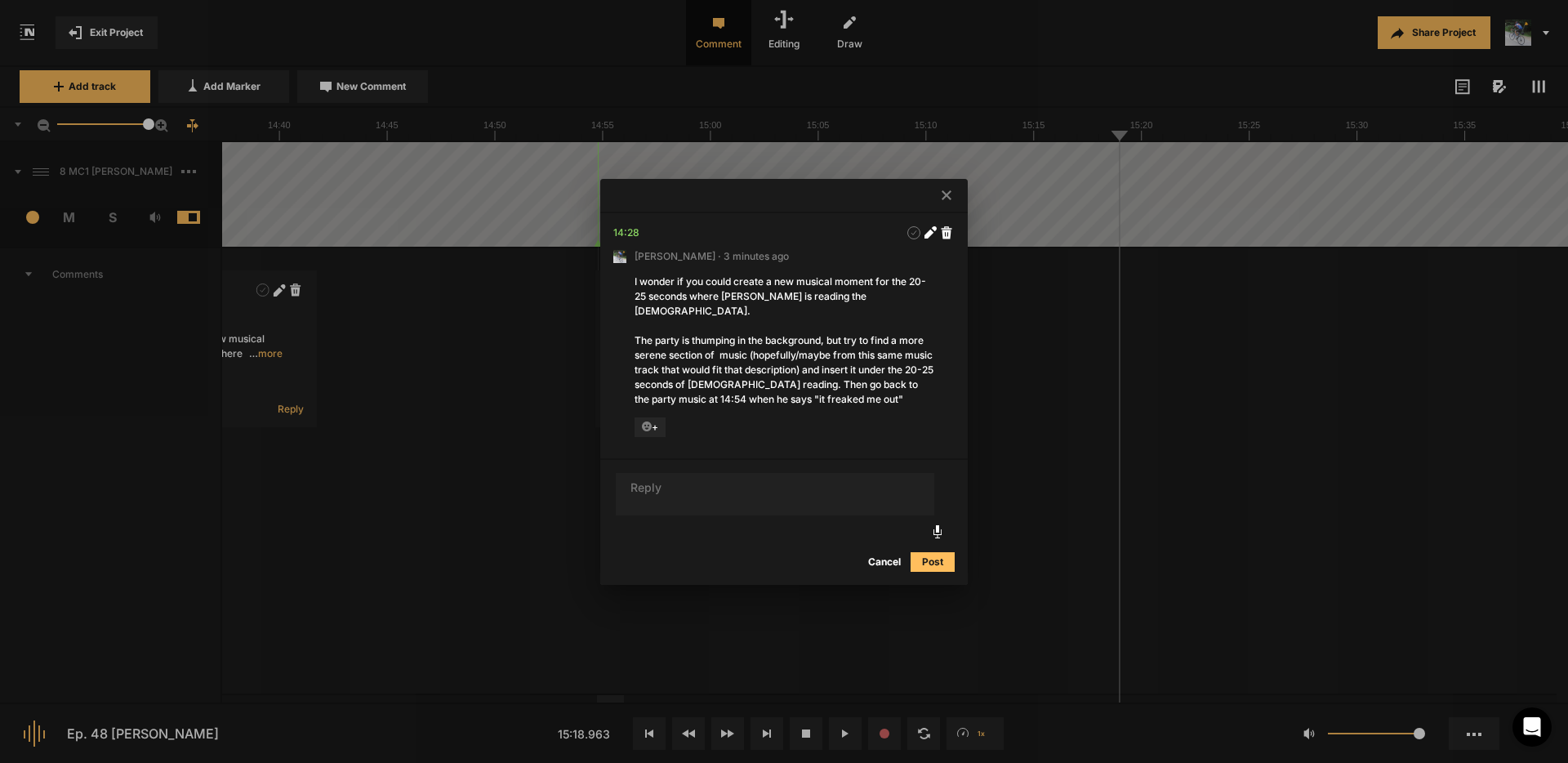
click at [944, 200] on icon at bounding box center [946, 195] width 10 height 10
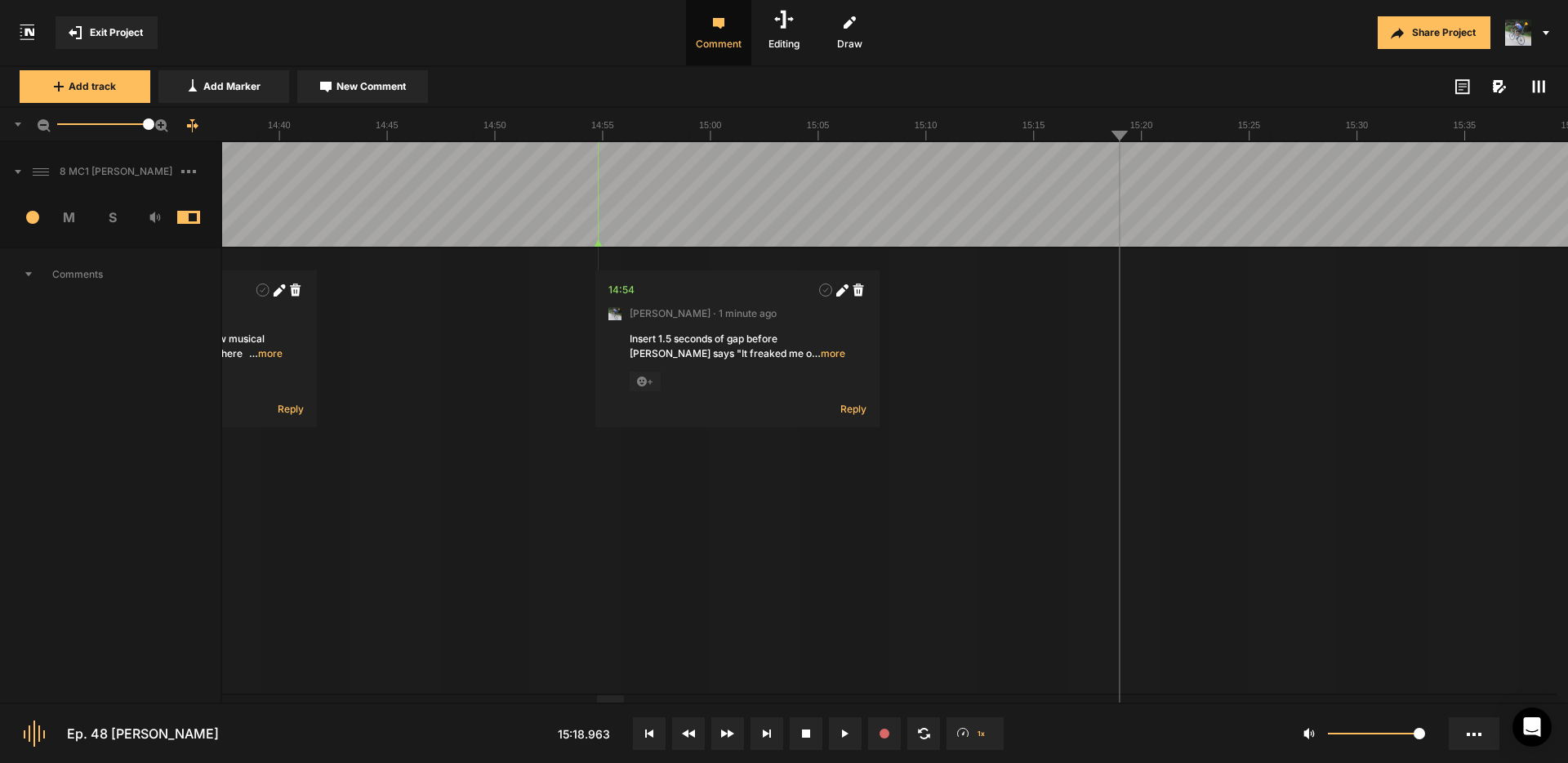
click at [279, 291] on icon at bounding box center [277, 292] width 9 height 9
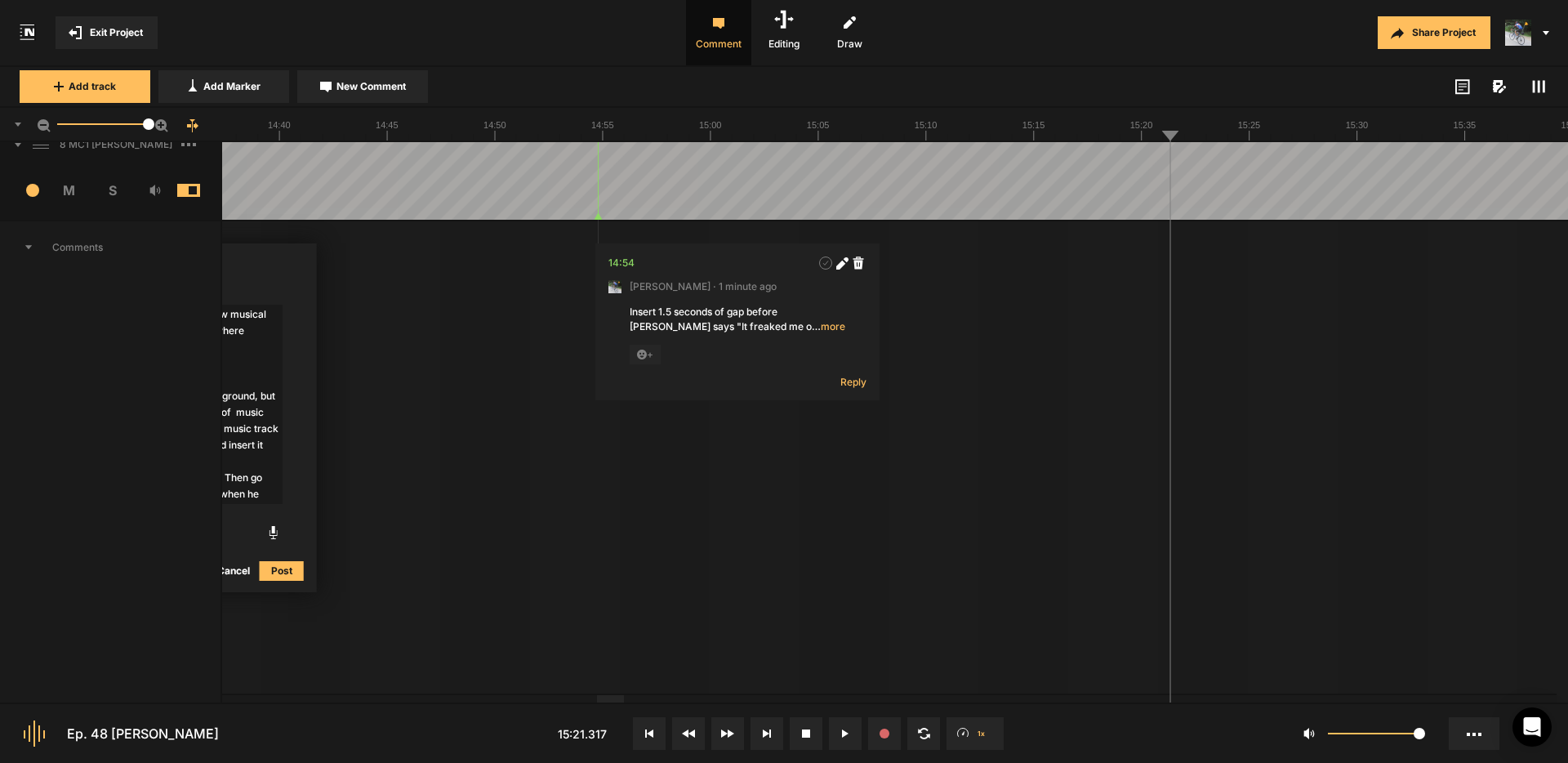
scroll to position [27, 0]
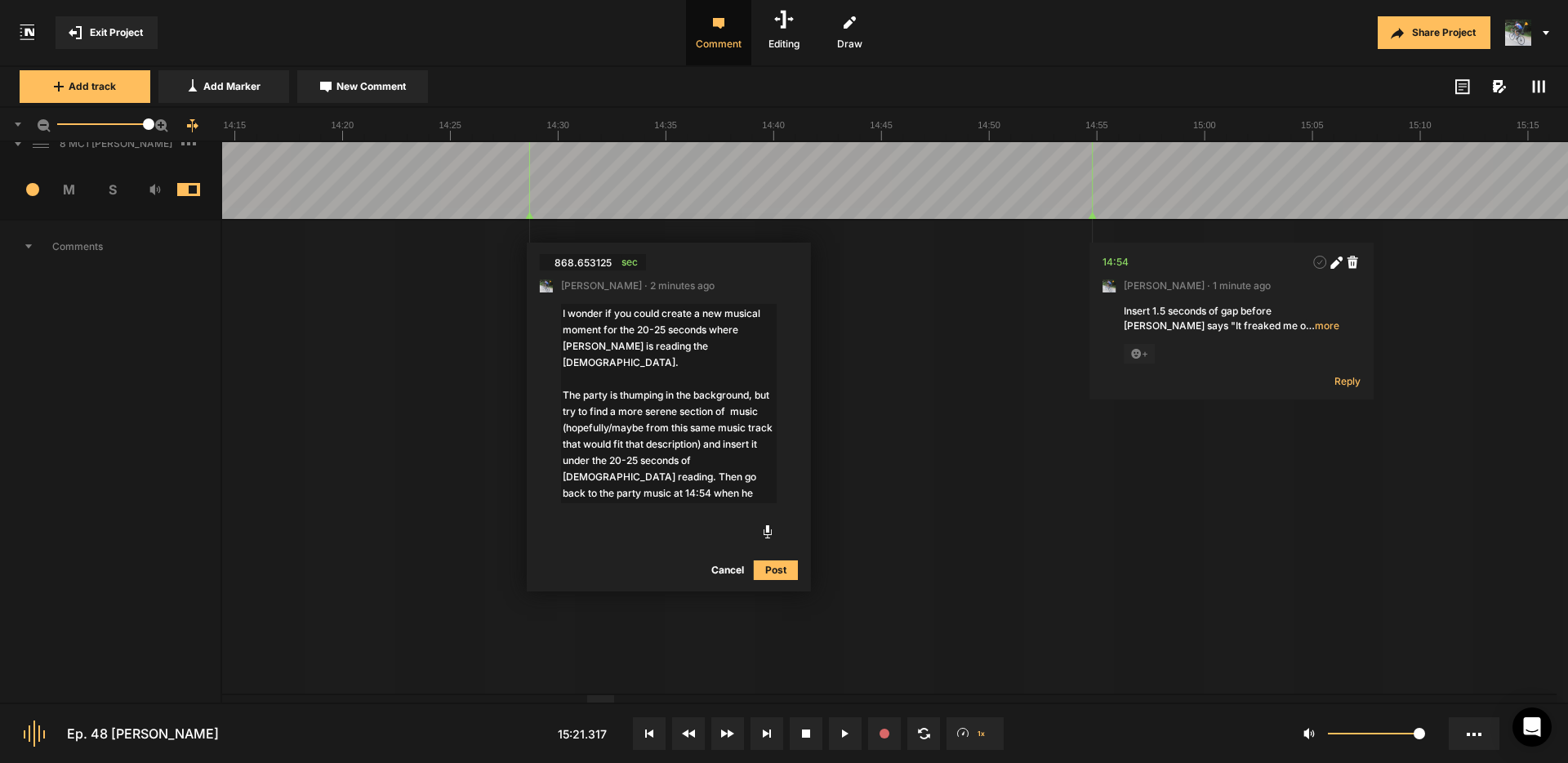
click at [591, 700] on div at bounding box center [601, 698] width 27 height 7
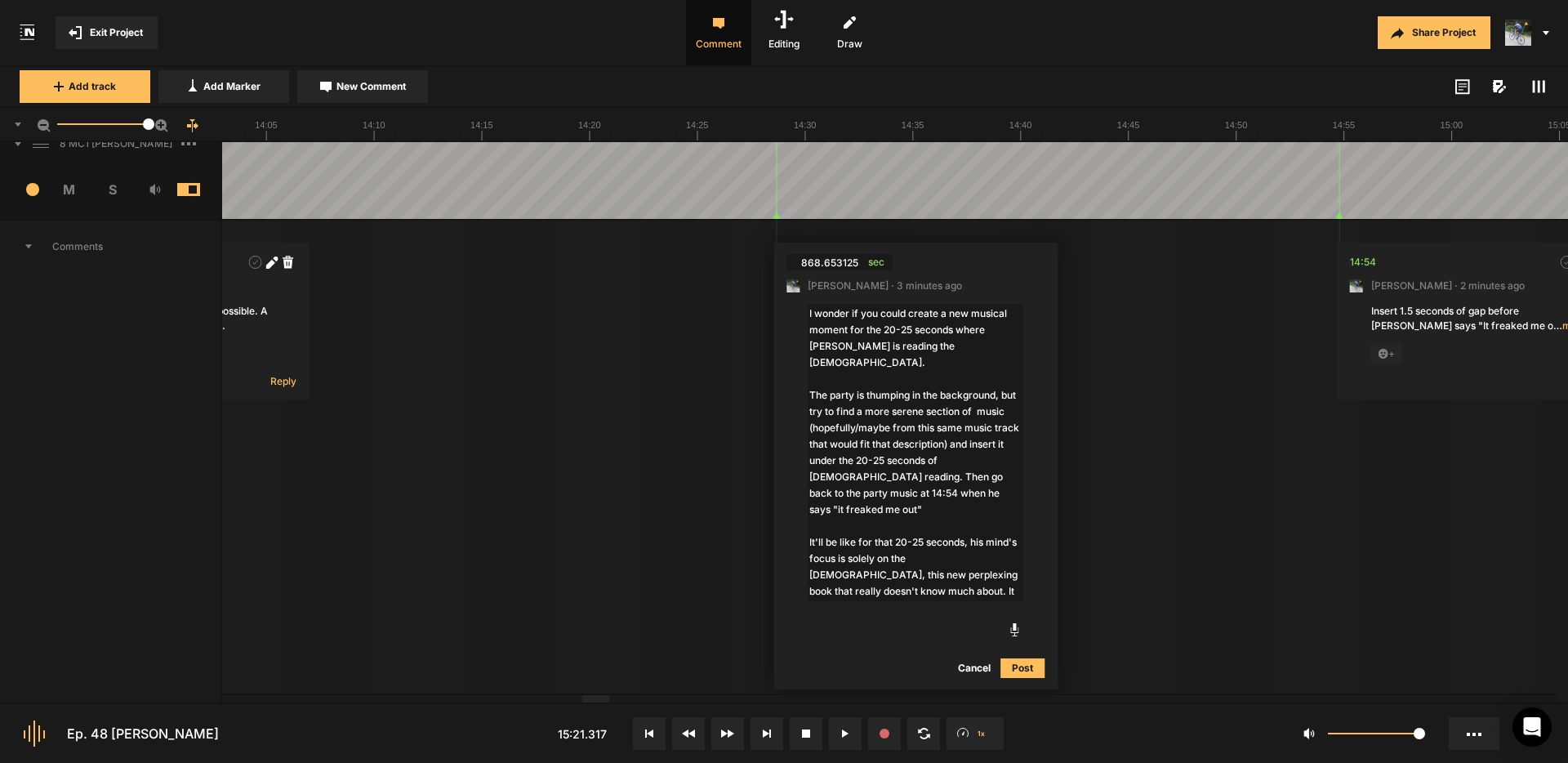
click at [880, 558] on textarea "I wonder if you could create a new musical moment for the 20-25 seconds where […" at bounding box center [915, 452] width 215 height 297
click at [958, 559] on textarea "I wonder if you could create a new musical moment for the 20-25 seconds where […" at bounding box center [915, 452] width 215 height 297
click at [908, 544] on textarea "I wonder if you could create a new musical moment for the 20-25 seconds where […" at bounding box center [915, 452] width 215 height 297
type textarea "I wonder if you could create a new musical moment for the 20-25 seconds where […"
click at [1029, 667] on button "Post" at bounding box center [1022, 668] width 44 height 19
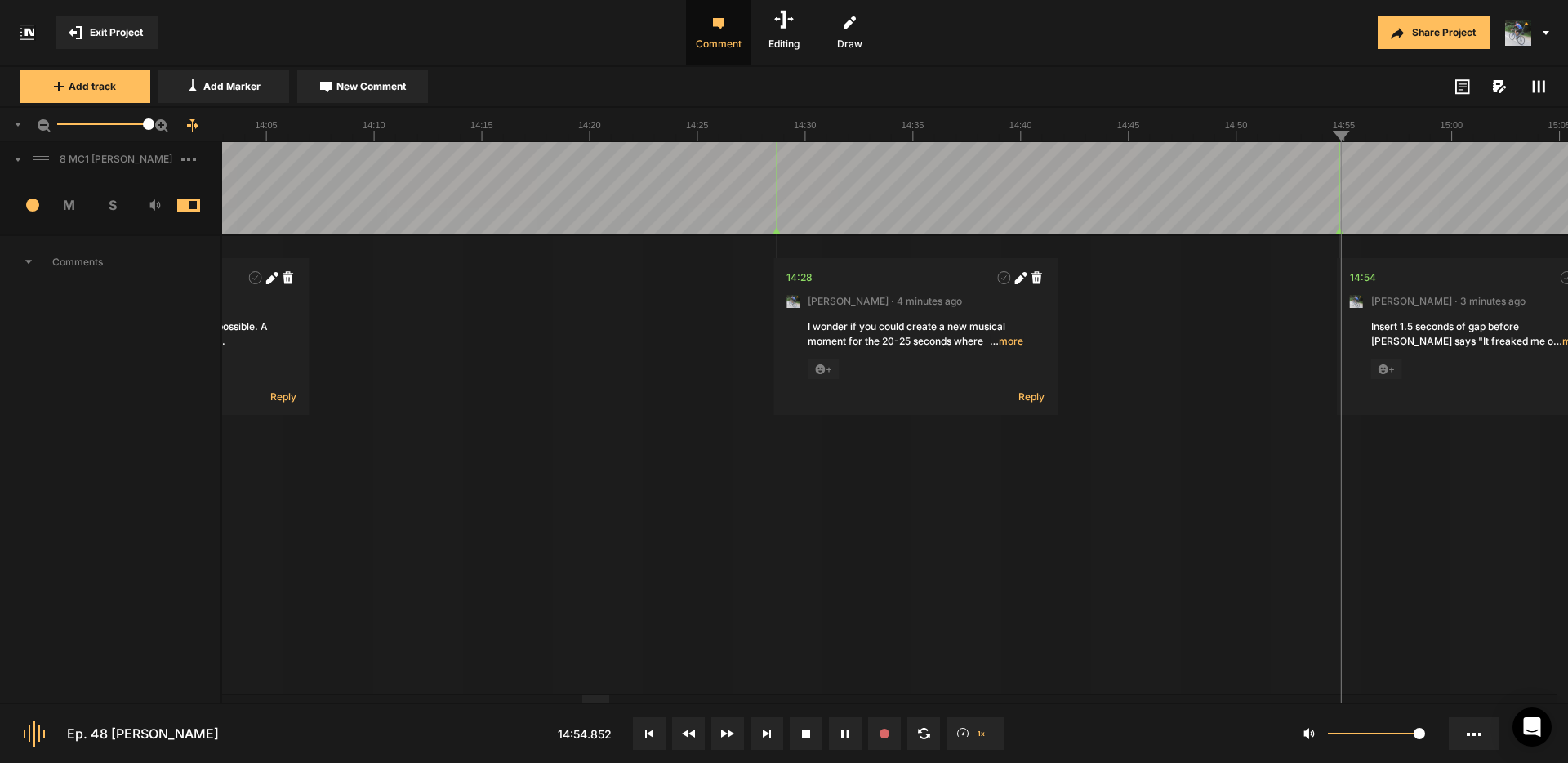
scroll to position [0, 0]
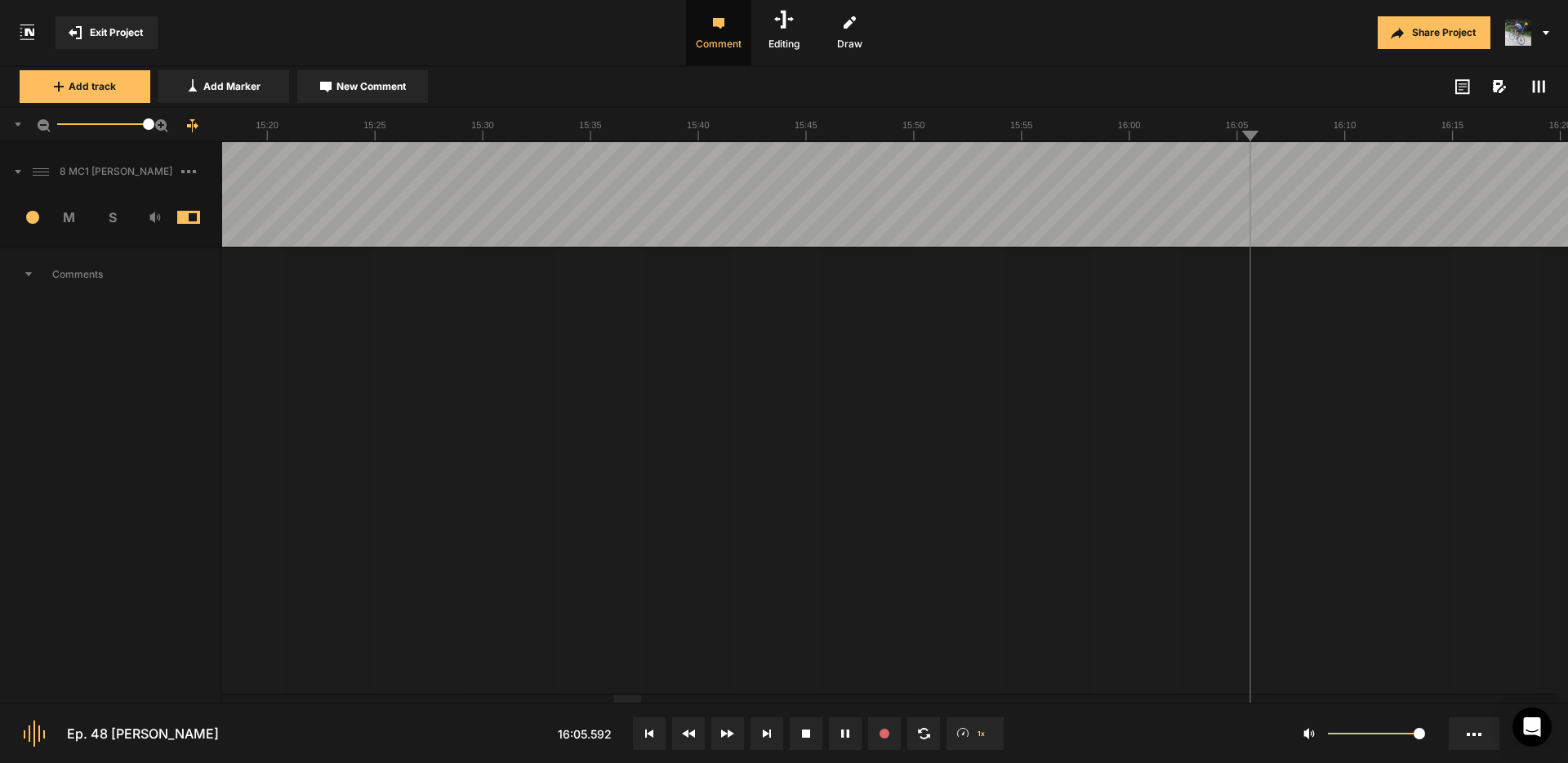
click at [384, 92] on span "New Comment" at bounding box center [371, 86] width 69 height 15
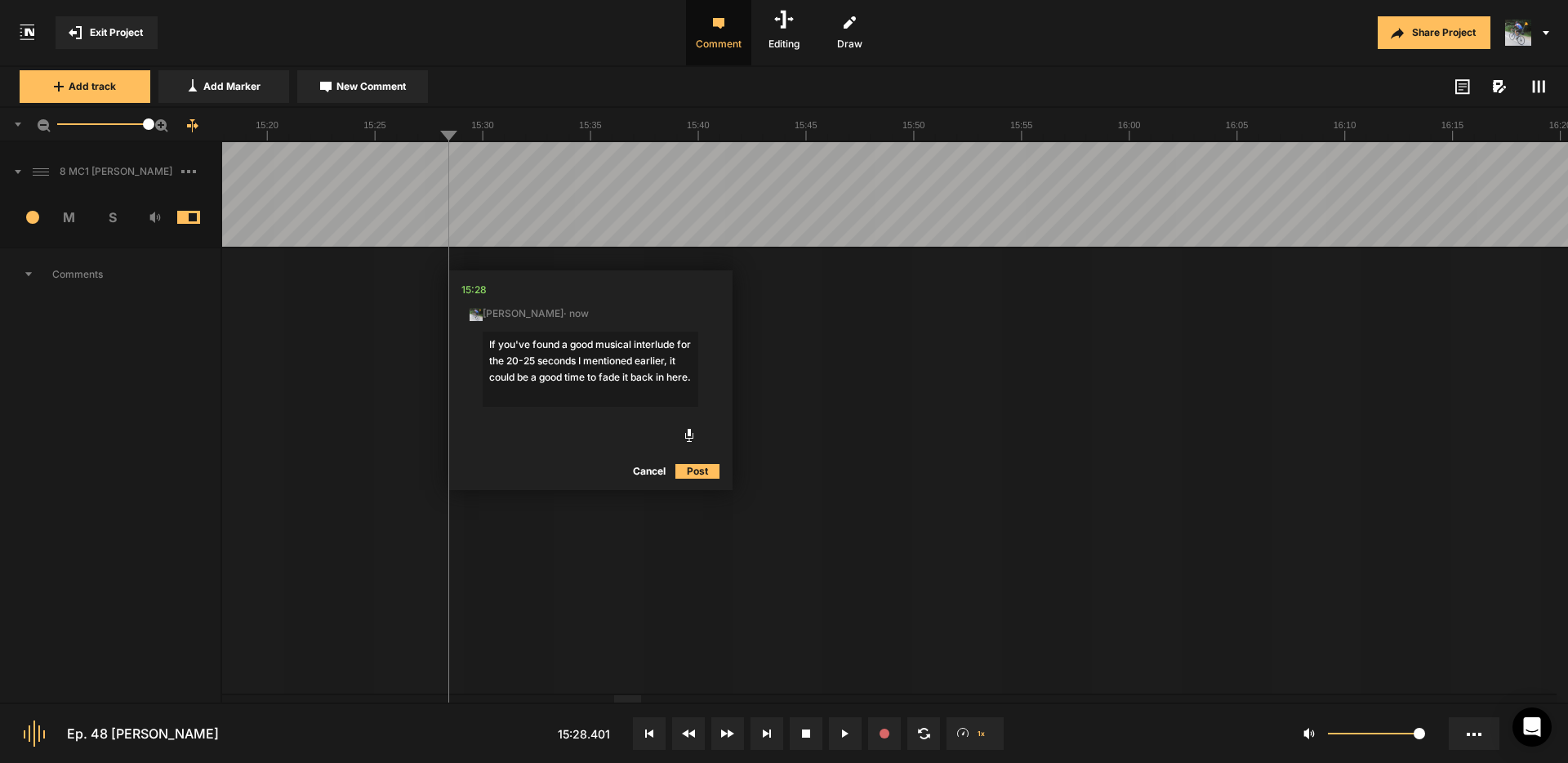
click at [550, 391] on textarea "If you've found a good musical interlude for the 20-25 seconds I mentioned earl…" at bounding box center [590, 369] width 215 height 75
click at [665, 398] on textarea "If you've found a good musical interlude for the 20-25 seconds I mentioned earl…" at bounding box center [590, 369] width 215 height 75
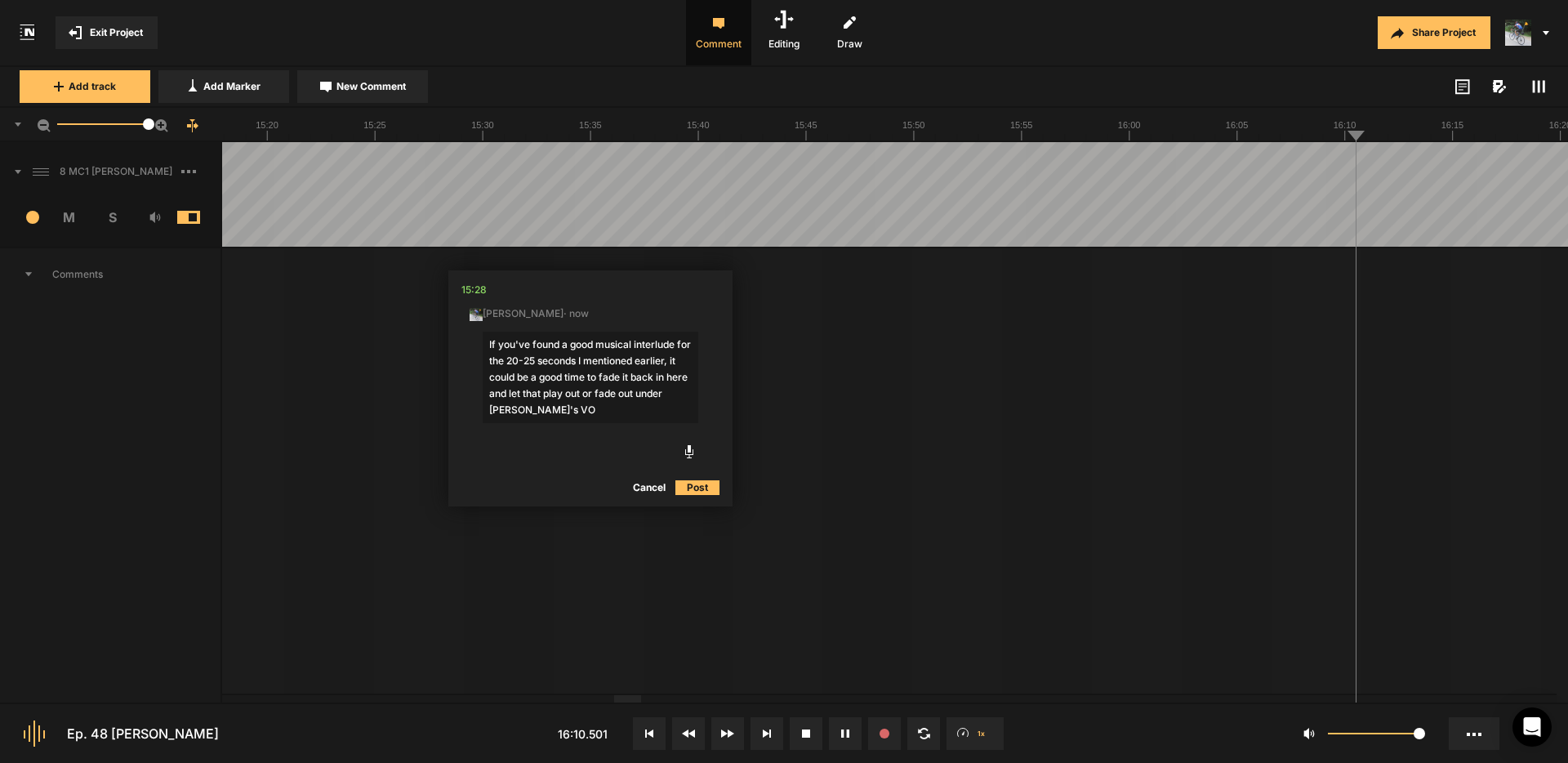
type textarea "If you've found a good musical interlude for the 20-25 seconds I mentioned earl…"
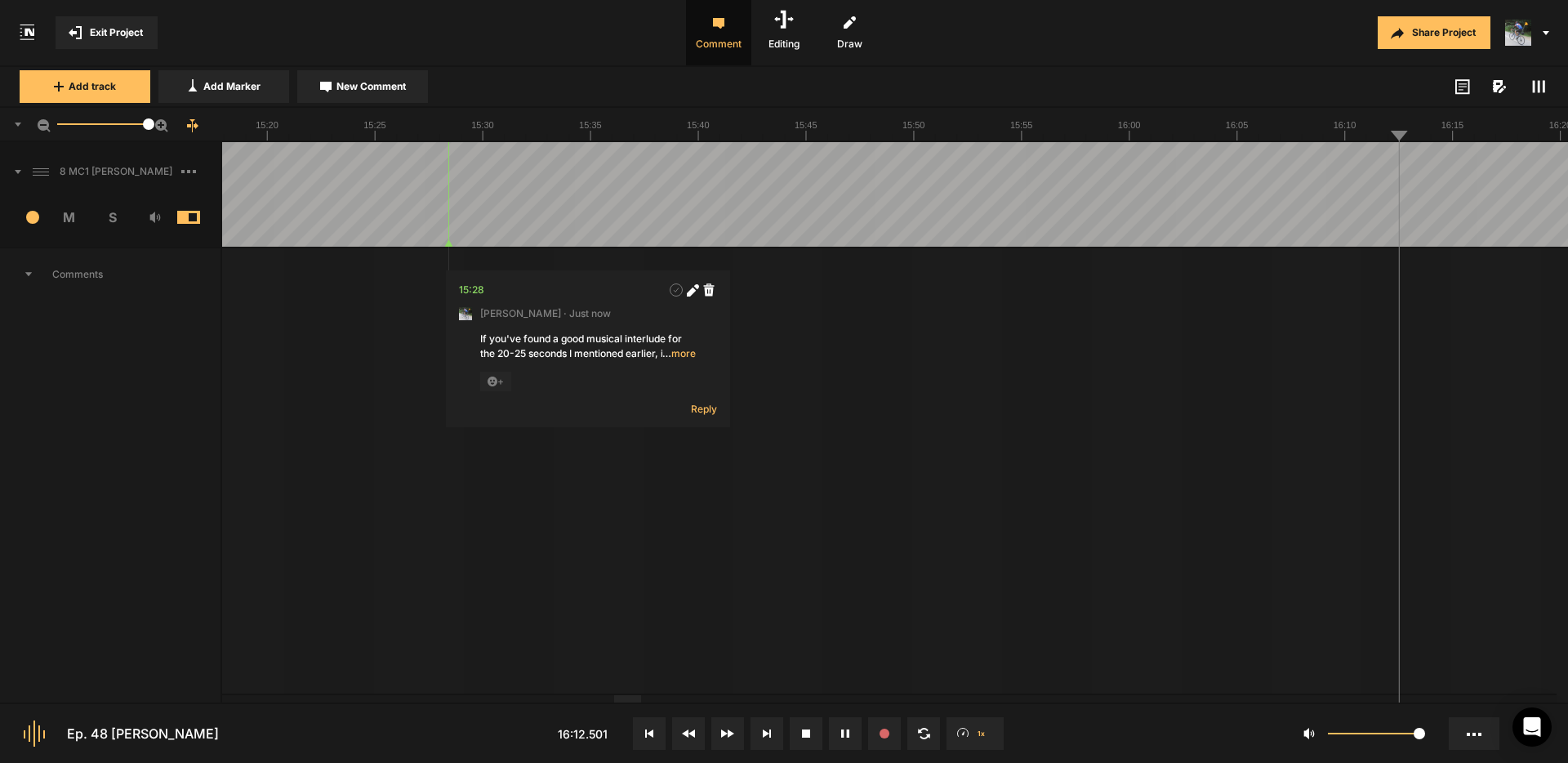
click at [687, 353] on span "… more" at bounding box center [679, 354] width 34 height 15
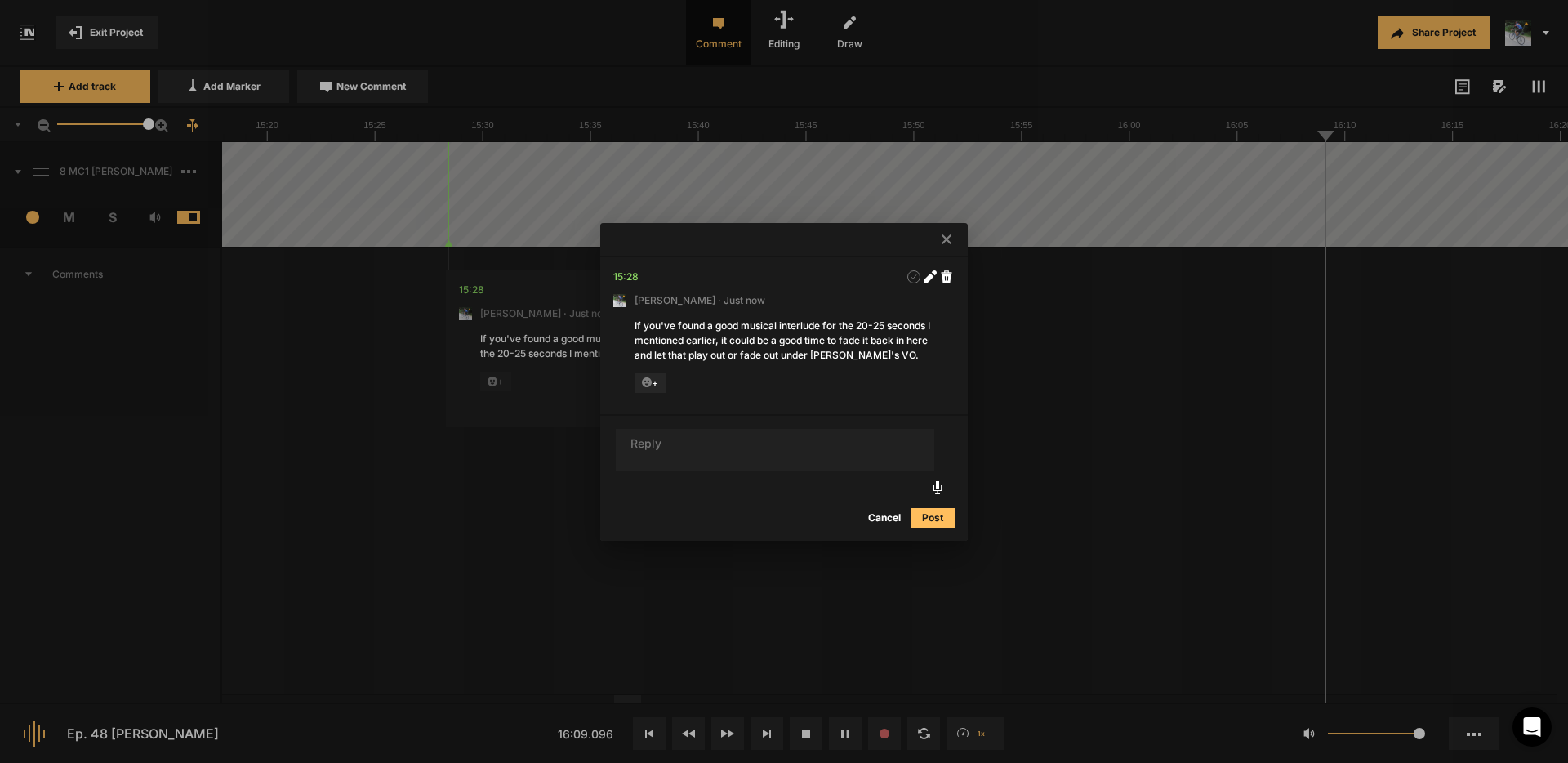
click at [945, 241] on icon at bounding box center [946, 239] width 10 height 10
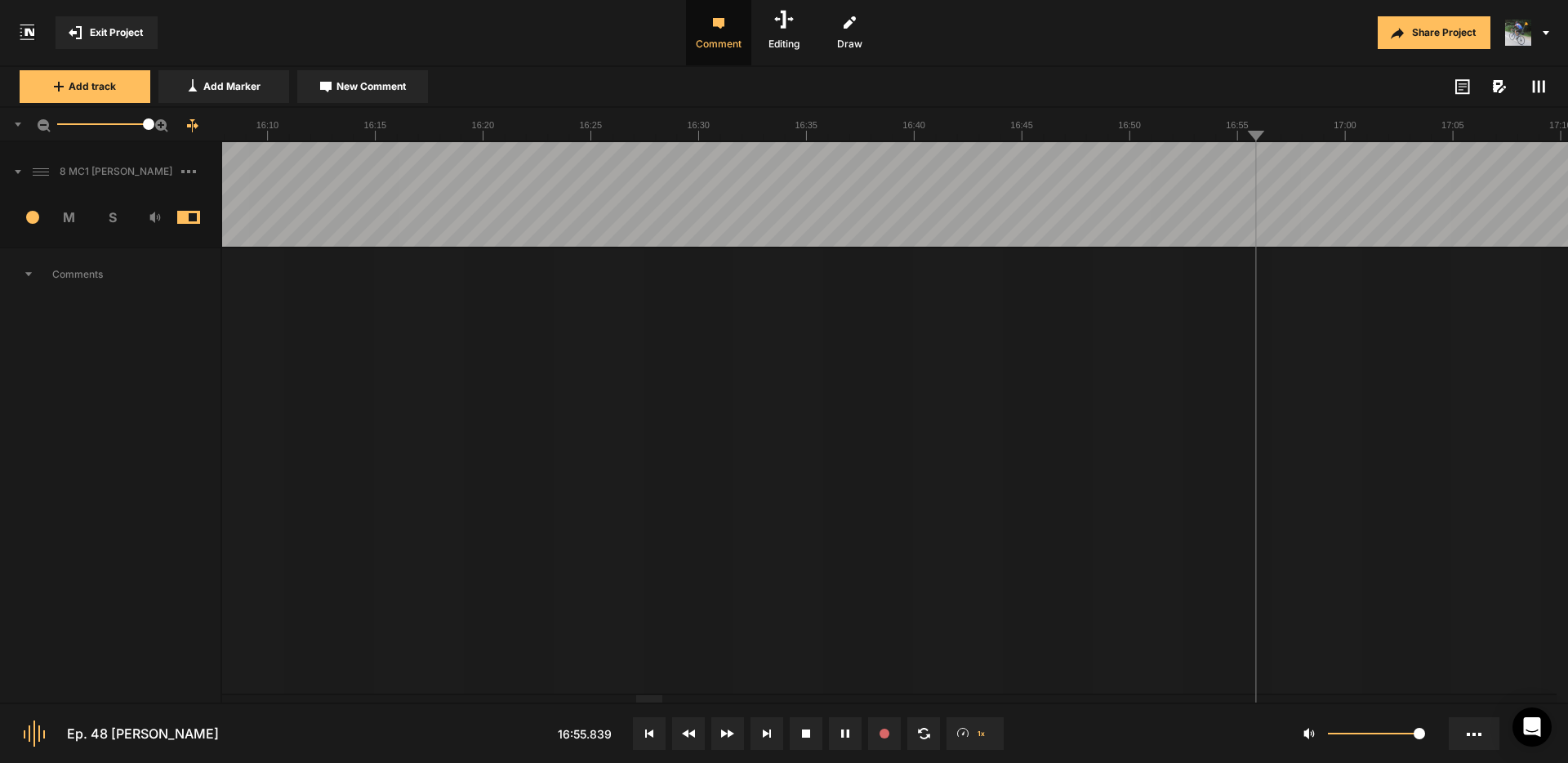
click at [351, 93] on button "New Comment" at bounding box center [361, 86] width 130 height 33
type textarea "Cut the mouth noise"
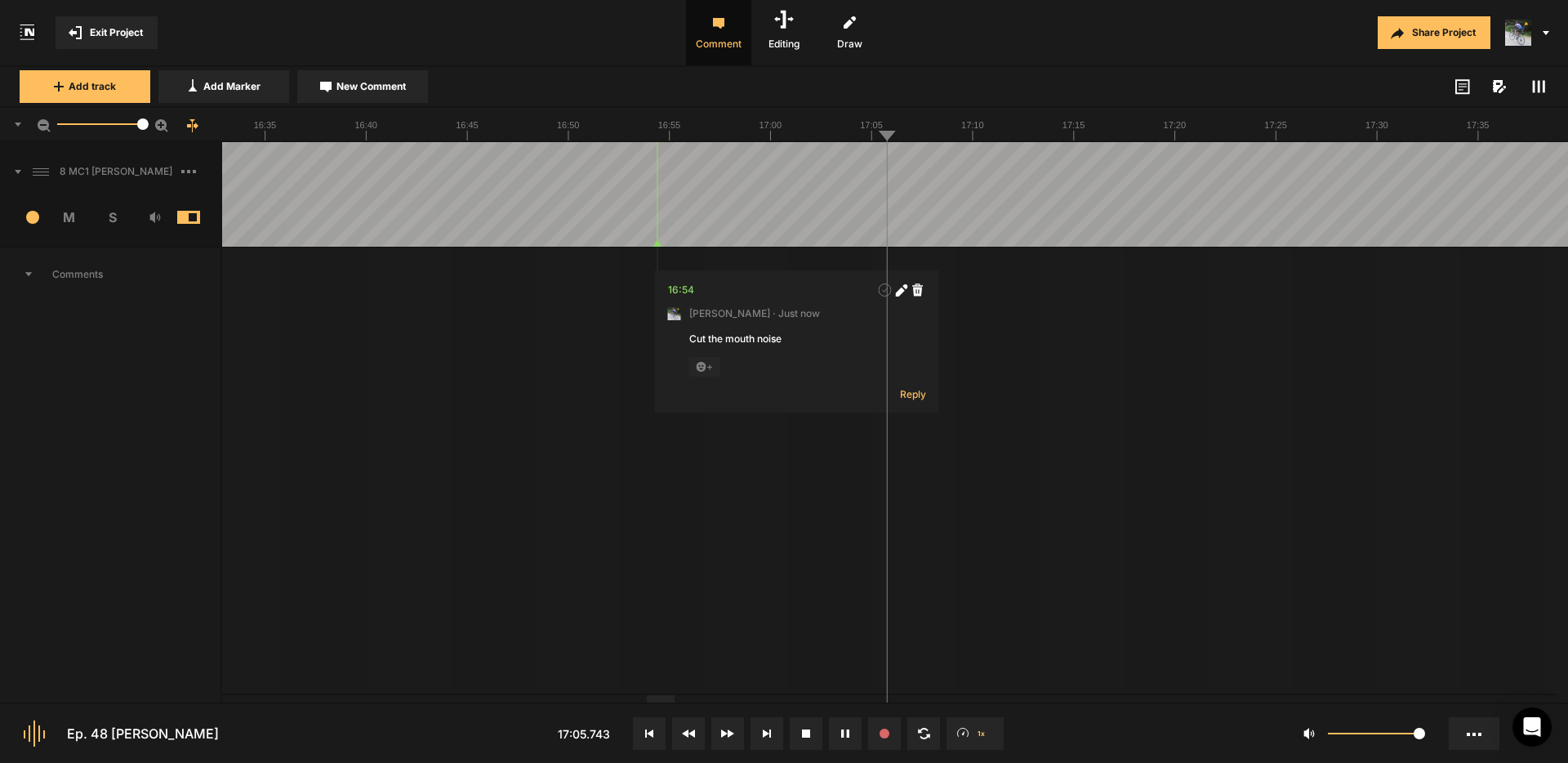
click at [143, 128] on div at bounding box center [143, 124] width 12 height 12
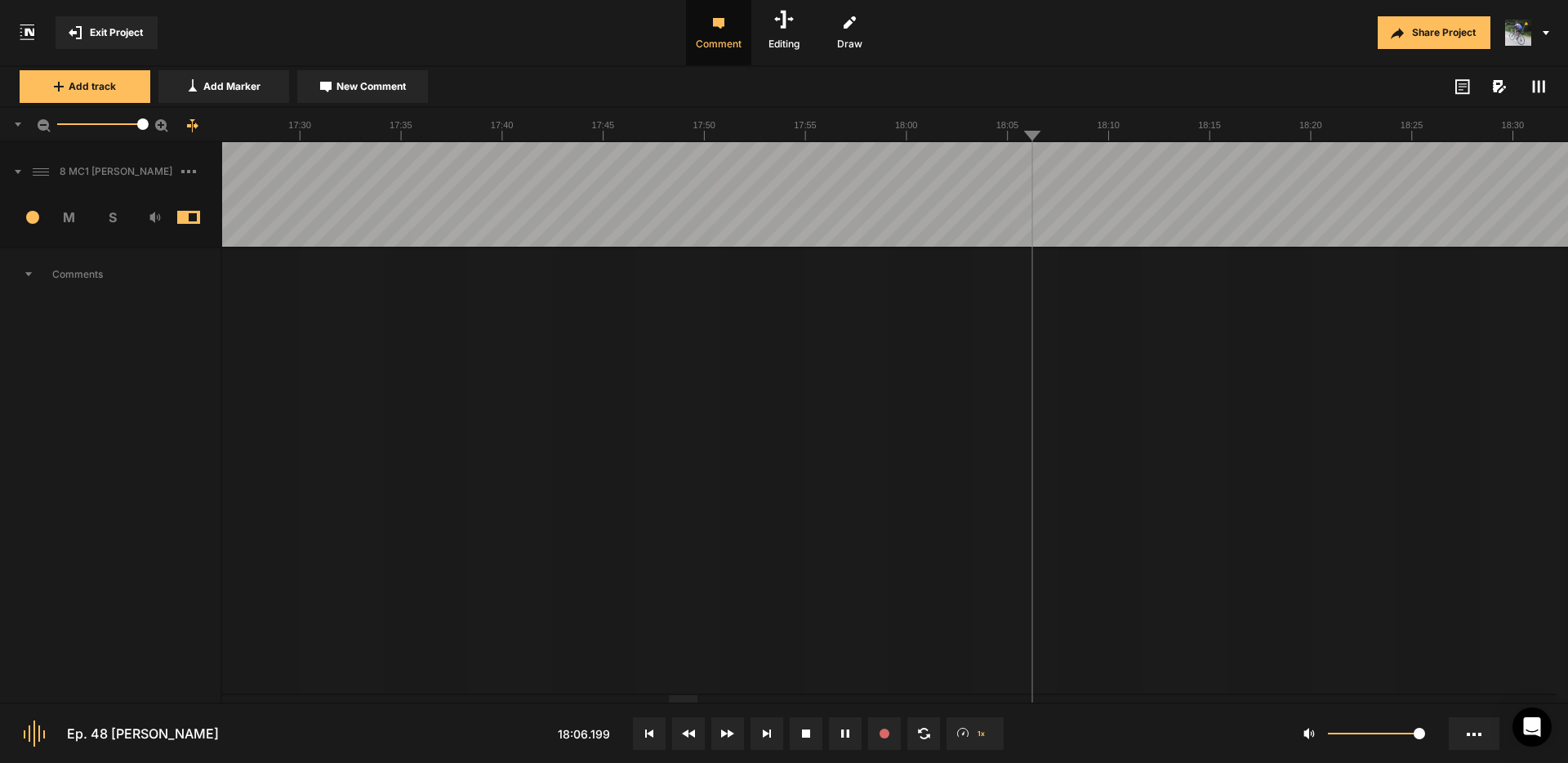
click at [345, 77] on button "New Comment" at bounding box center [361, 86] width 130 height 33
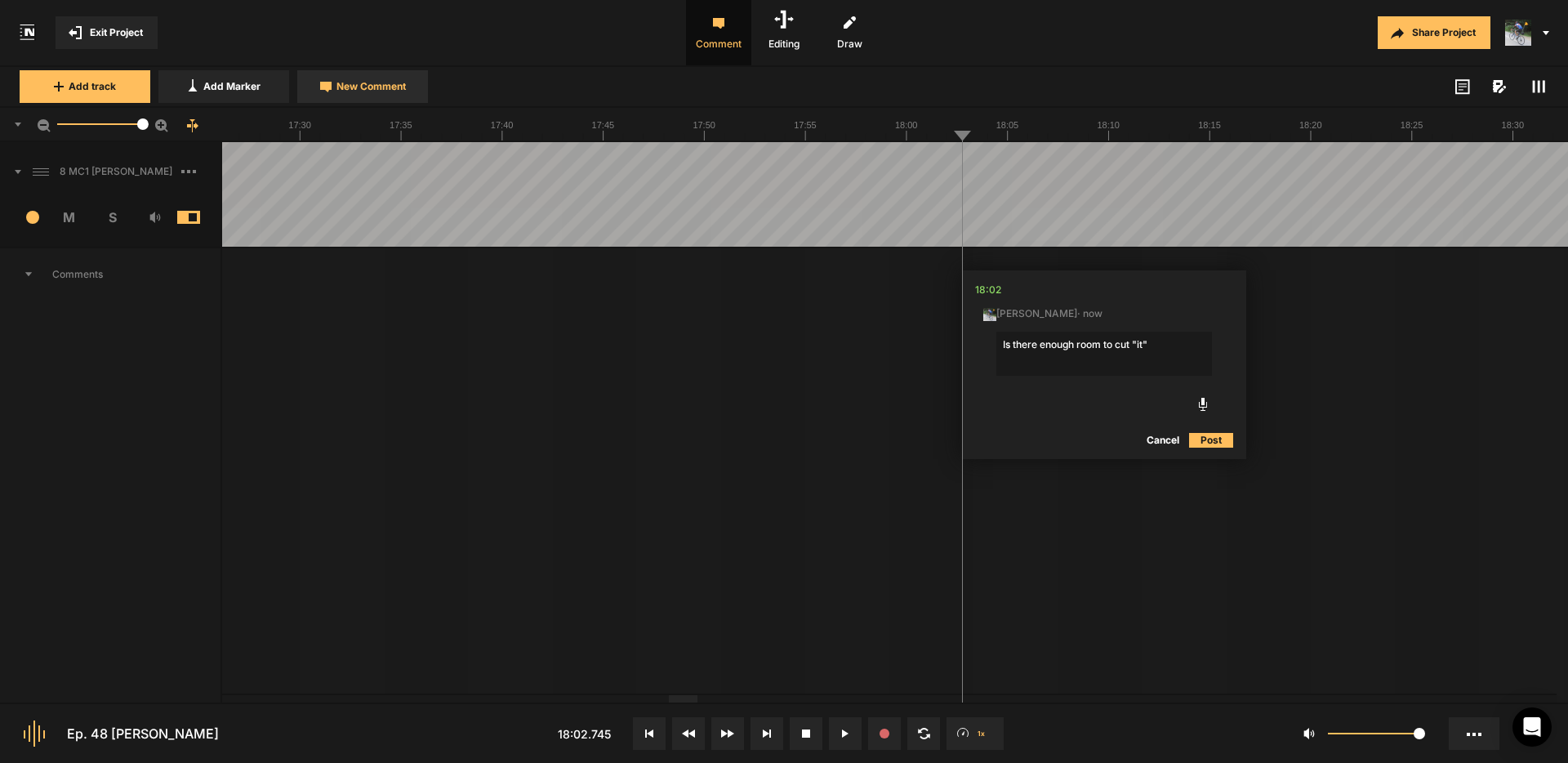
type textarea "Is there enough room to cut "it"?"
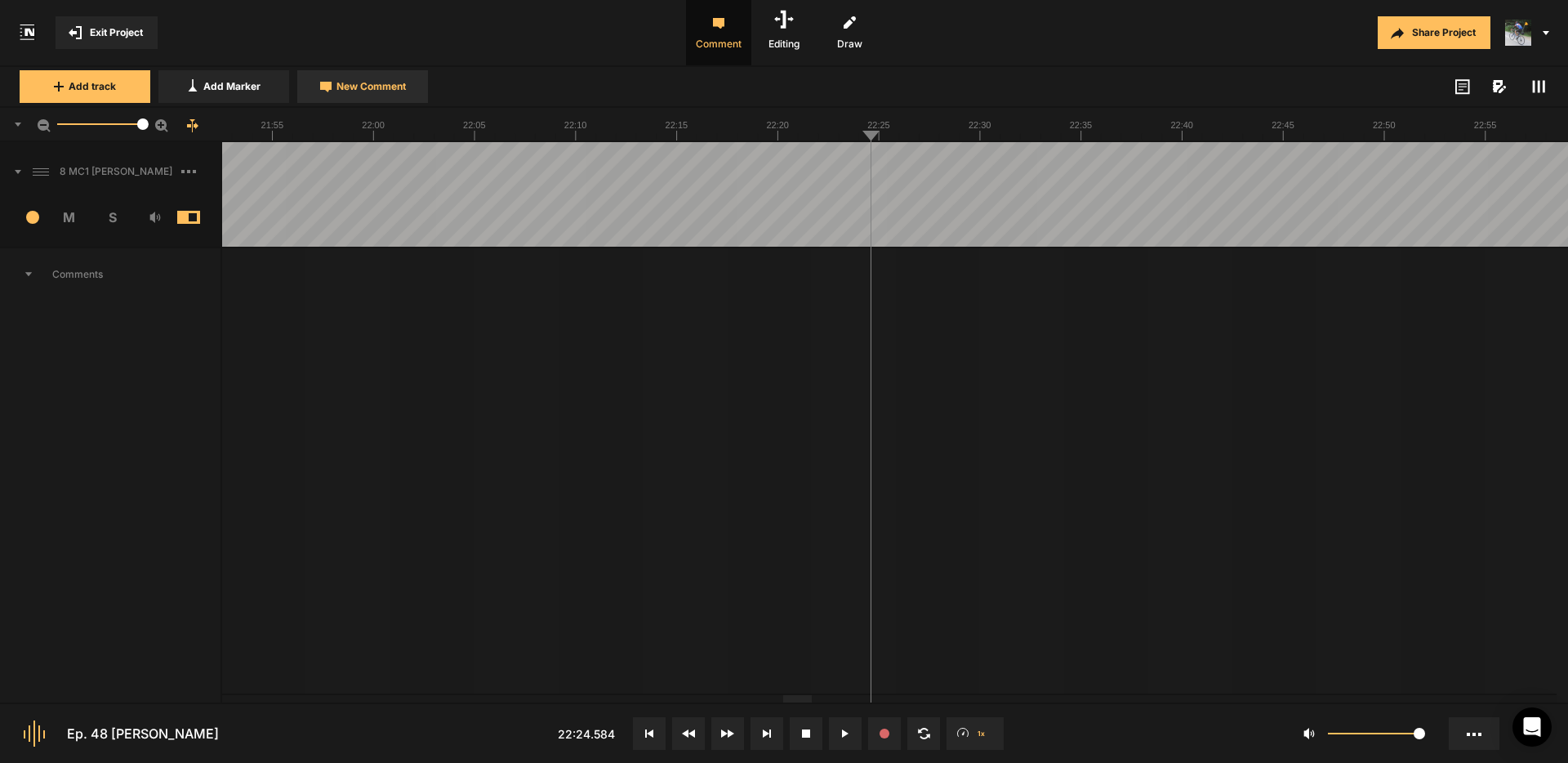
click at [374, 85] on span "New Comment" at bounding box center [371, 86] width 69 height 15
type textarea "Cut "and that that""
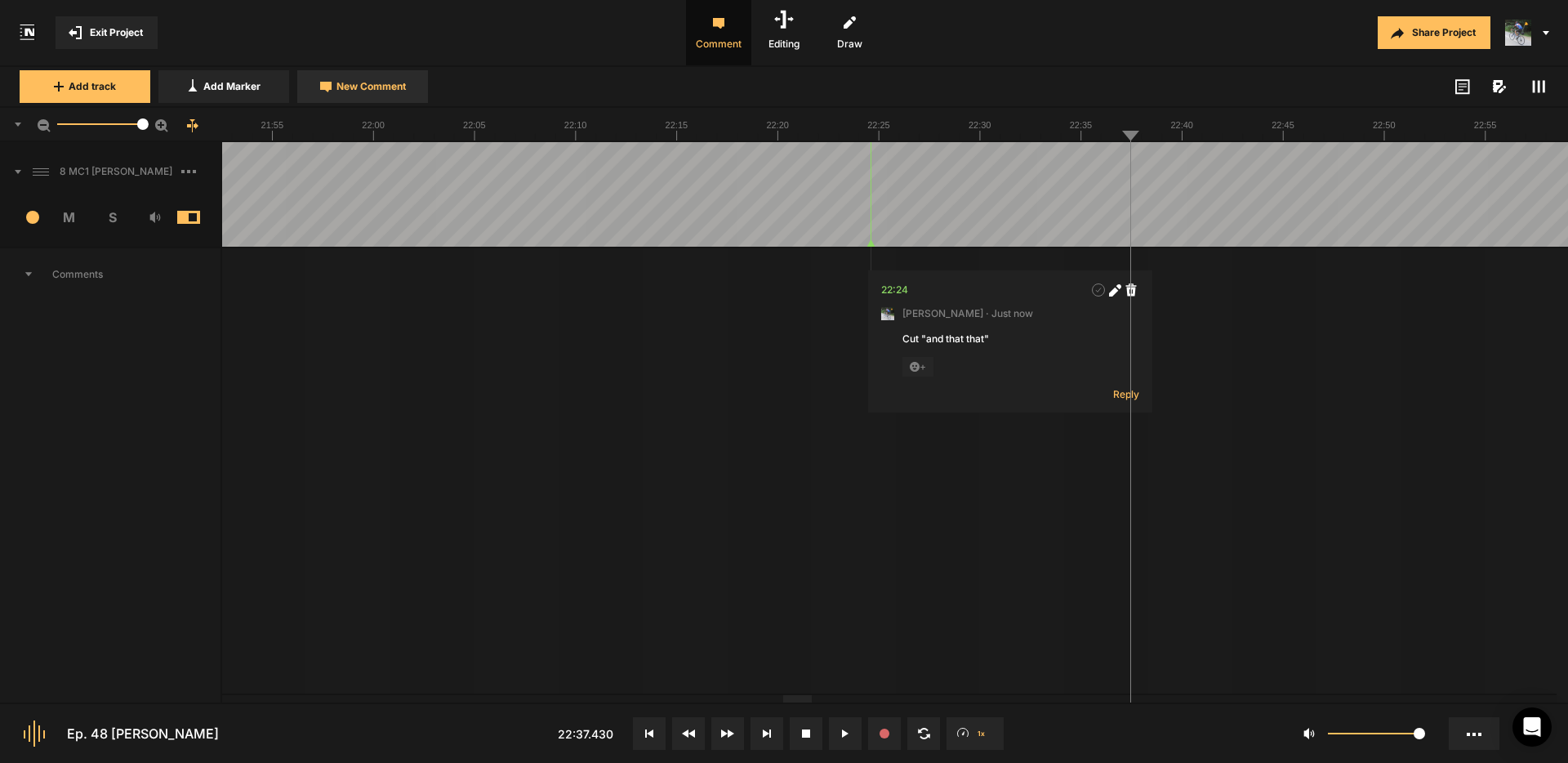
click at [373, 74] on button "New Comment" at bounding box center [361, 86] width 130 height 33
type textarea "Edit from "back to" to "back to""
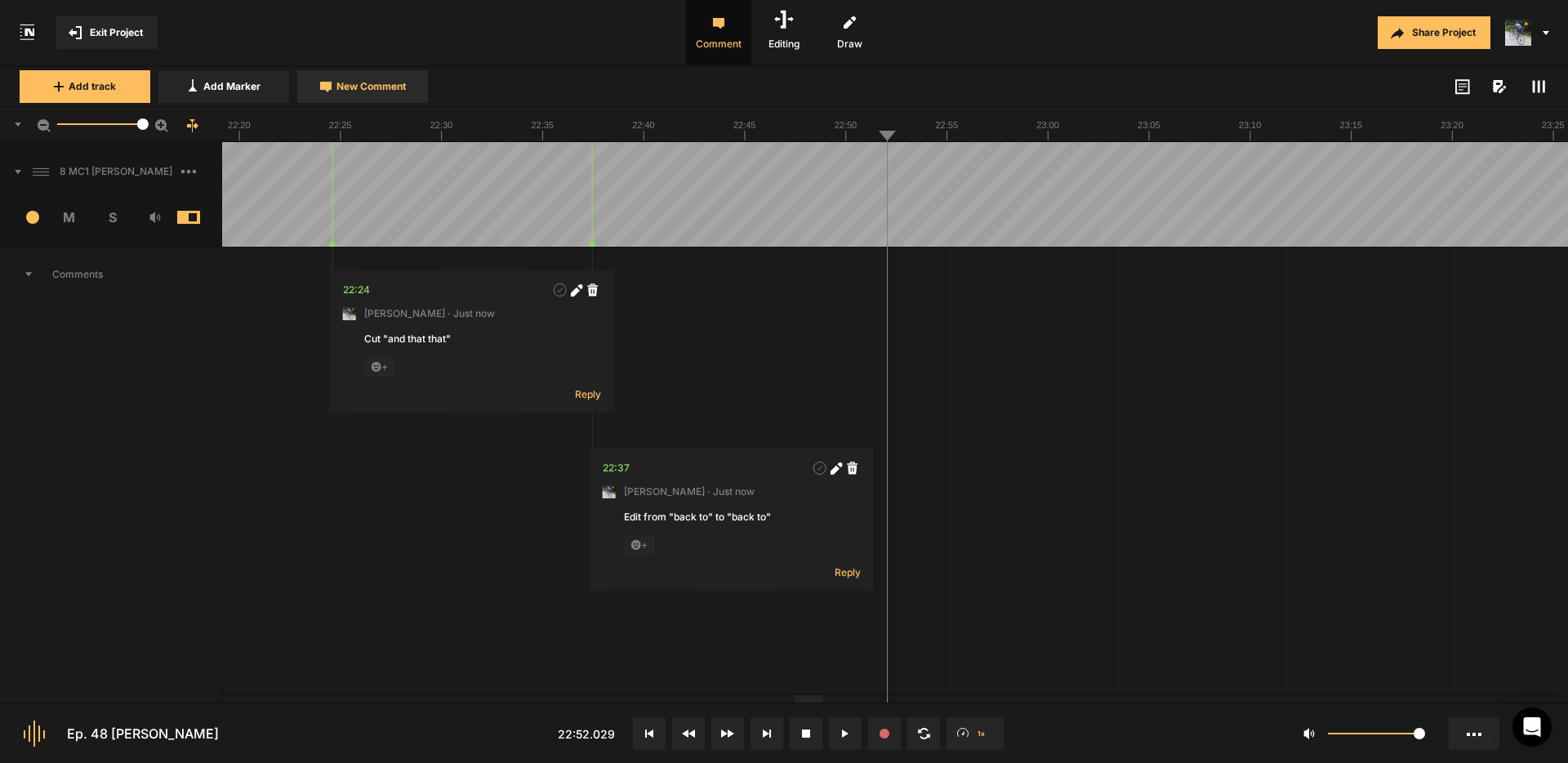
click at [394, 86] on span "New Comment" at bounding box center [371, 86] width 69 height 15
type textarea "Cut "and I""
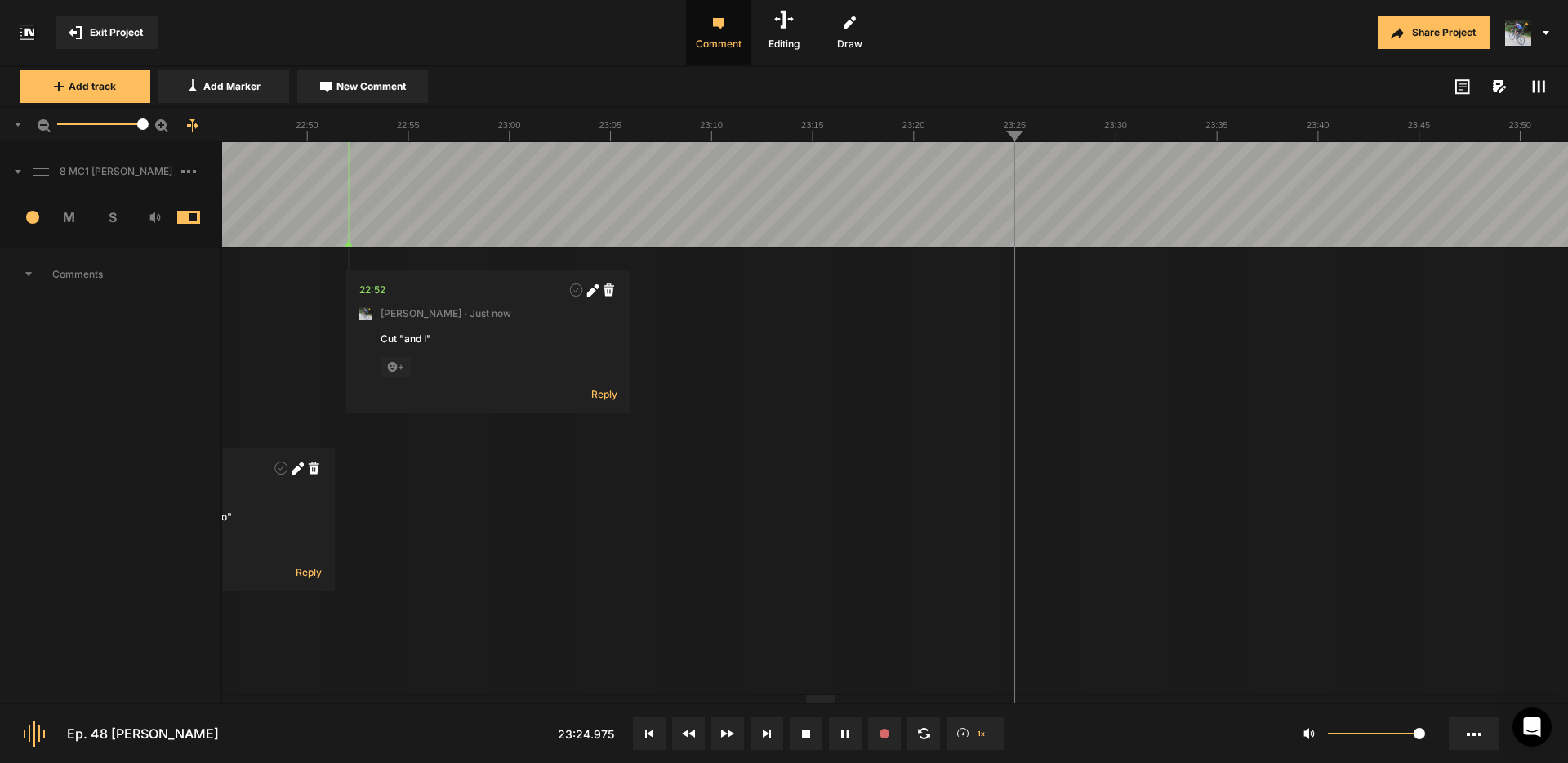
click at [370, 82] on span "New Comment" at bounding box center [371, 86] width 69 height 15
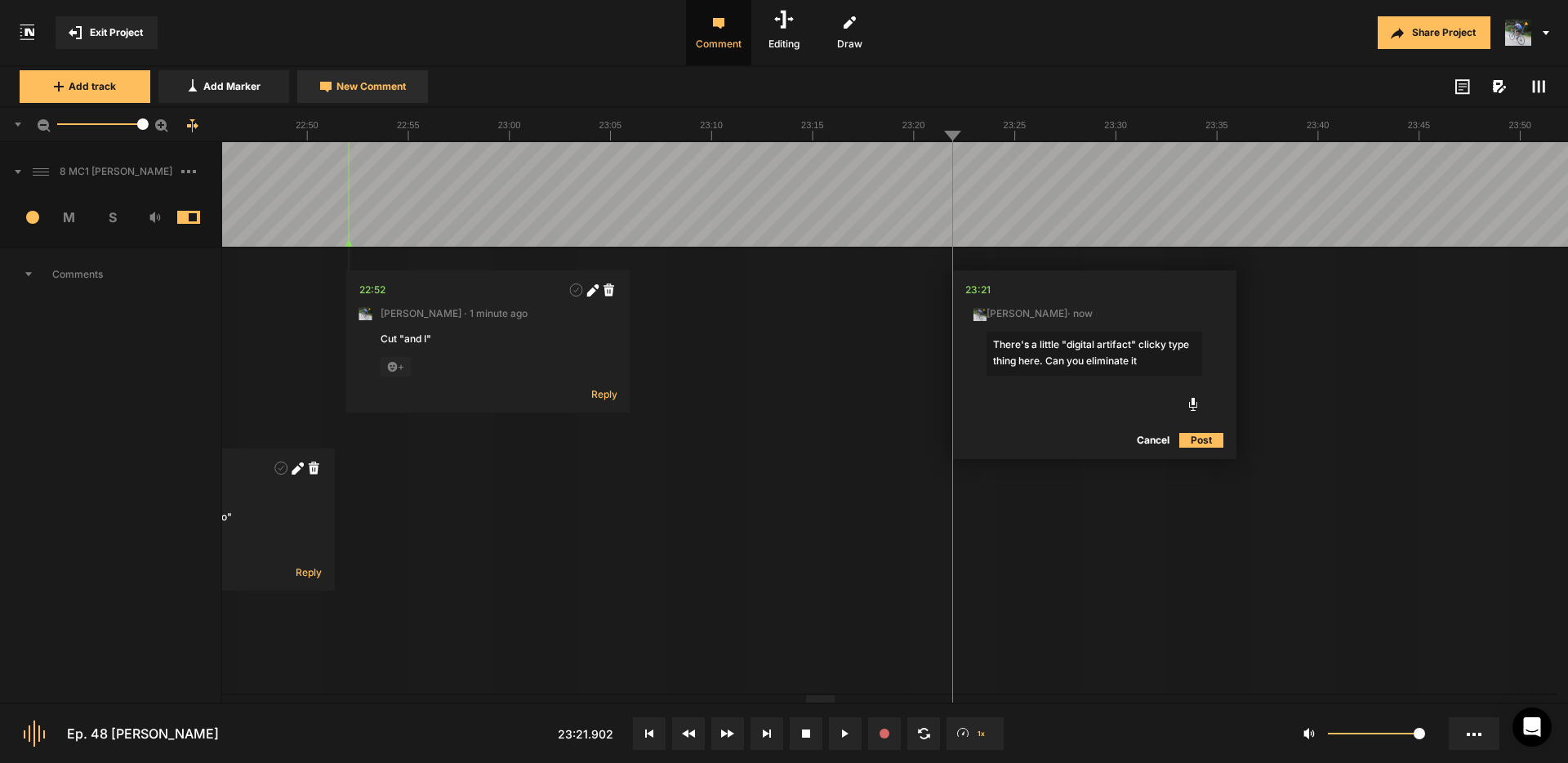
type textarea "There's a little "digital artifact" clicky type thing here. Can you eliminate i…"
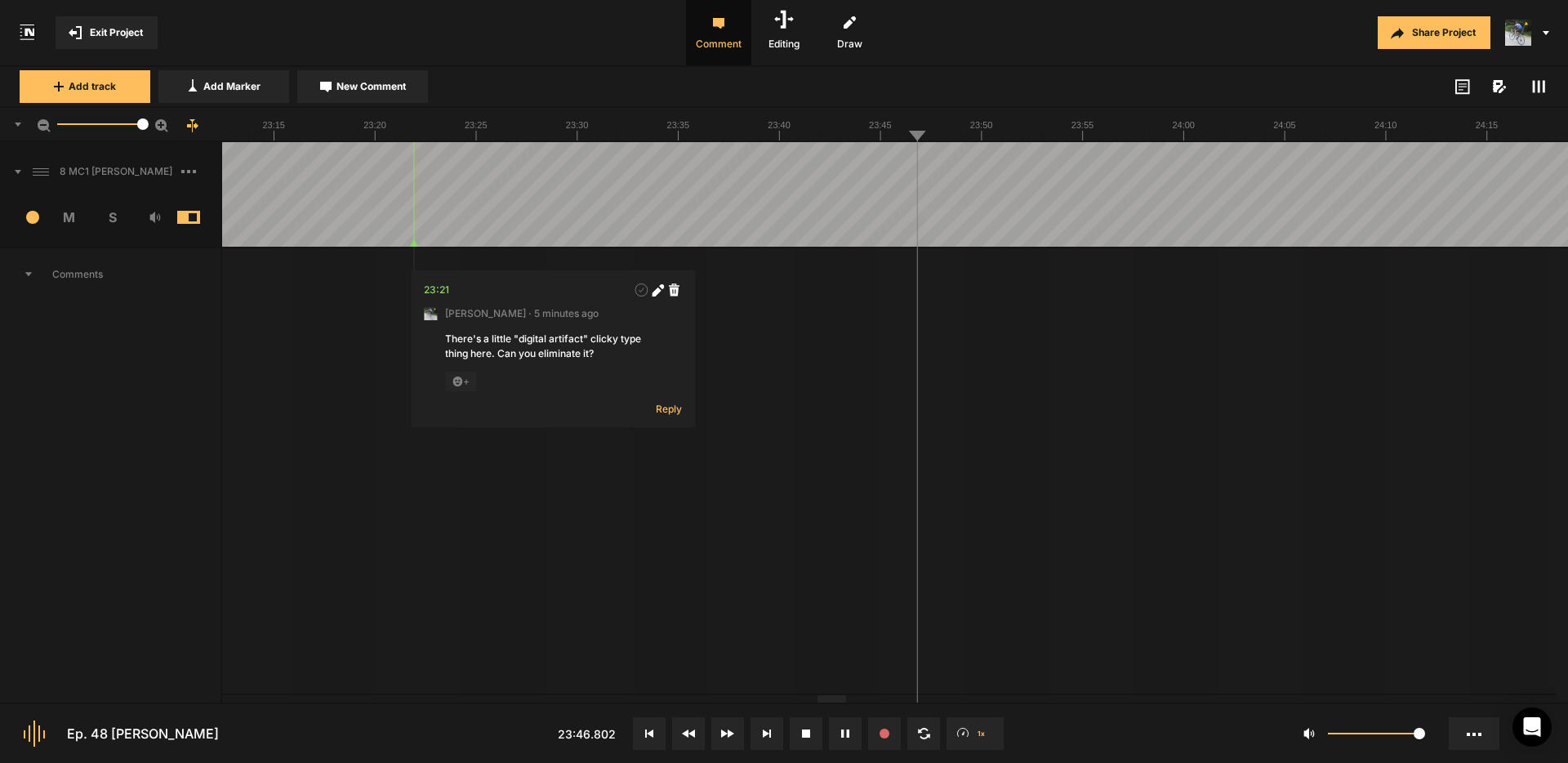
click at [362, 95] on button "New Comment" at bounding box center [361, 86] width 130 height 33
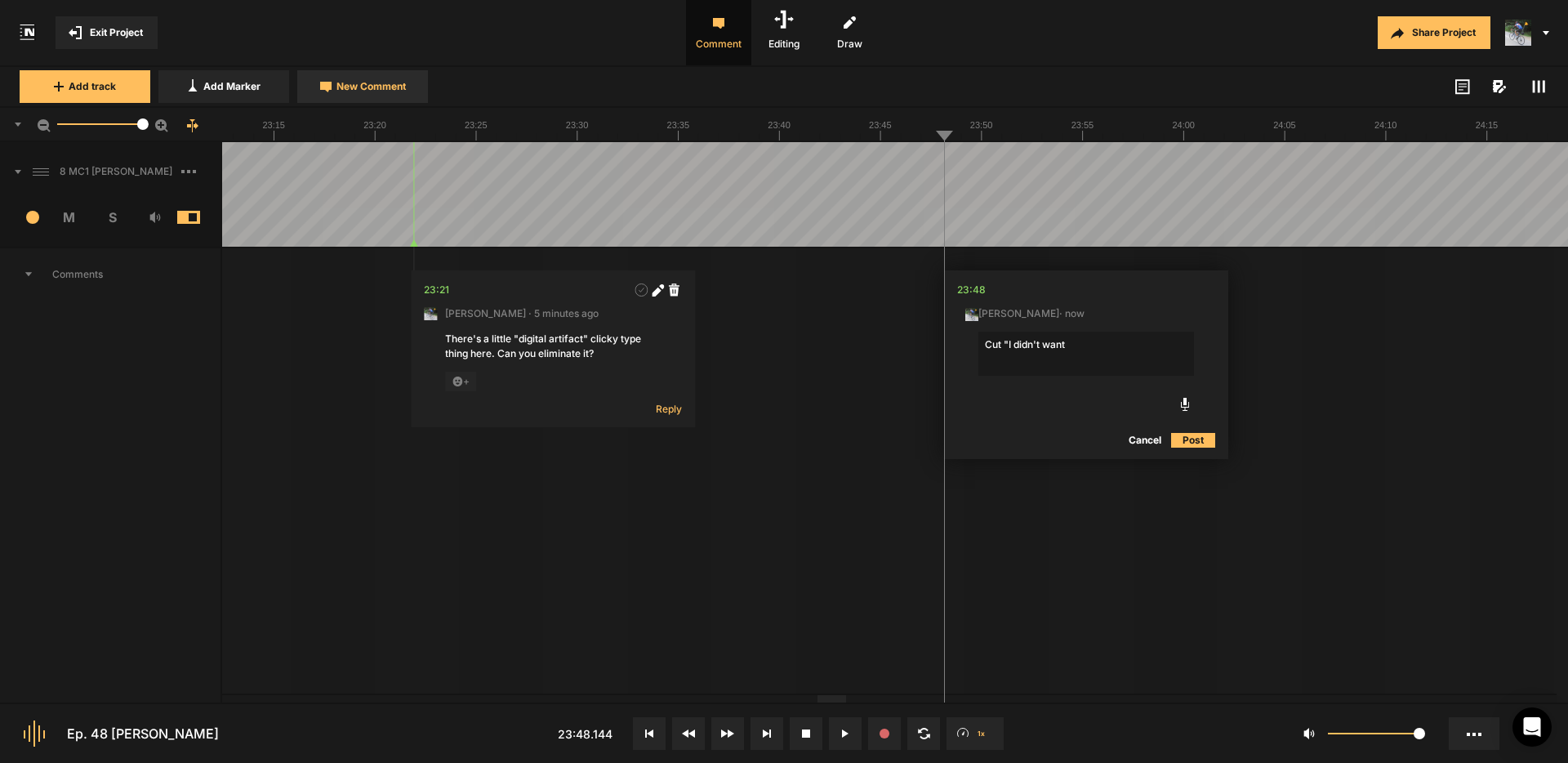
type textarea "Cut "I didn't want""
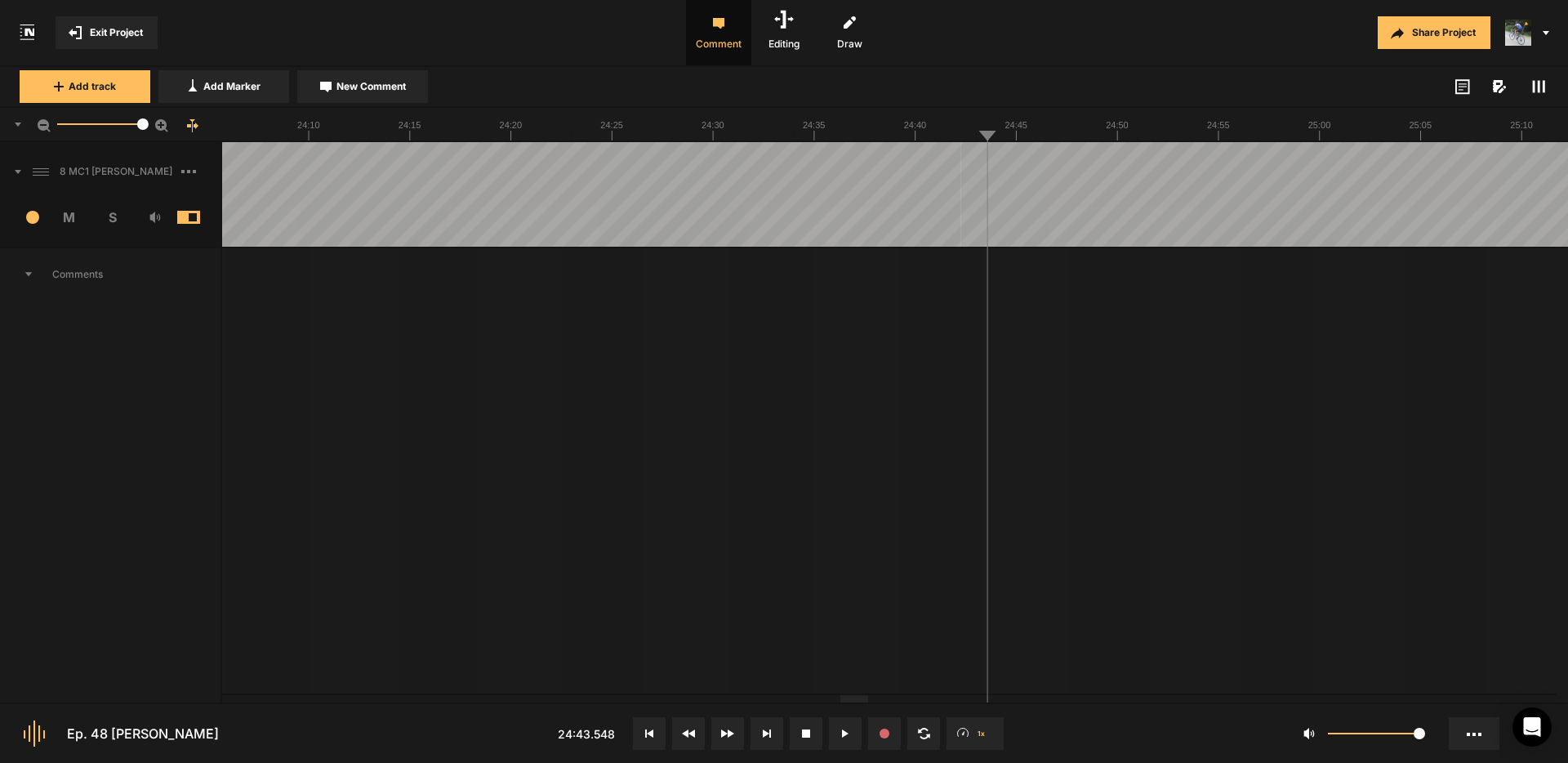
click at [1102, 159] on div at bounding box center [1479, 194] width 63107 height 105
click at [1106, 165] on div at bounding box center [1479, 194] width 63107 height 105
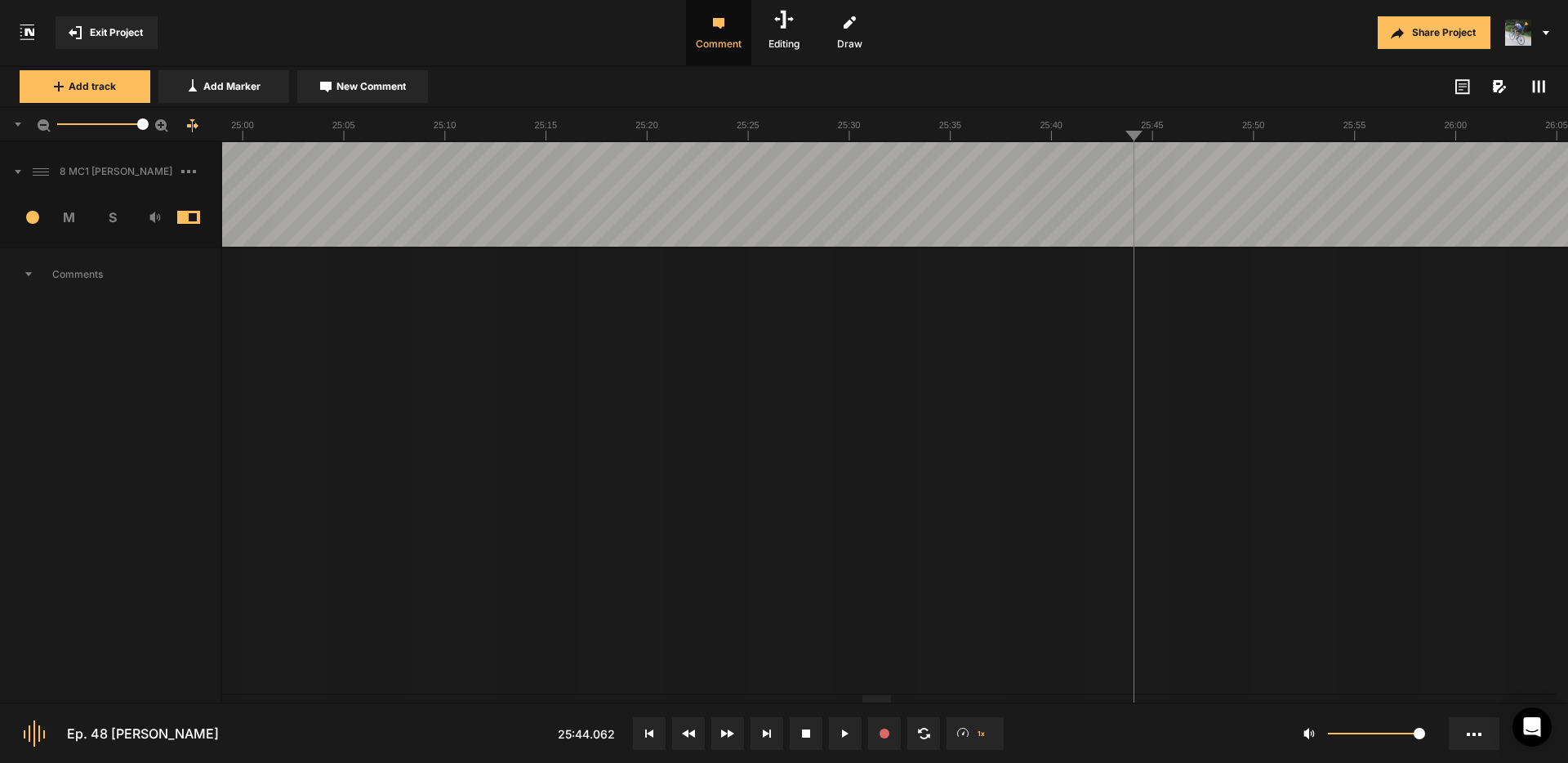
click at [1118, 168] on div at bounding box center [1479, 194] width 63107 height 105
click at [366, 89] on span "New Comment" at bounding box center [371, 86] width 69 height 15
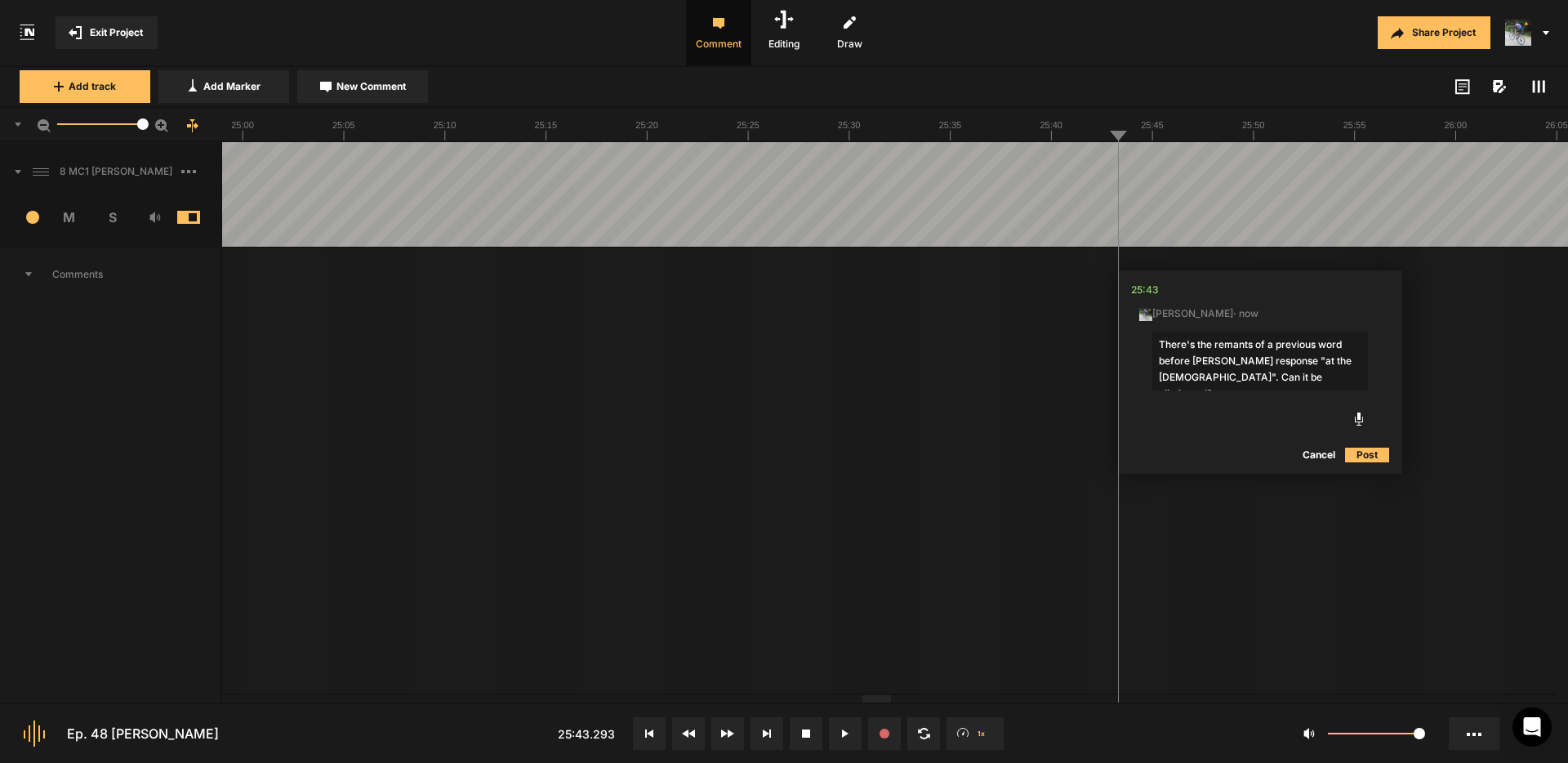
click at [1232, 346] on textarea "There's the remants of a previous word before [PERSON_NAME] response "at the [D…" at bounding box center [1259, 361] width 215 height 58
type textarea "There's the remnants of a previous word before [PERSON_NAME] response "at the […"
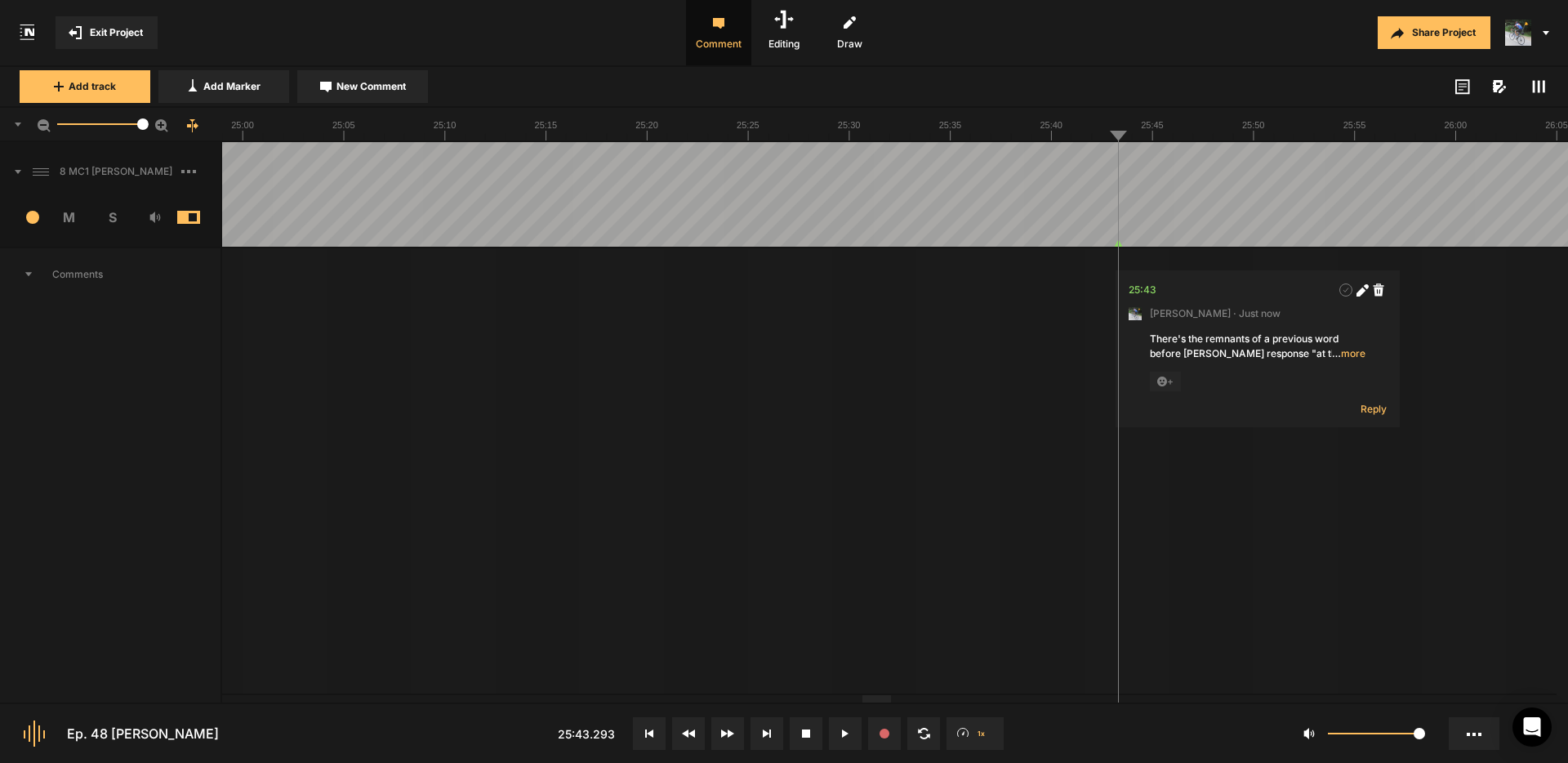
click at [1099, 165] on div at bounding box center [1479, 194] width 63107 height 105
click at [1110, 159] on div at bounding box center [1479, 194] width 63107 height 105
click at [1098, 160] on div at bounding box center [1479, 194] width 63107 height 105
click at [1099, 161] on div at bounding box center [1479, 194] width 63107 height 105
click at [1097, 161] on div at bounding box center [1479, 194] width 63107 height 105
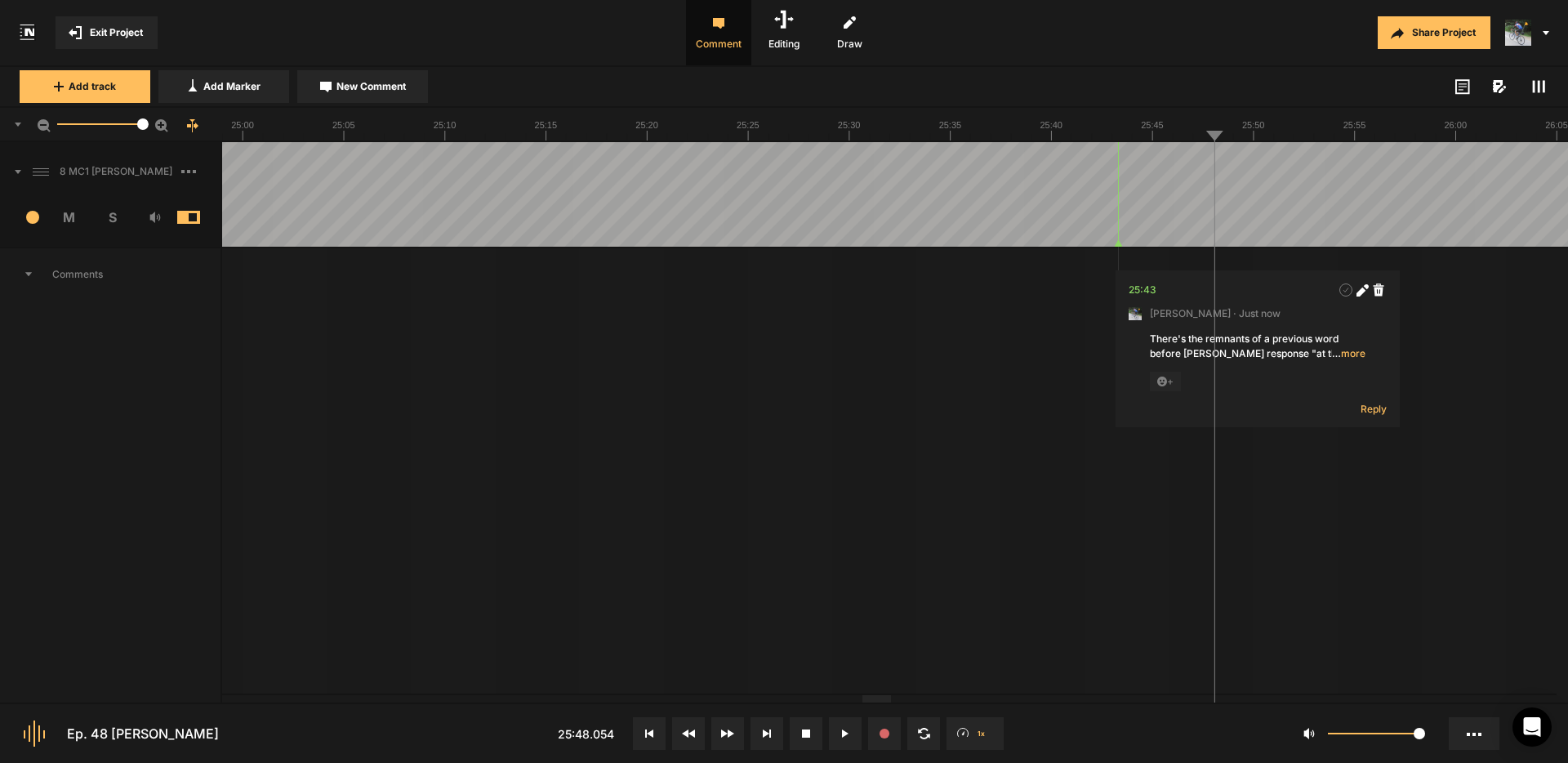
click at [1211, 170] on div at bounding box center [1479, 194] width 63107 height 105
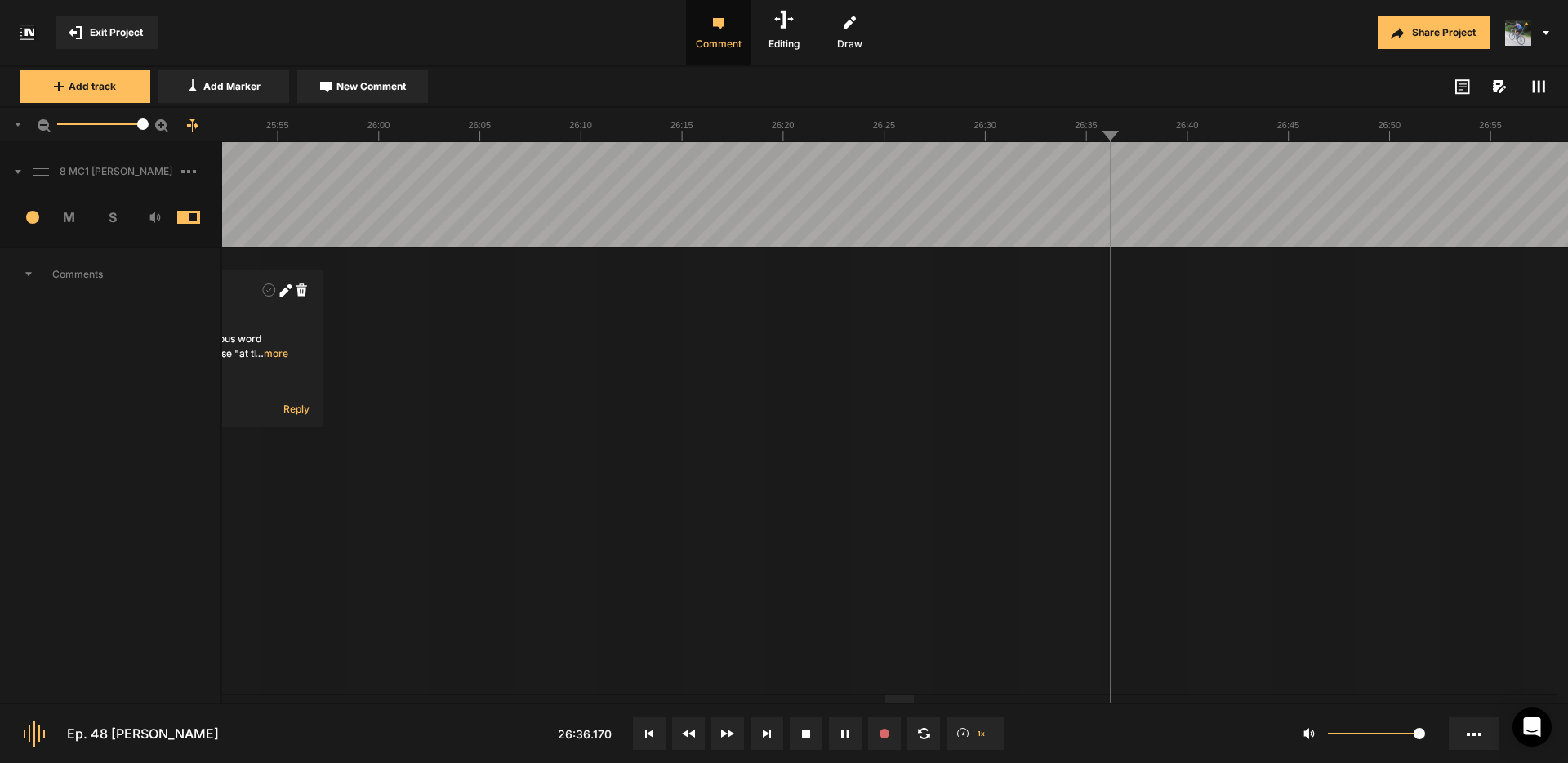
click at [1021, 163] on div at bounding box center [401, 194] width 63107 height 105
click at [360, 86] on span "New Comment" at bounding box center [371, 86] width 69 height 15
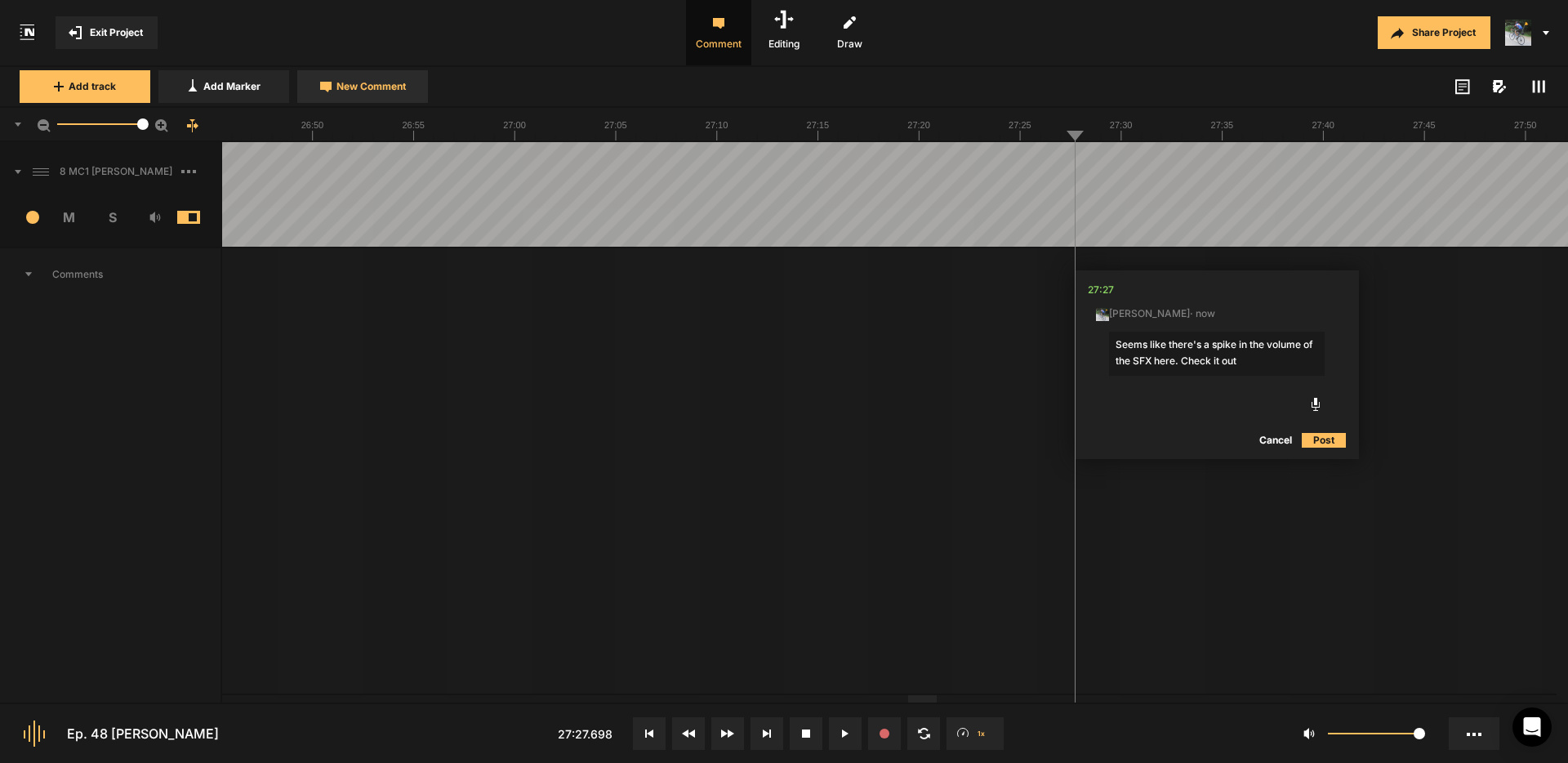
type textarea "Seems like there's a spike in the volume of the SFX here. Check it out."
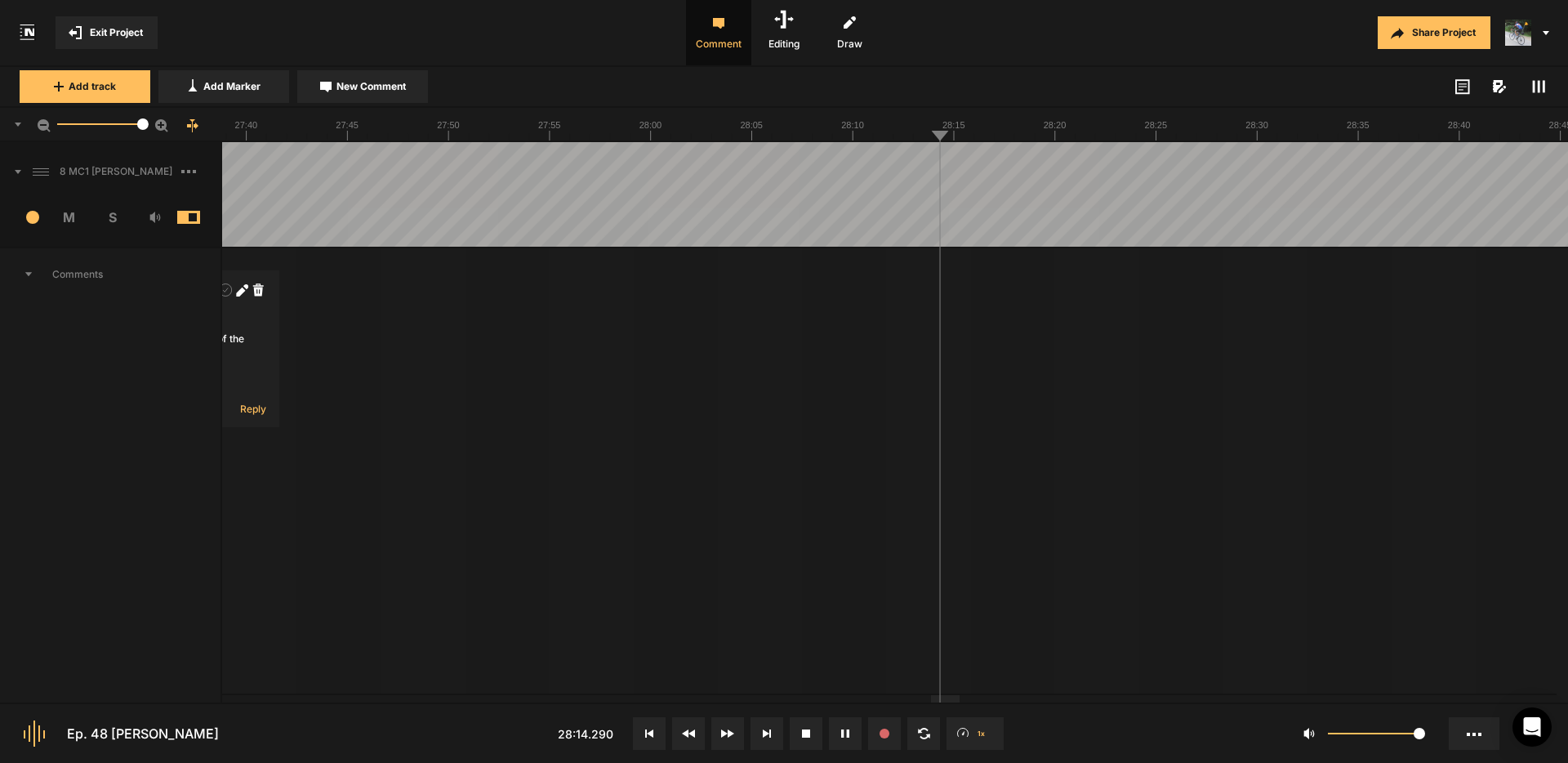
click at [381, 86] on span "New Comment" at bounding box center [371, 86] width 69 height 15
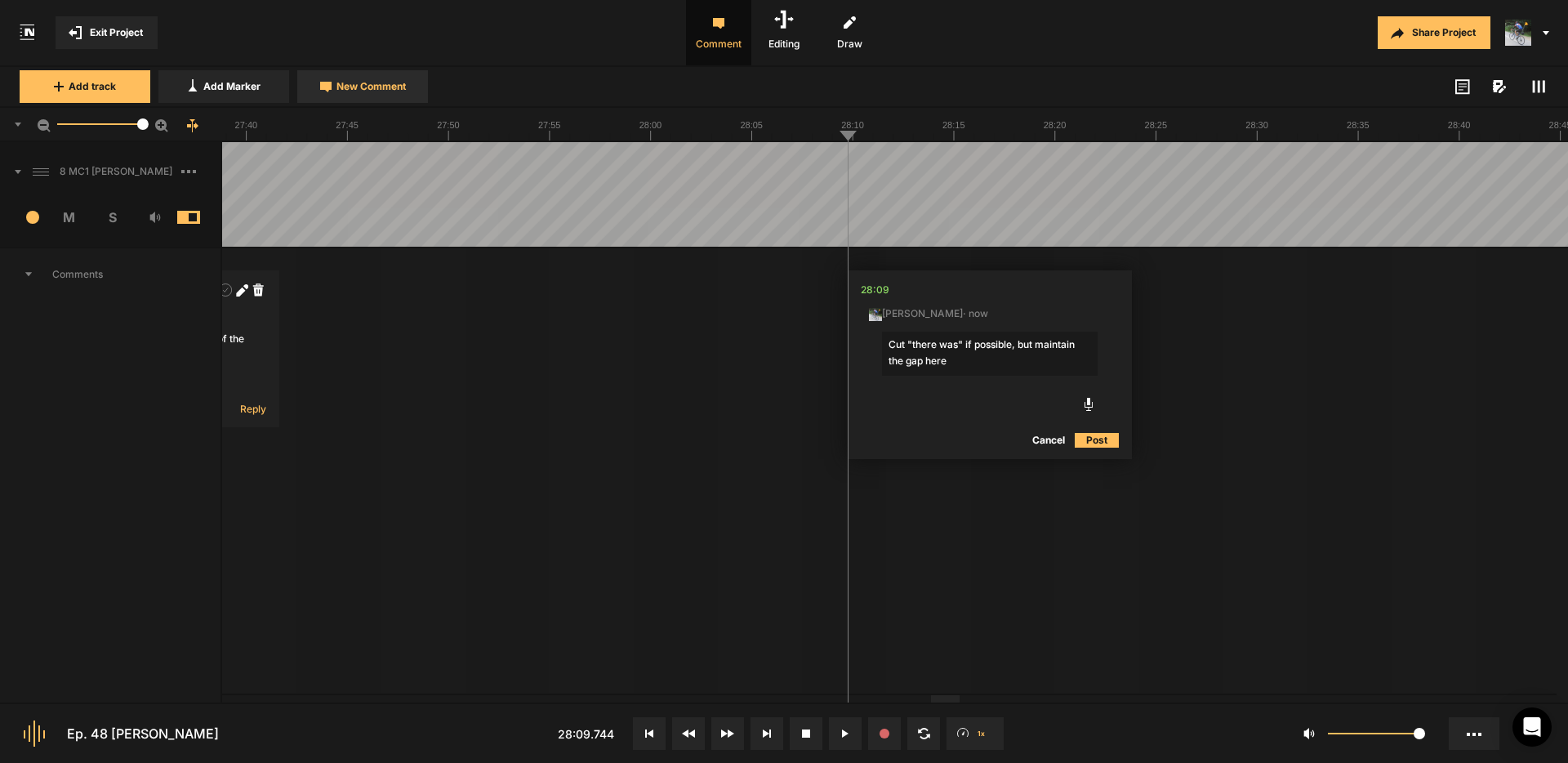
type textarea "Cut "there was" if possible, but maintain the gap here."
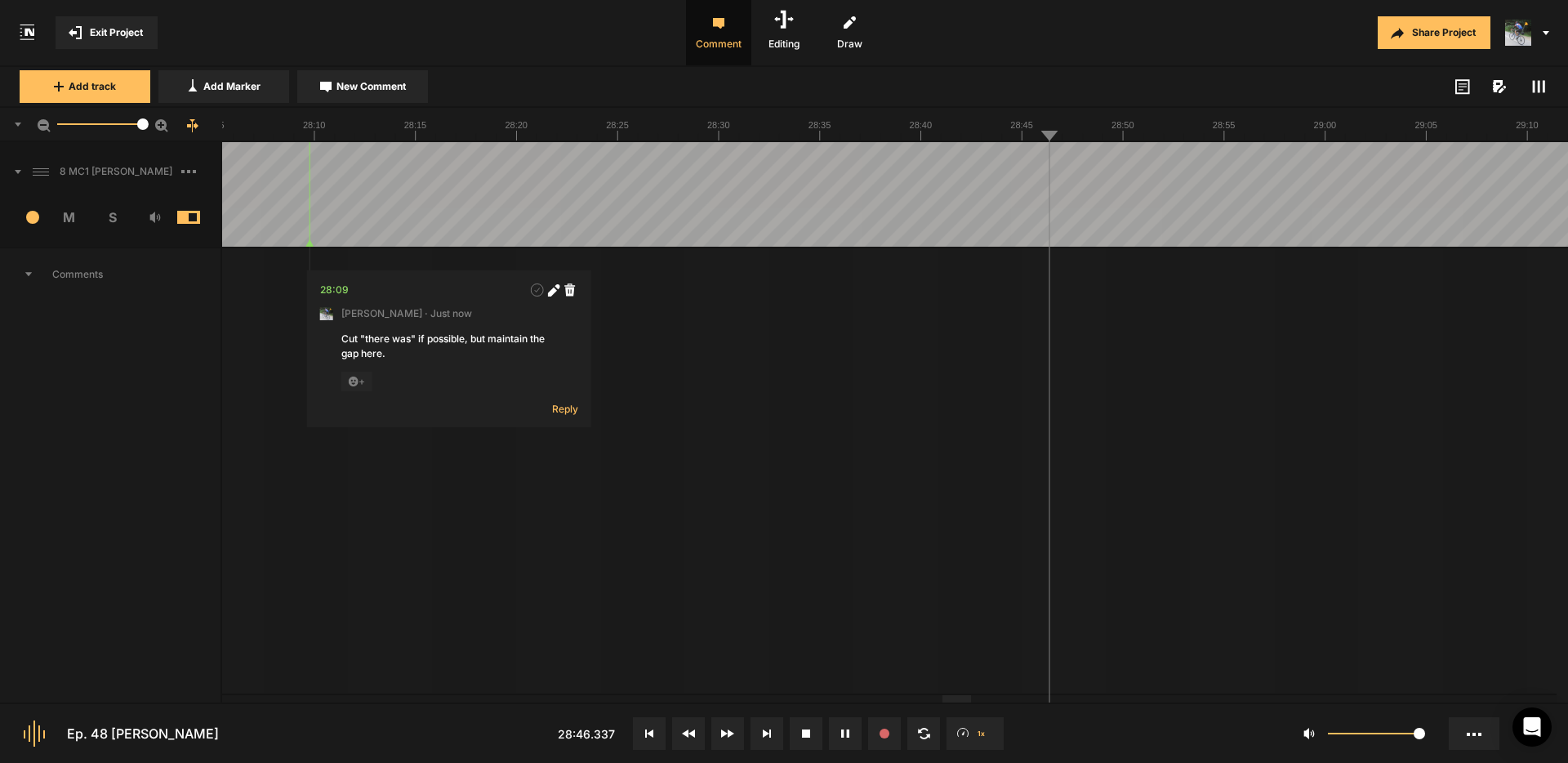
drag, startPoint x: 1223, startPoint y: 433, endPoint x: 1215, endPoint y: 440, distance: 10.6
click at [1221, 434] on button "Cancel" at bounding box center [1212, 440] width 52 height 19
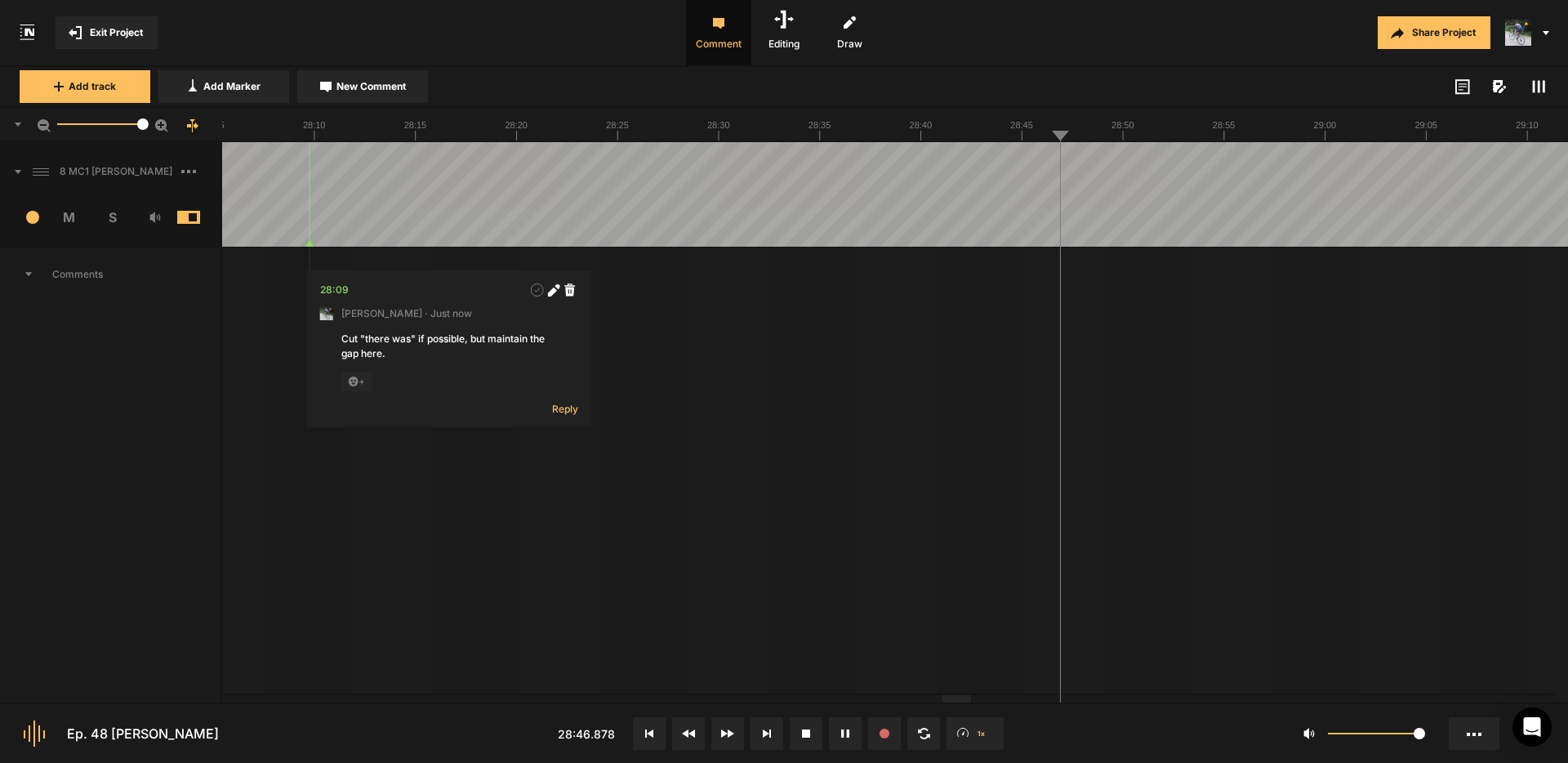
click at [345, 88] on span "New Comment" at bounding box center [371, 86] width 69 height 15
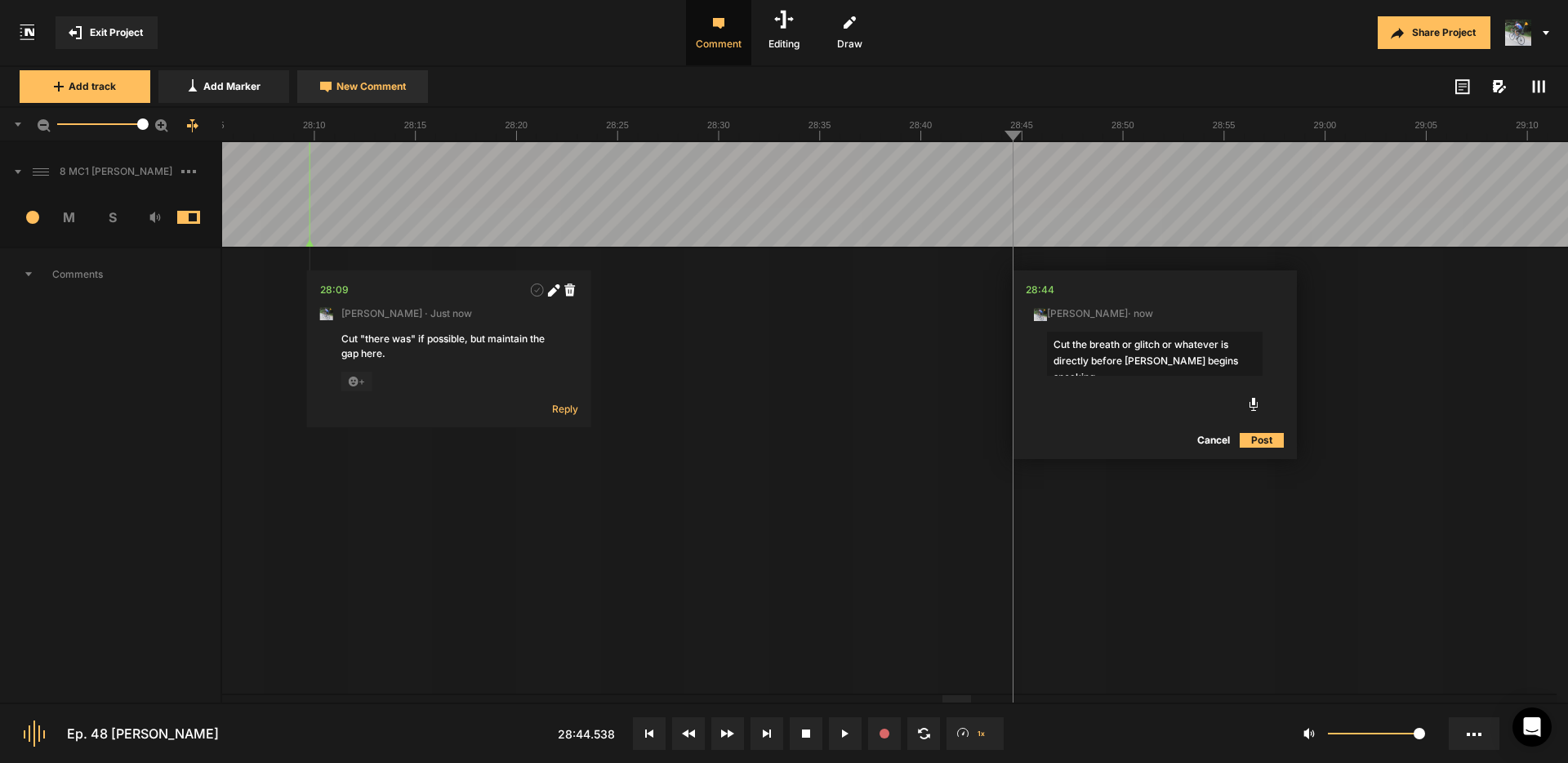
type textarea "Cut the breath or glitch or whatever is directly before [PERSON_NAME] begins sp…"
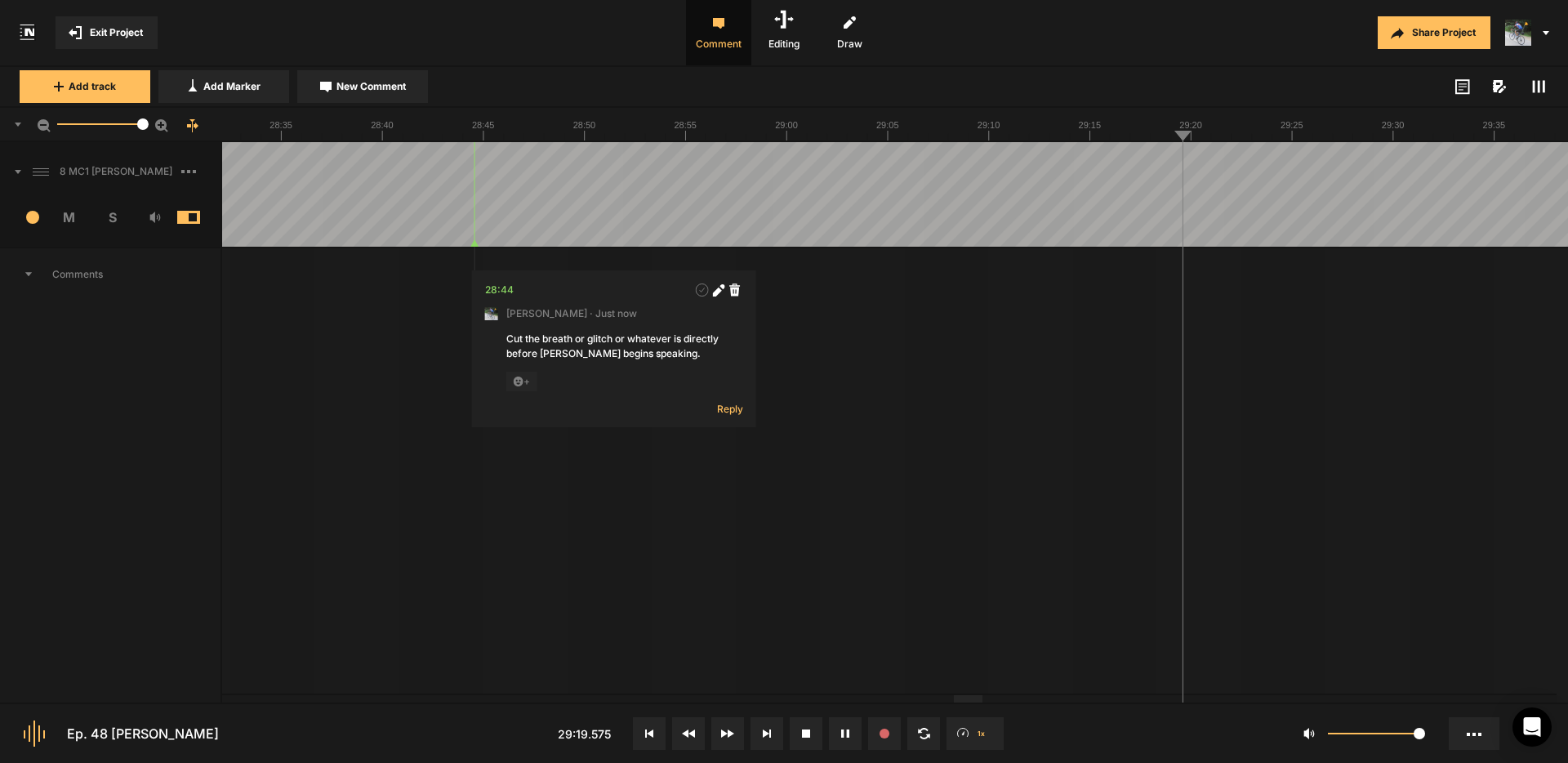
click at [397, 90] on span "New Comment" at bounding box center [371, 86] width 69 height 15
type textarea "S"
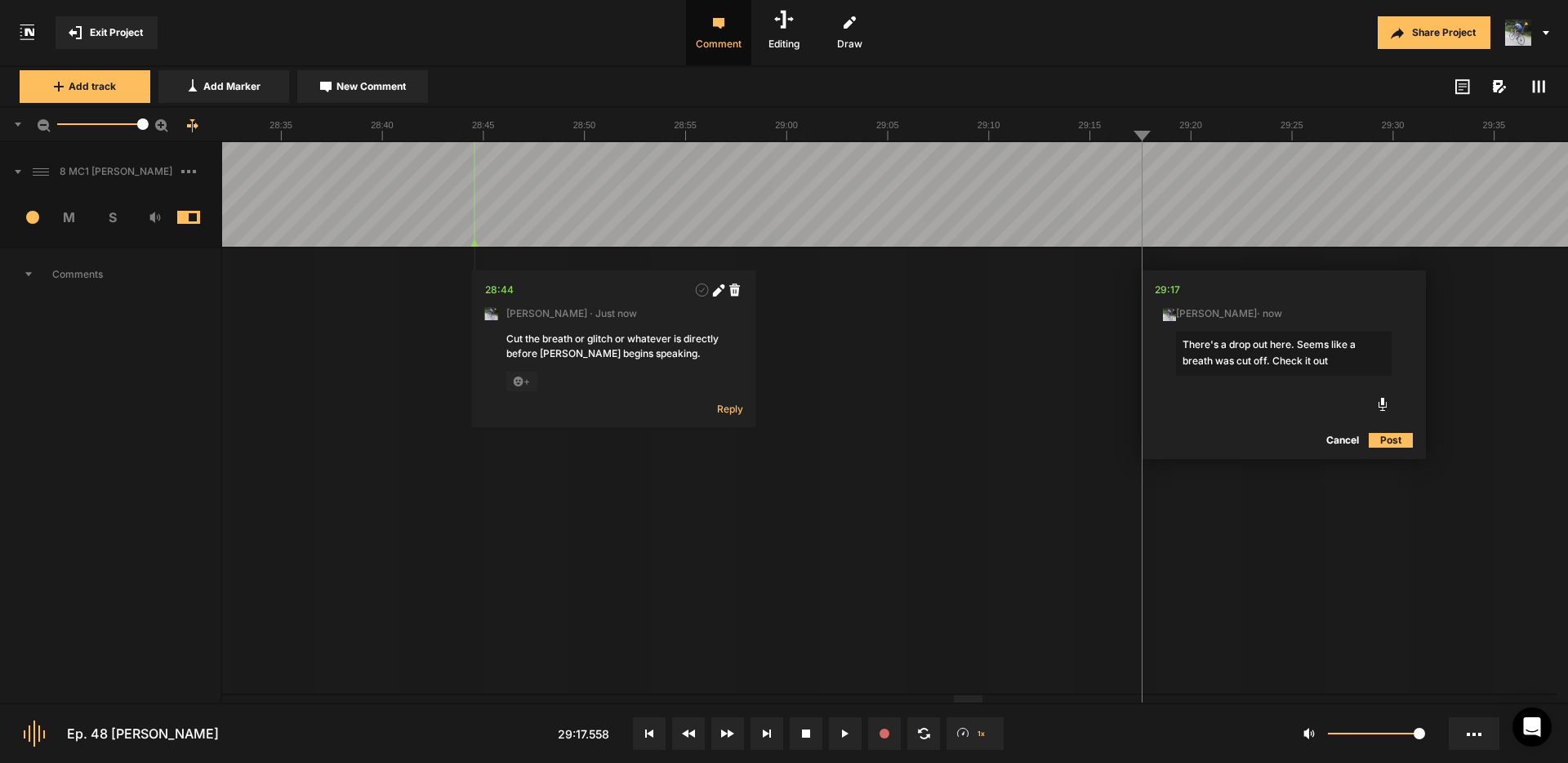
type textarea "There's a drop out here. Seems like a breath was cut off. Check it out."
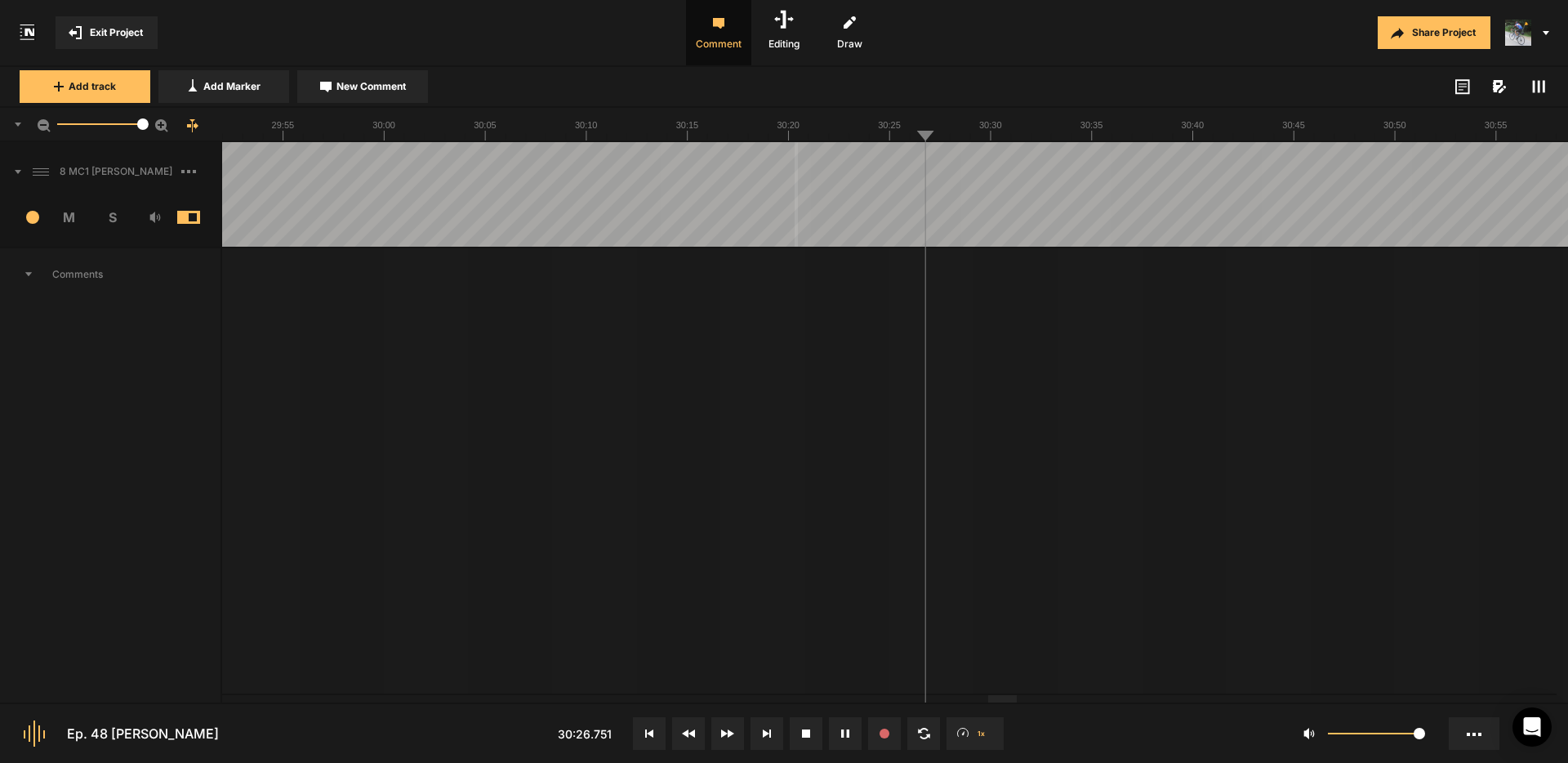
click at [353, 85] on span "New Comment" at bounding box center [371, 86] width 69 height 15
type textarea "Cut "right next to these""
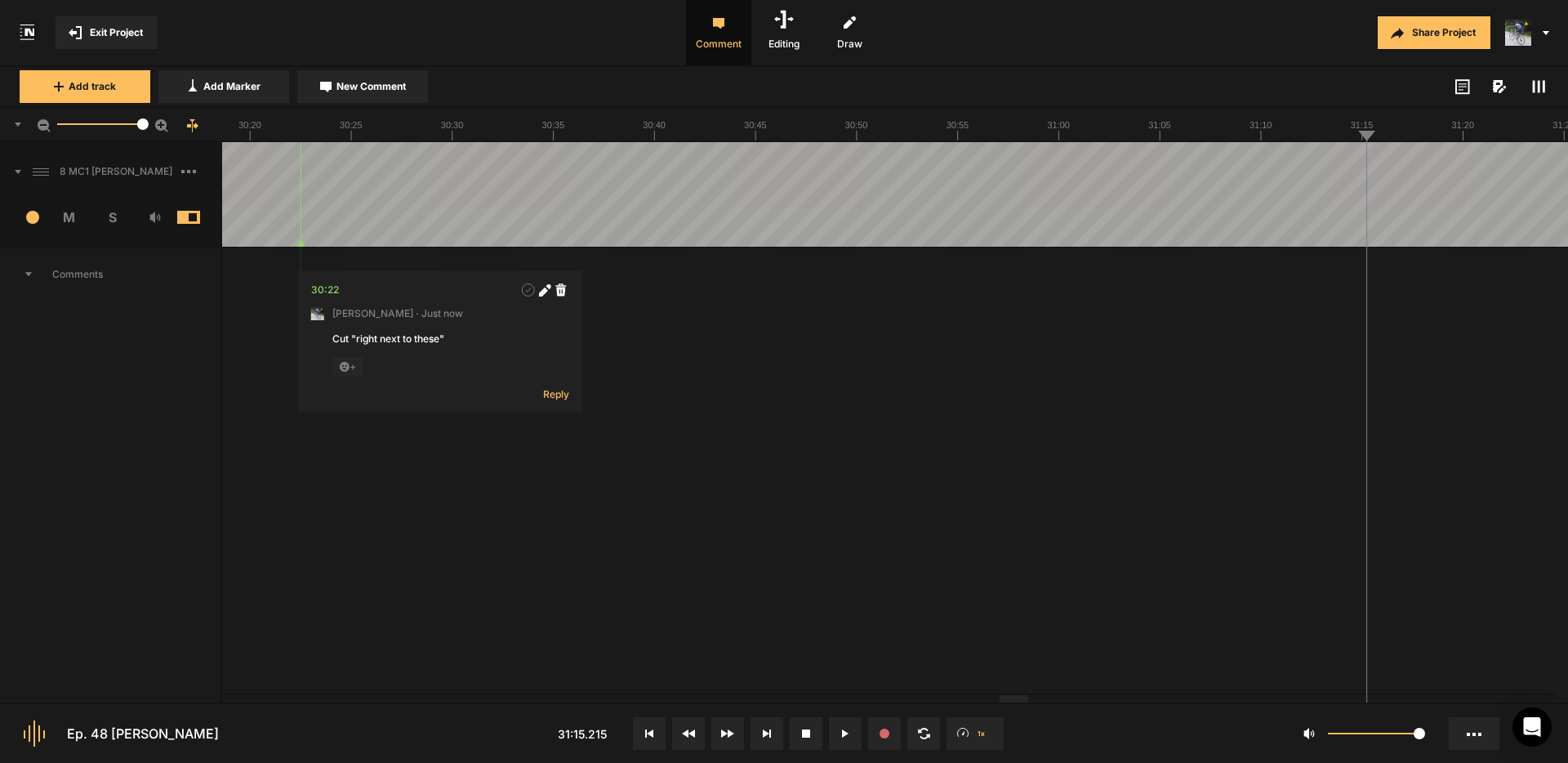
click at [392, 80] on span "New Comment" at bounding box center [371, 86] width 69 height 15
click at [1546, 440] on button "Cancel" at bounding box center [1553, 440] width 52 height 19
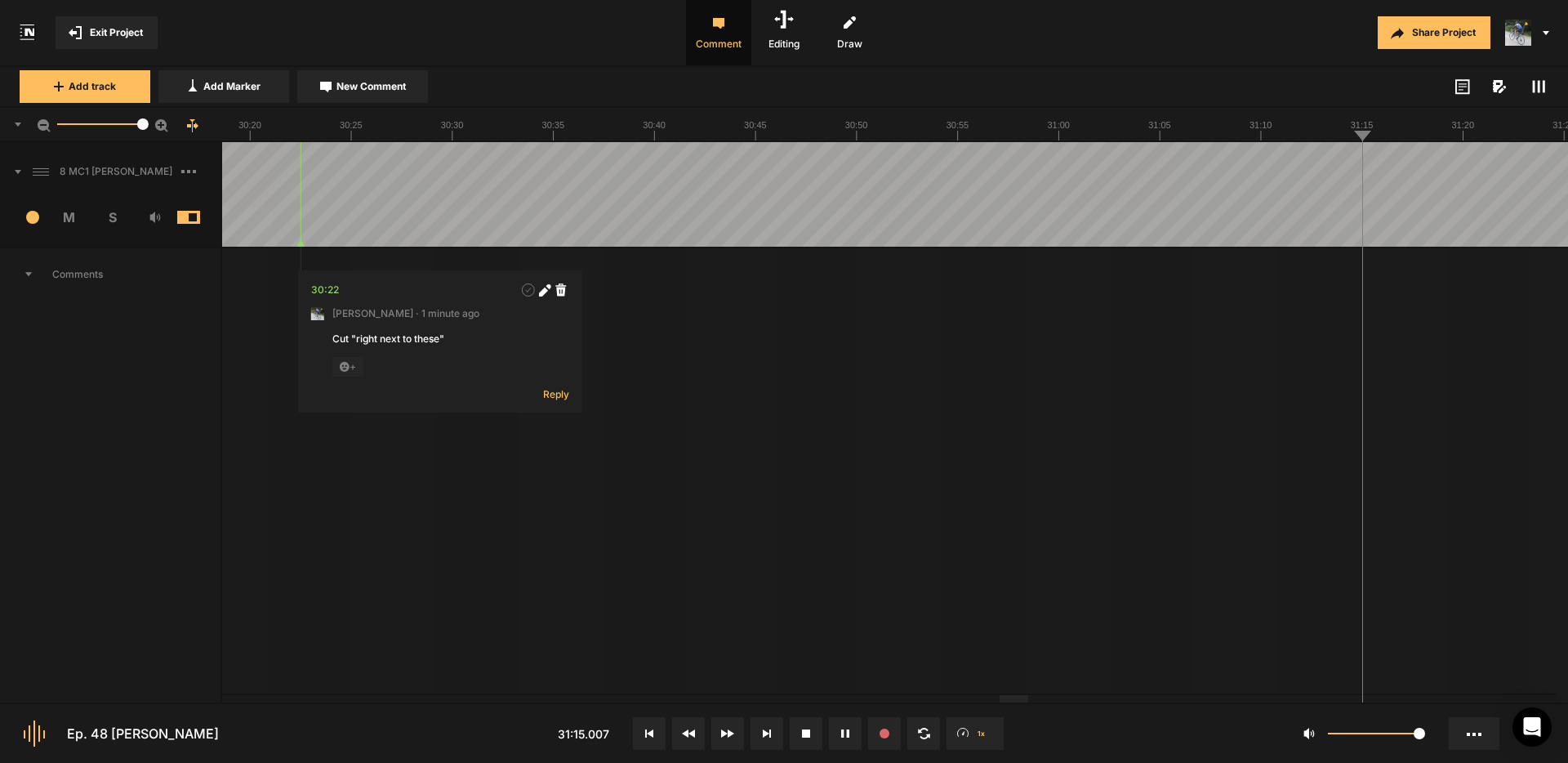
click at [400, 83] on span "New Comment" at bounding box center [371, 86] width 69 height 15
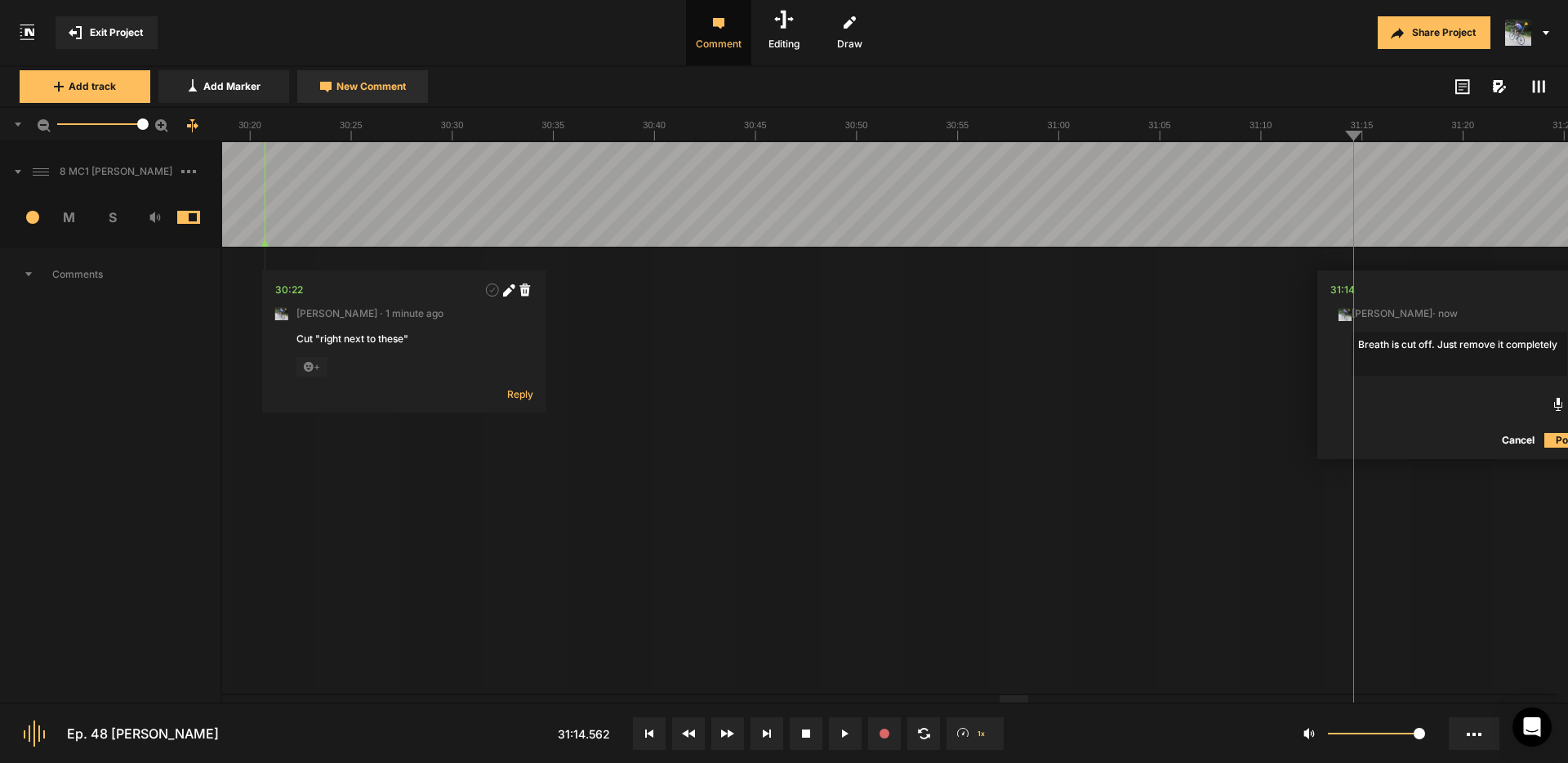
type textarea "Breath is cut off. Just remove it completely."
click at [120, 35] on span "Exit Project" at bounding box center [116, 33] width 53 height 15
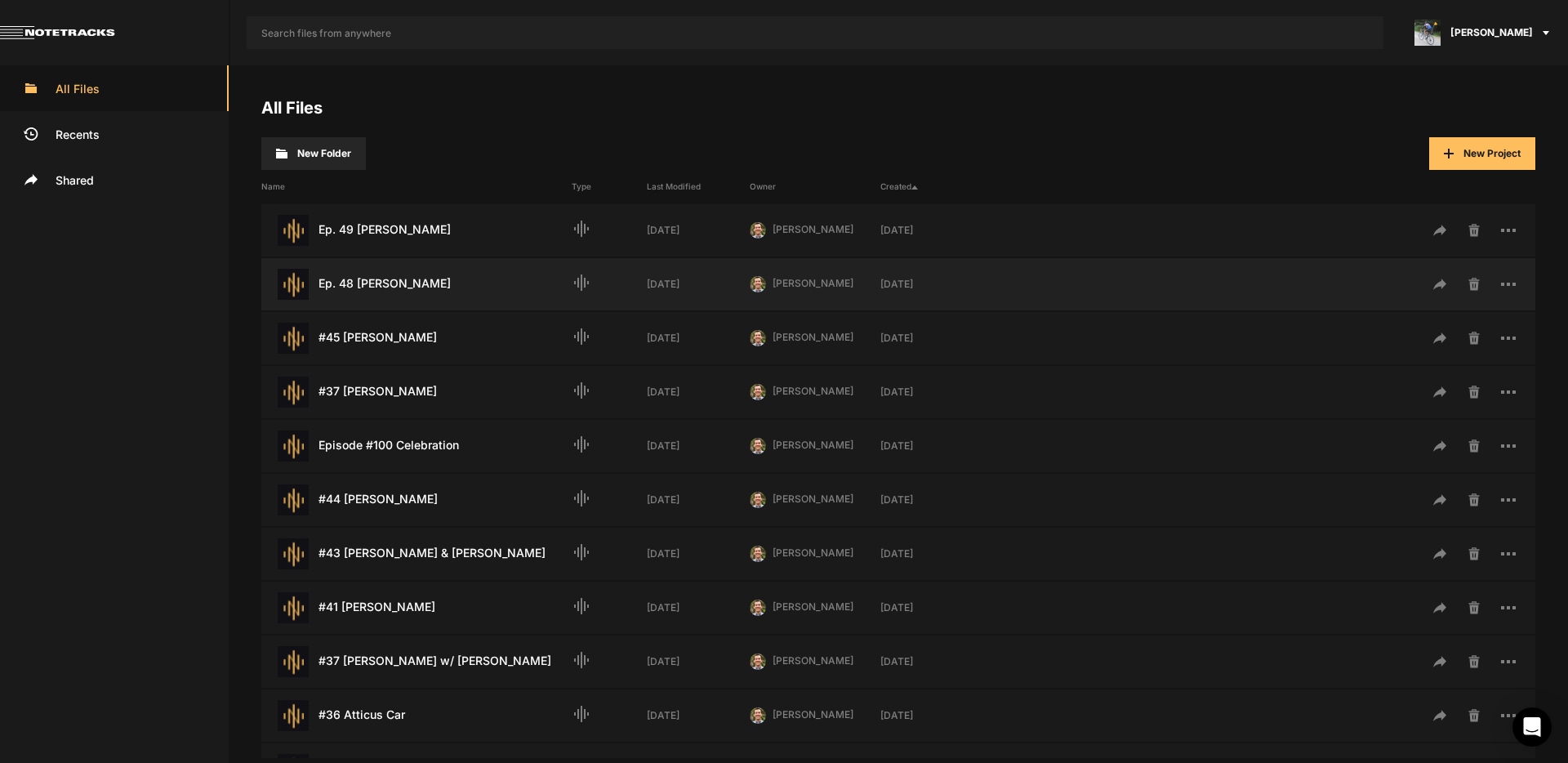
click at [397, 279] on div "Ep. 48 [PERSON_NAME] Last Modified: [DATE]" at bounding box center [416, 284] width 310 height 31
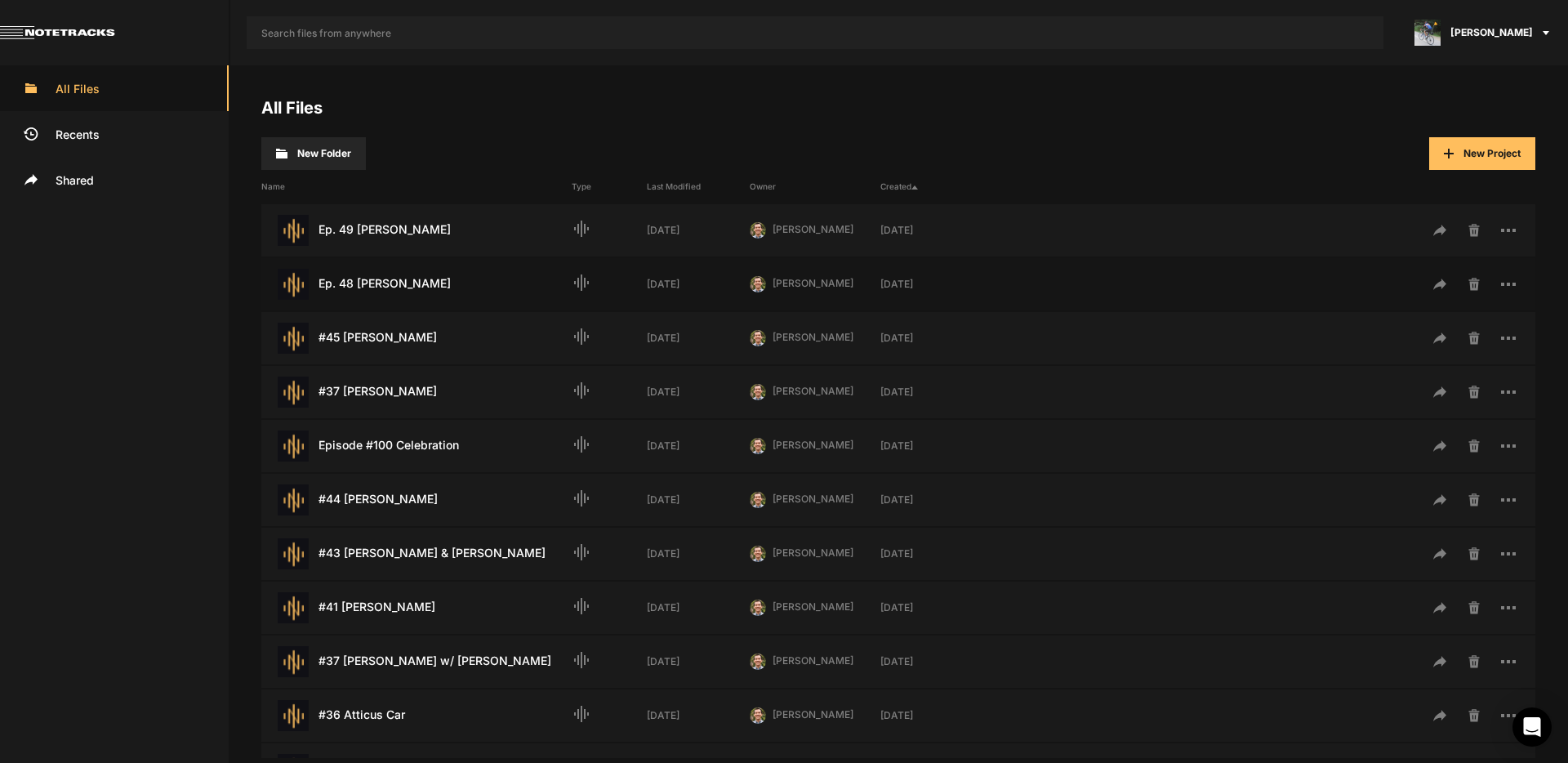
click at [398, 279] on div "Ep. 48 [PERSON_NAME] Last Modified: [DATE]" at bounding box center [416, 284] width 310 height 31
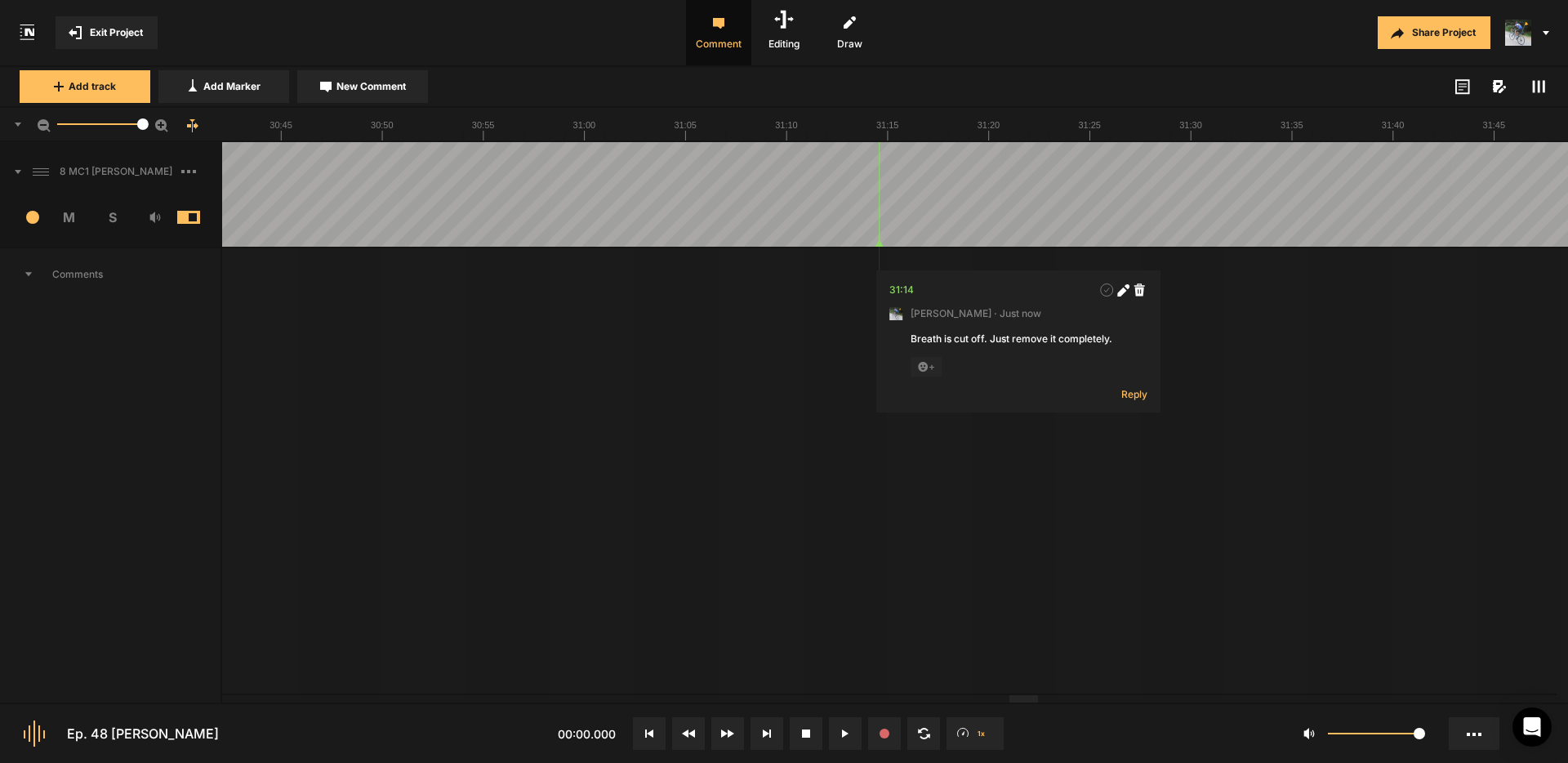
click at [1037, 695] on div at bounding box center [1023, 698] width 28 height 7
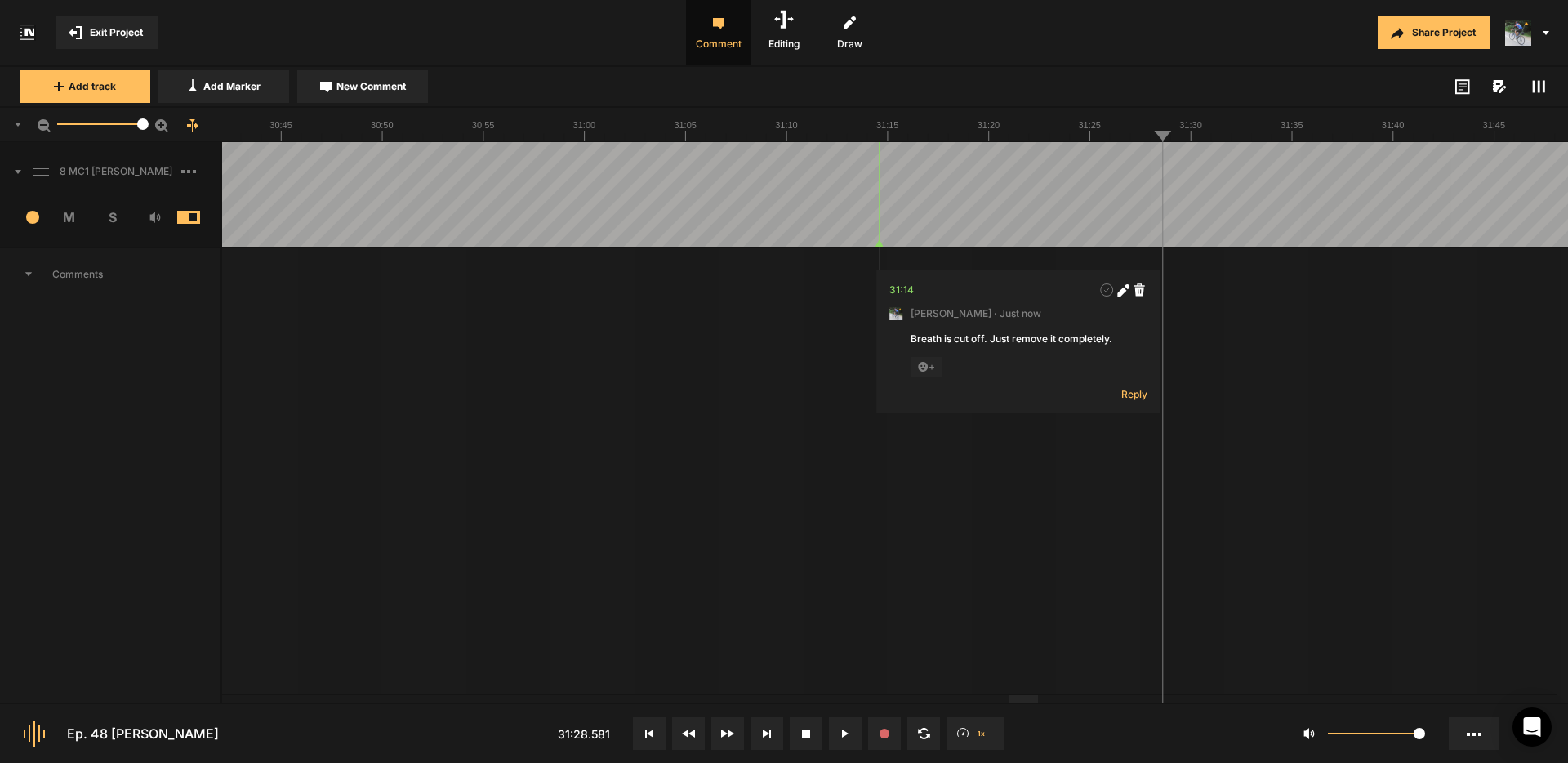
click at [361, 83] on span "New Comment" at bounding box center [371, 86] width 69 height 15
type textarea "/"
type textarea "Something's cut off here. Check it out."
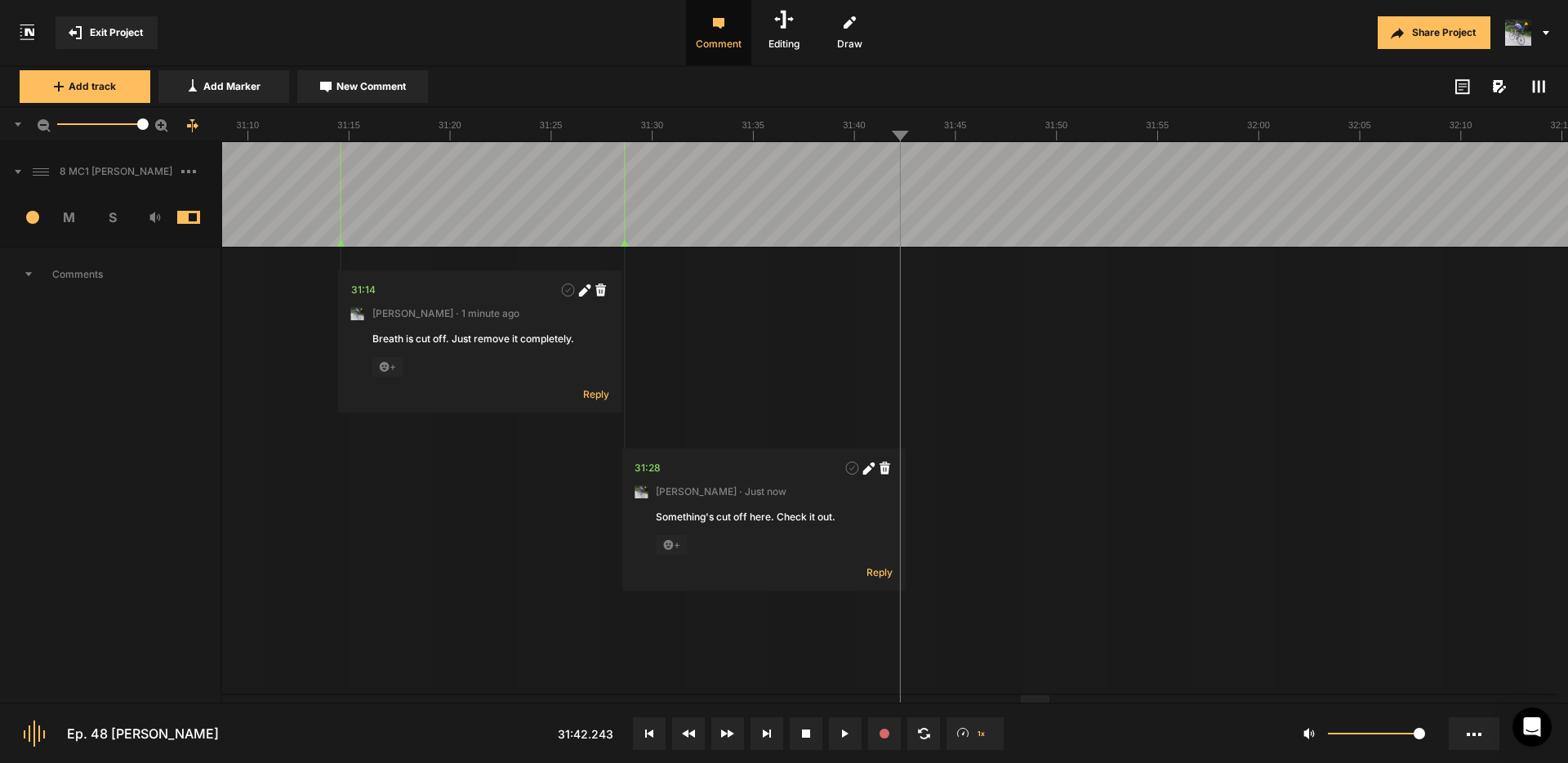
click at [1541, 90] on icon at bounding box center [1538, 86] width 13 height 13
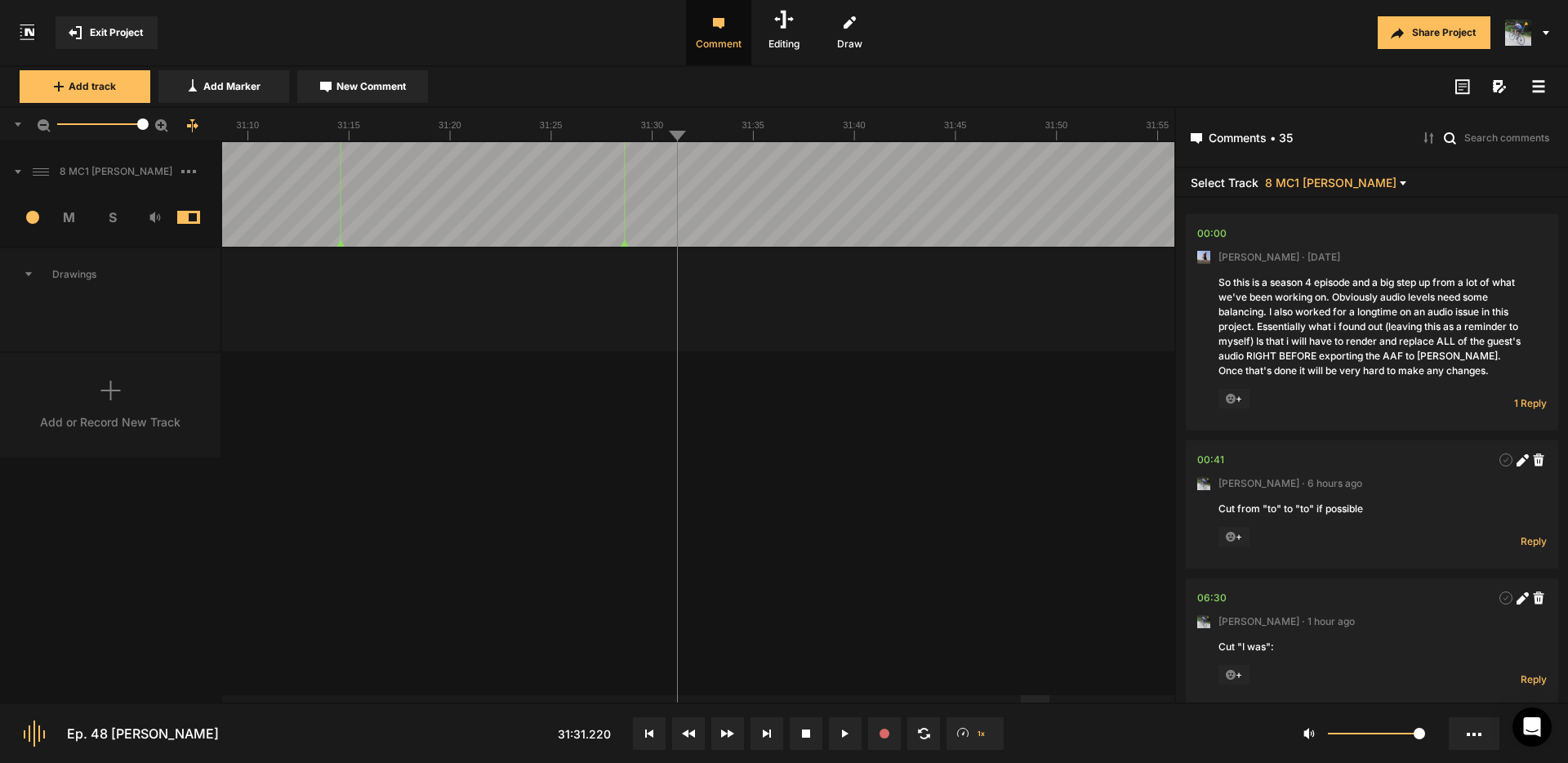
click at [1538, 89] on icon at bounding box center [1538, 86] width 13 height 13
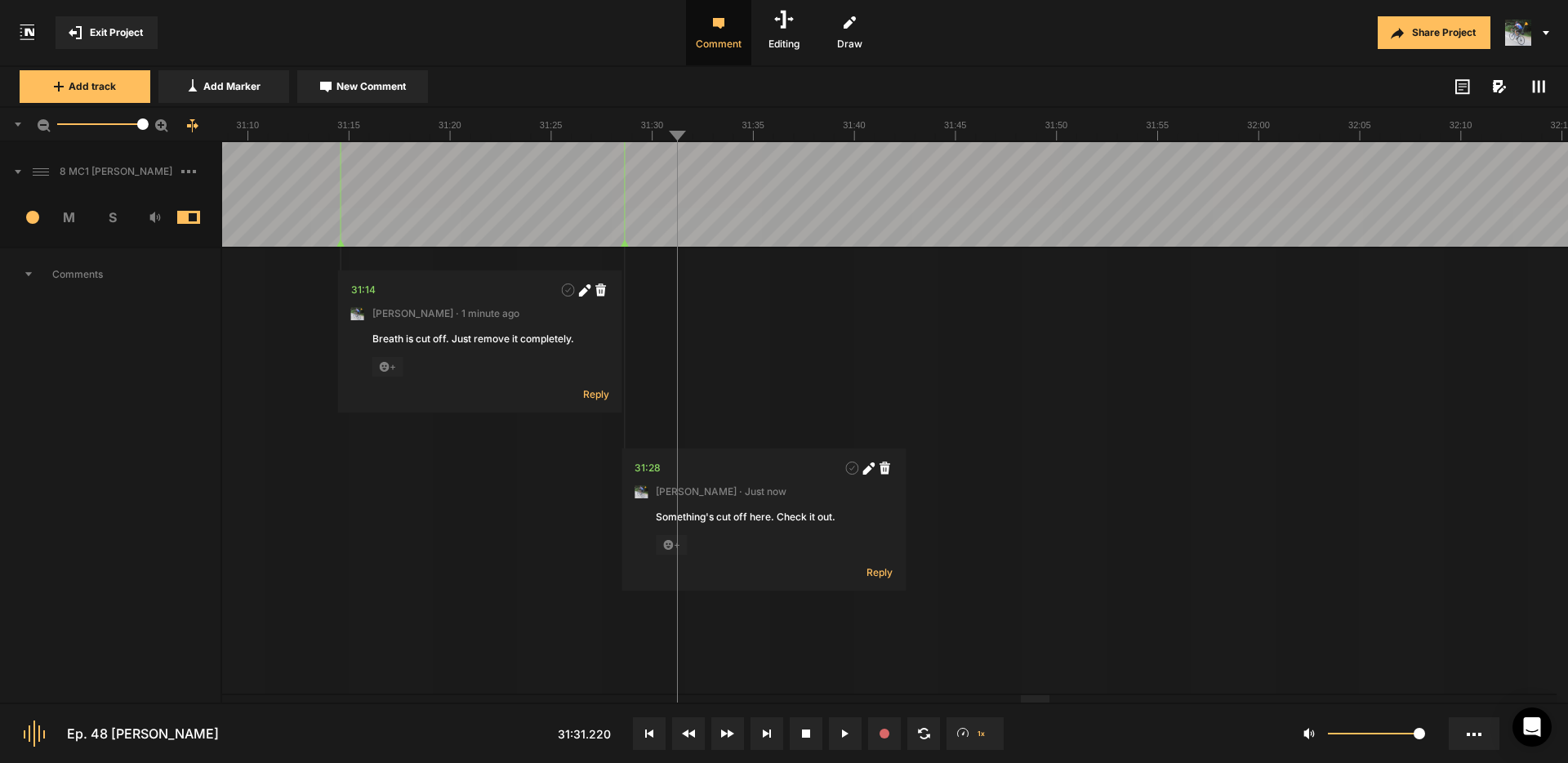
click at [92, 31] on span "Exit Project" at bounding box center [116, 33] width 53 height 15
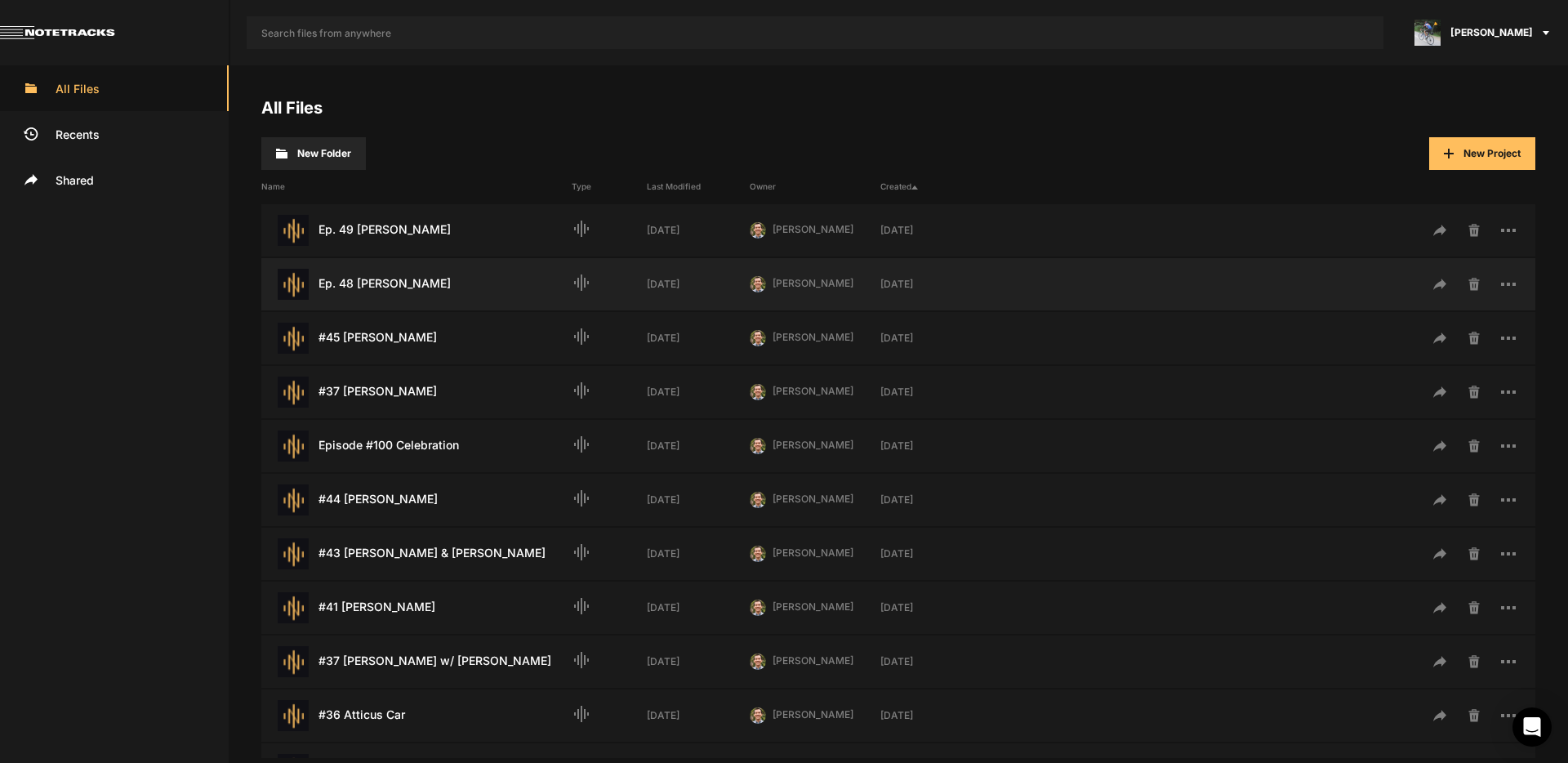
click at [375, 279] on div "Ep. 48 [PERSON_NAME] Last Modified: [DATE]" at bounding box center [416, 284] width 310 height 31
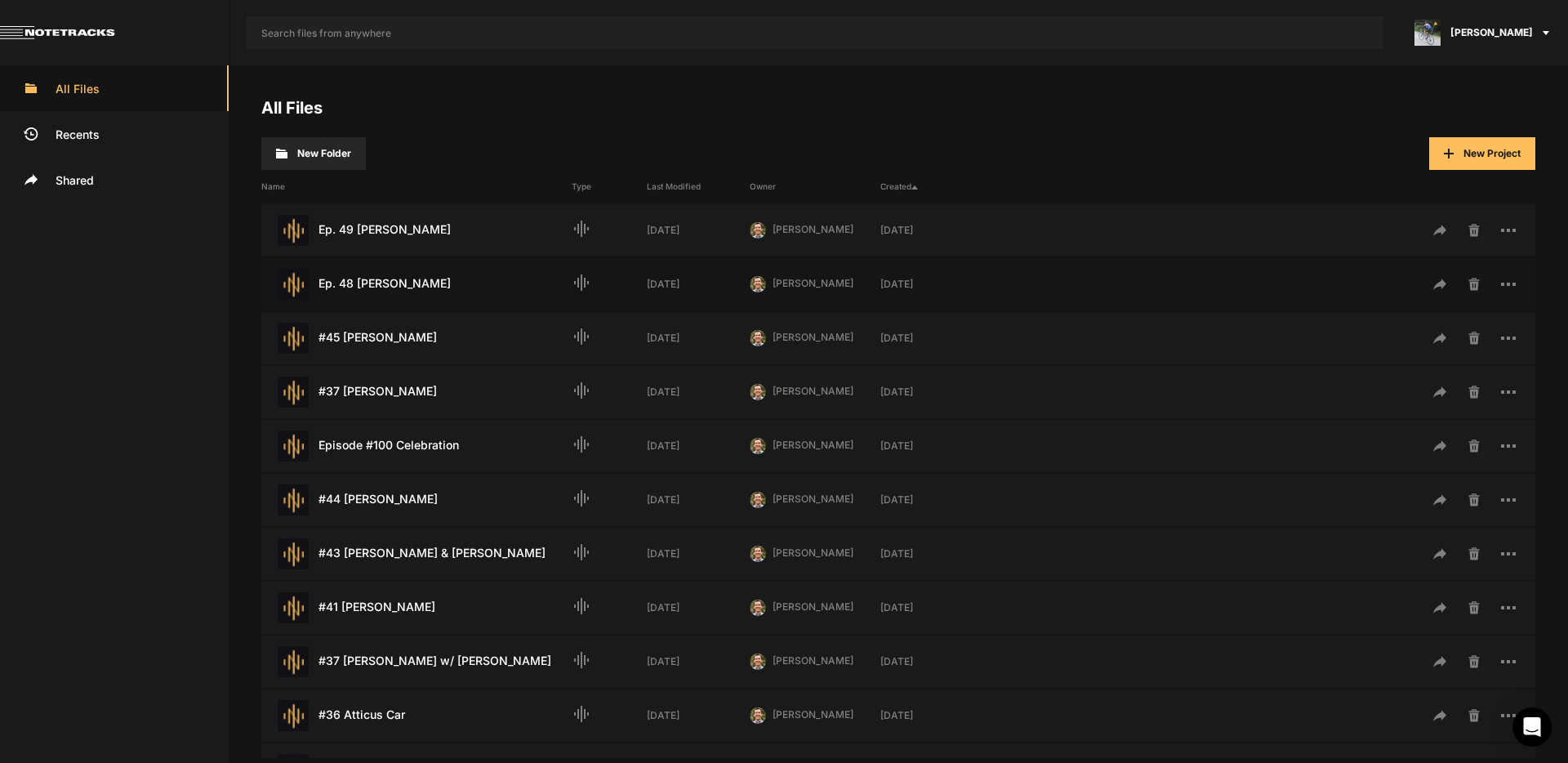
click at [375, 279] on div "Ep. 48 [PERSON_NAME] Last Modified: [DATE]" at bounding box center [416, 284] width 310 height 31
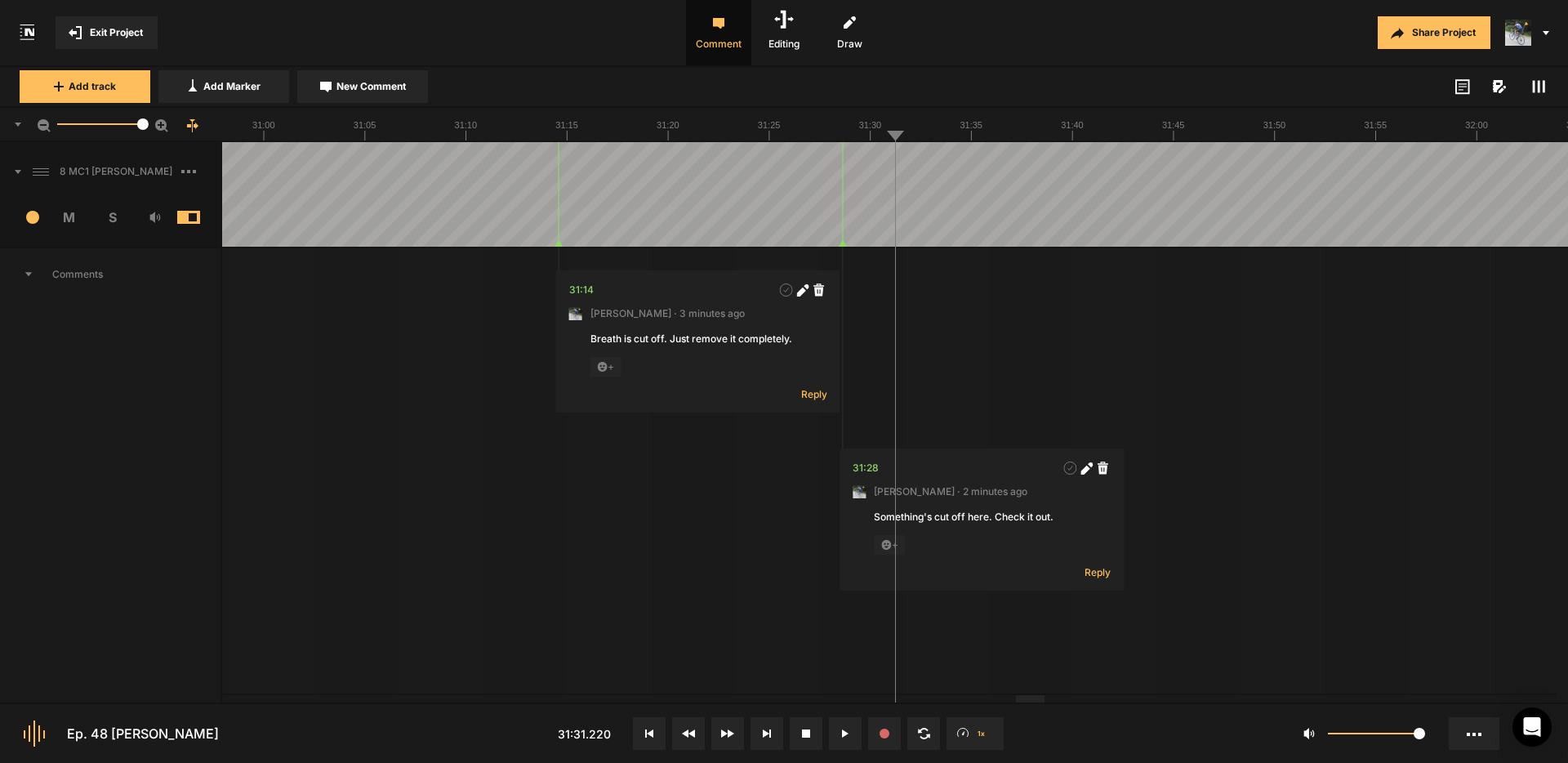
click at [113, 30] on span "Exit Project" at bounding box center [116, 33] width 53 height 15
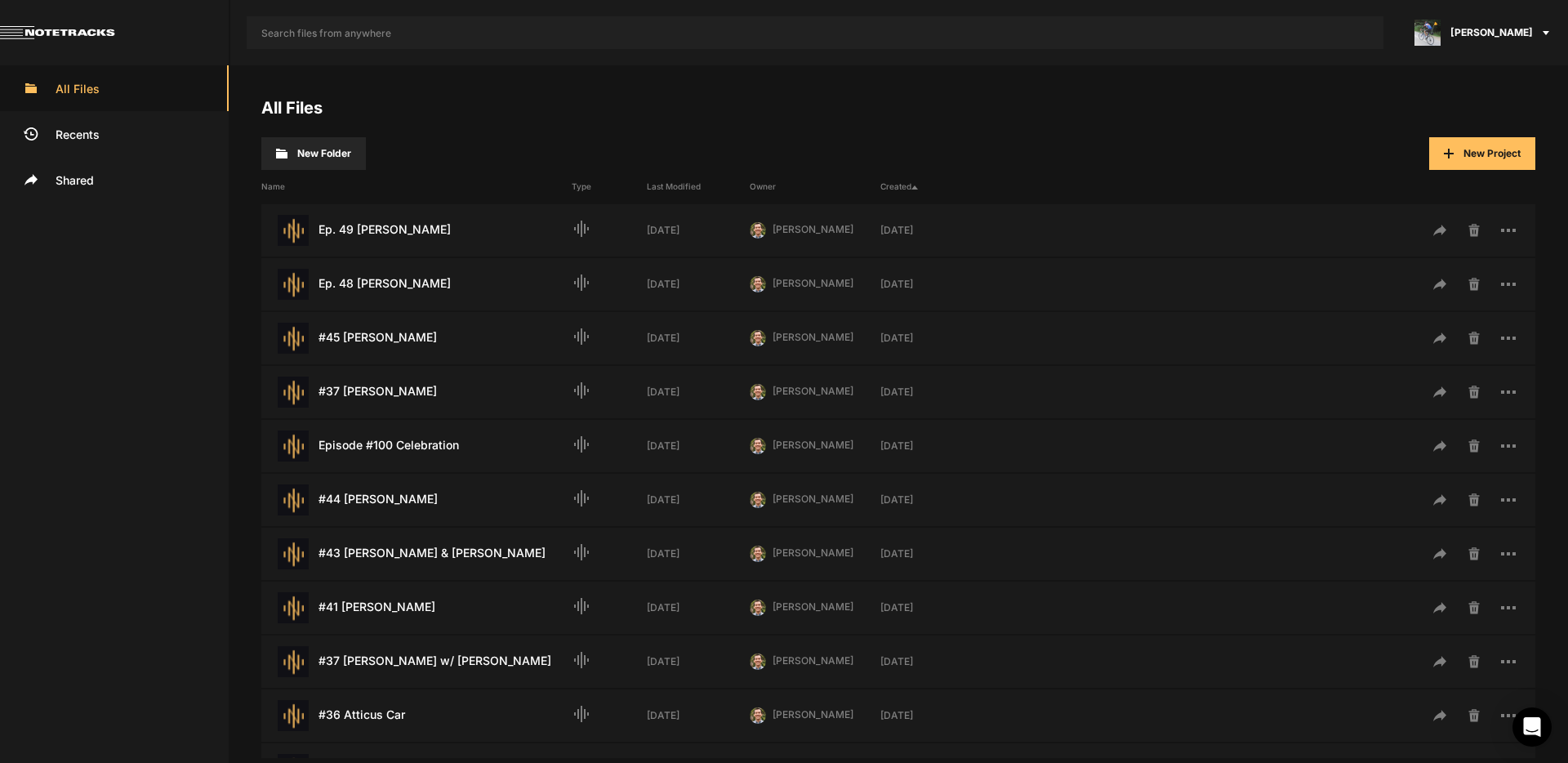
click at [1508, 33] on span "[PERSON_NAME]" at bounding box center [1491, 33] width 82 height 15
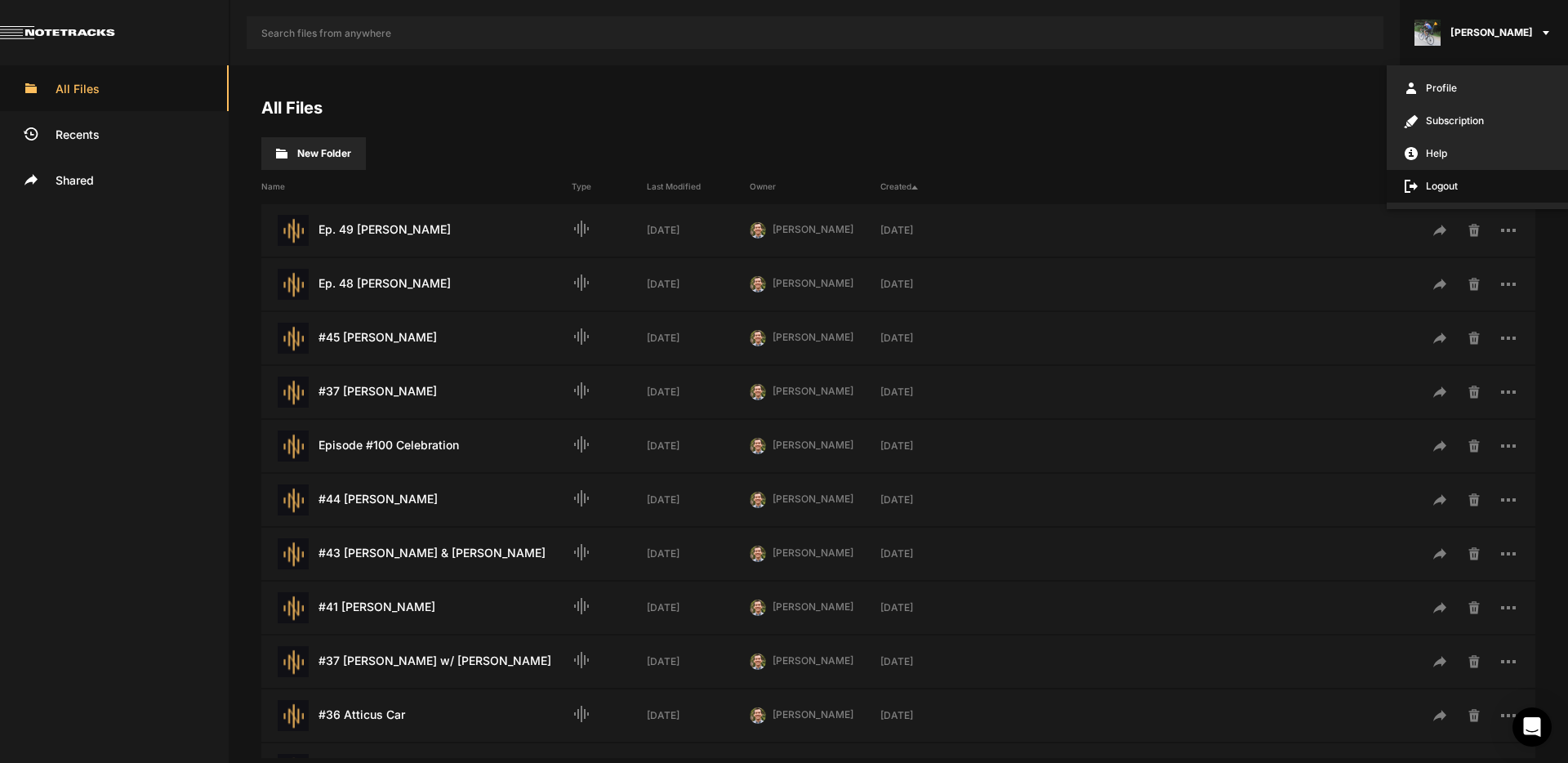
click at [1458, 183] on span "Logout" at bounding box center [1477, 186] width 182 height 33
